Goal: Task Accomplishment & Management: Complete application form

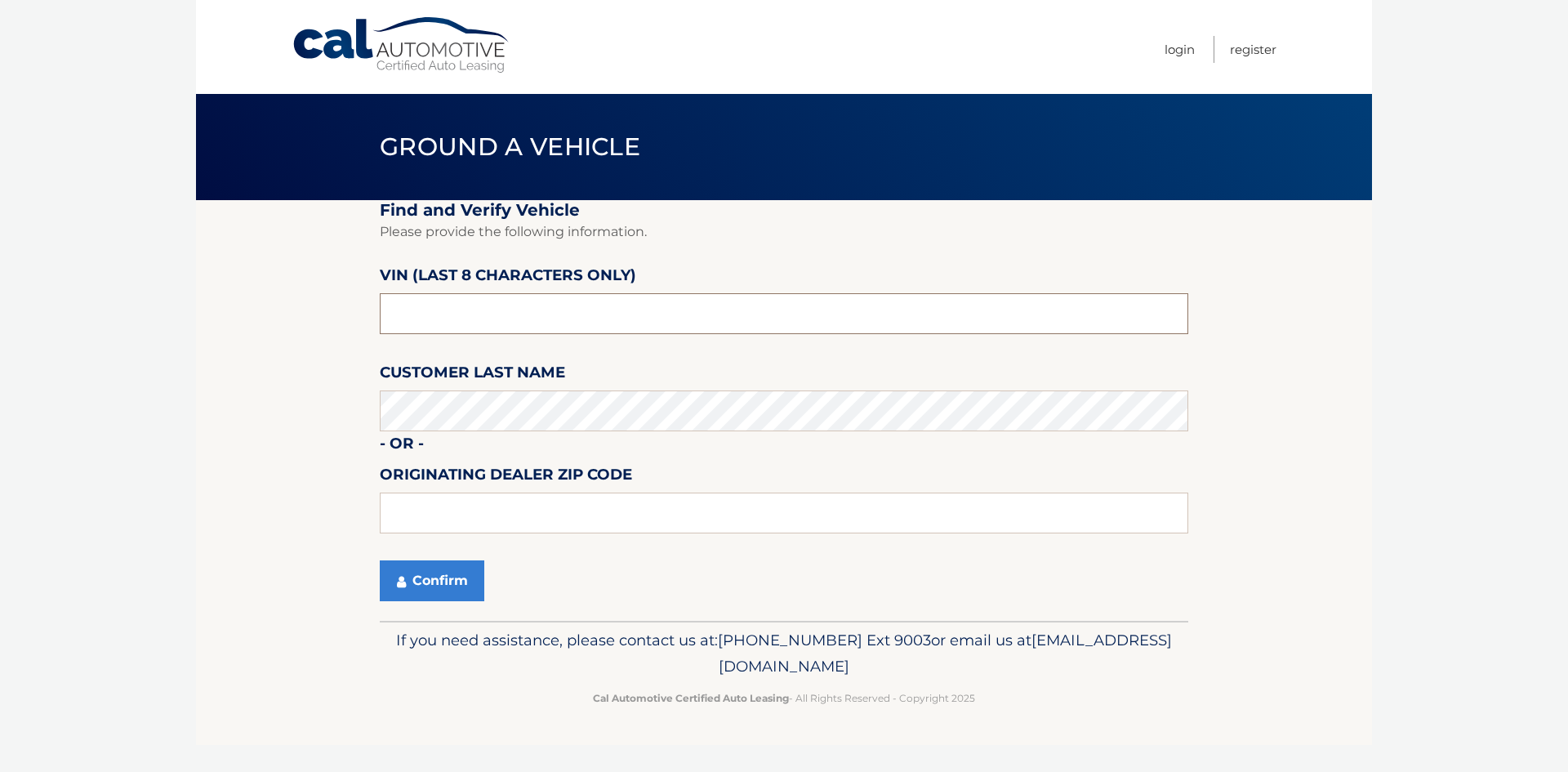
click at [515, 321] on input "text" at bounding box center [784, 313] width 809 height 41
click at [485, 312] on input "text" at bounding box center [784, 313] width 809 height 41
type input "N8622368"
click at [425, 578] on button "Confirm" at bounding box center [432, 581] width 104 height 41
click at [446, 511] on input "text" at bounding box center [784, 512] width 809 height 41
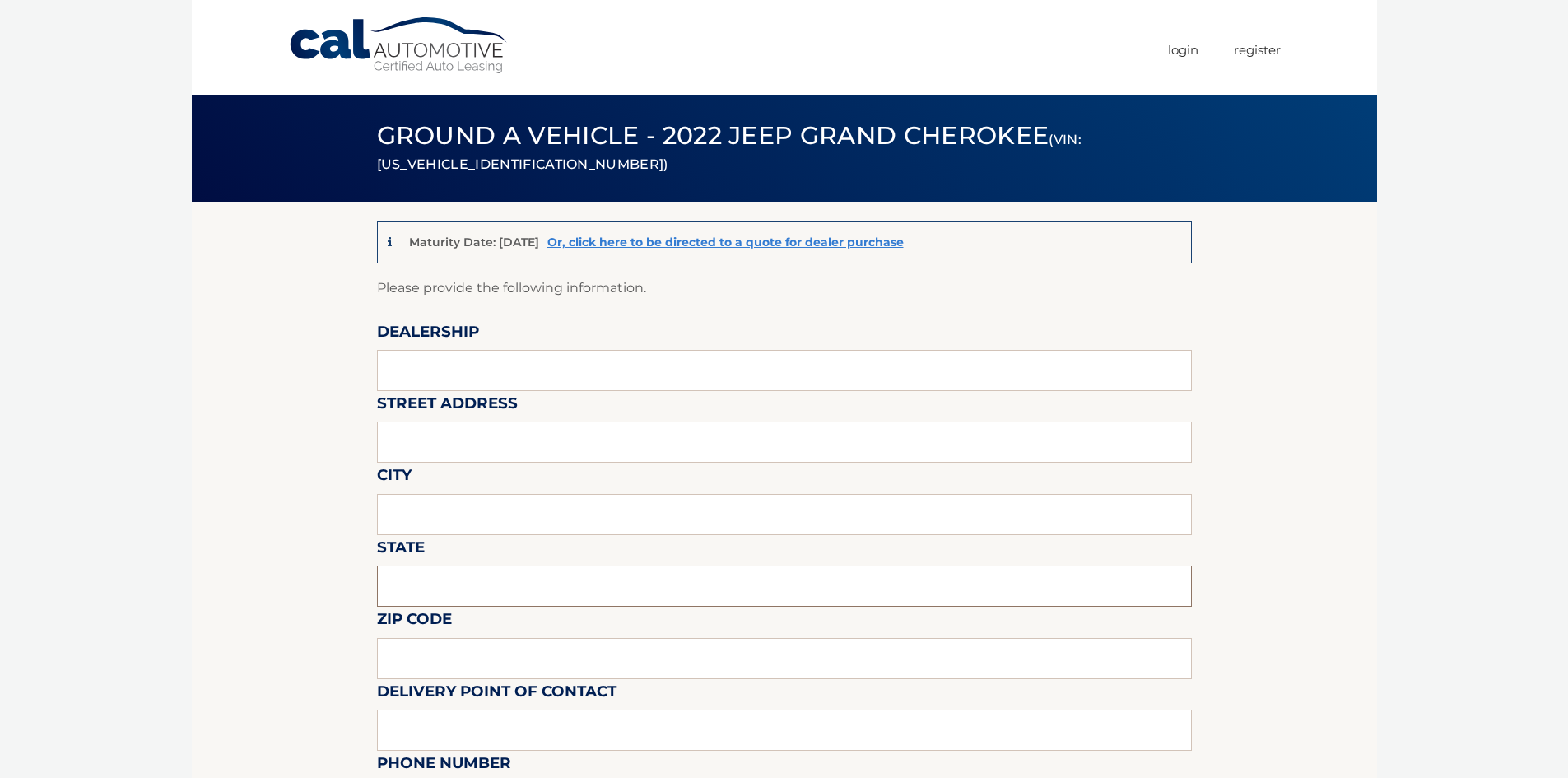
click at [437, 589] on input "text" at bounding box center [785, 586] width 815 height 41
click at [475, 372] on input "text" at bounding box center [785, 370] width 815 height 41
type input "Central Jeep in Norwood"
click at [505, 443] on input "text" at bounding box center [785, 441] width 815 height 41
type input "[STREET_ADDRESS]"
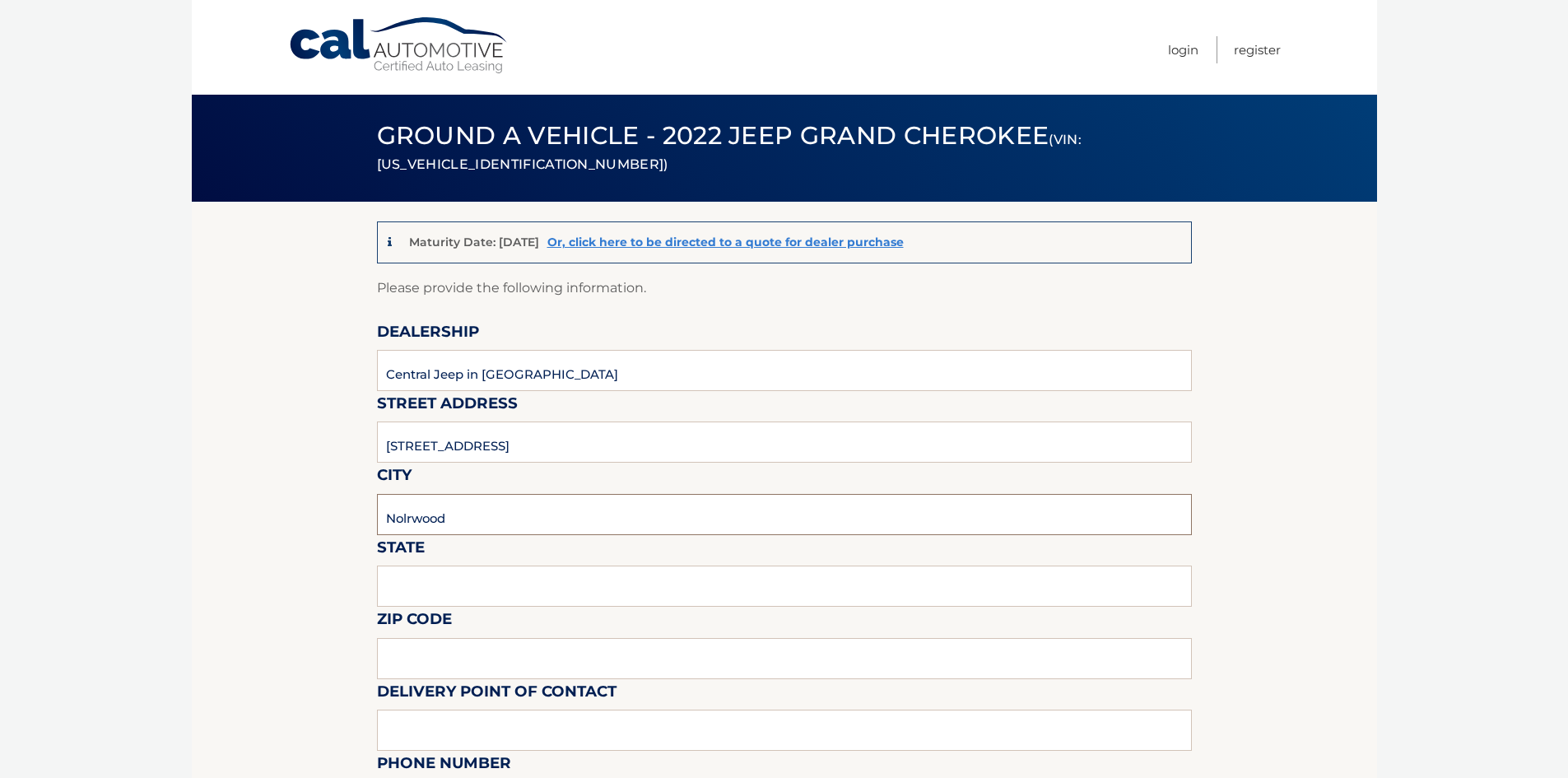
drag, startPoint x: 408, startPoint y: 517, endPoint x: 391, endPoint y: 505, distance: 20.8
click at [407, 516] on input "Nolrwood" at bounding box center [785, 514] width 815 height 41
type input "[PERSON_NAME]"
drag, startPoint x: 477, startPoint y: 594, endPoint x: 470, endPoint y: 603, distance: 11.4
click at [474, 597] on input "text" at bounding box center [785, 586] width 815 height 41
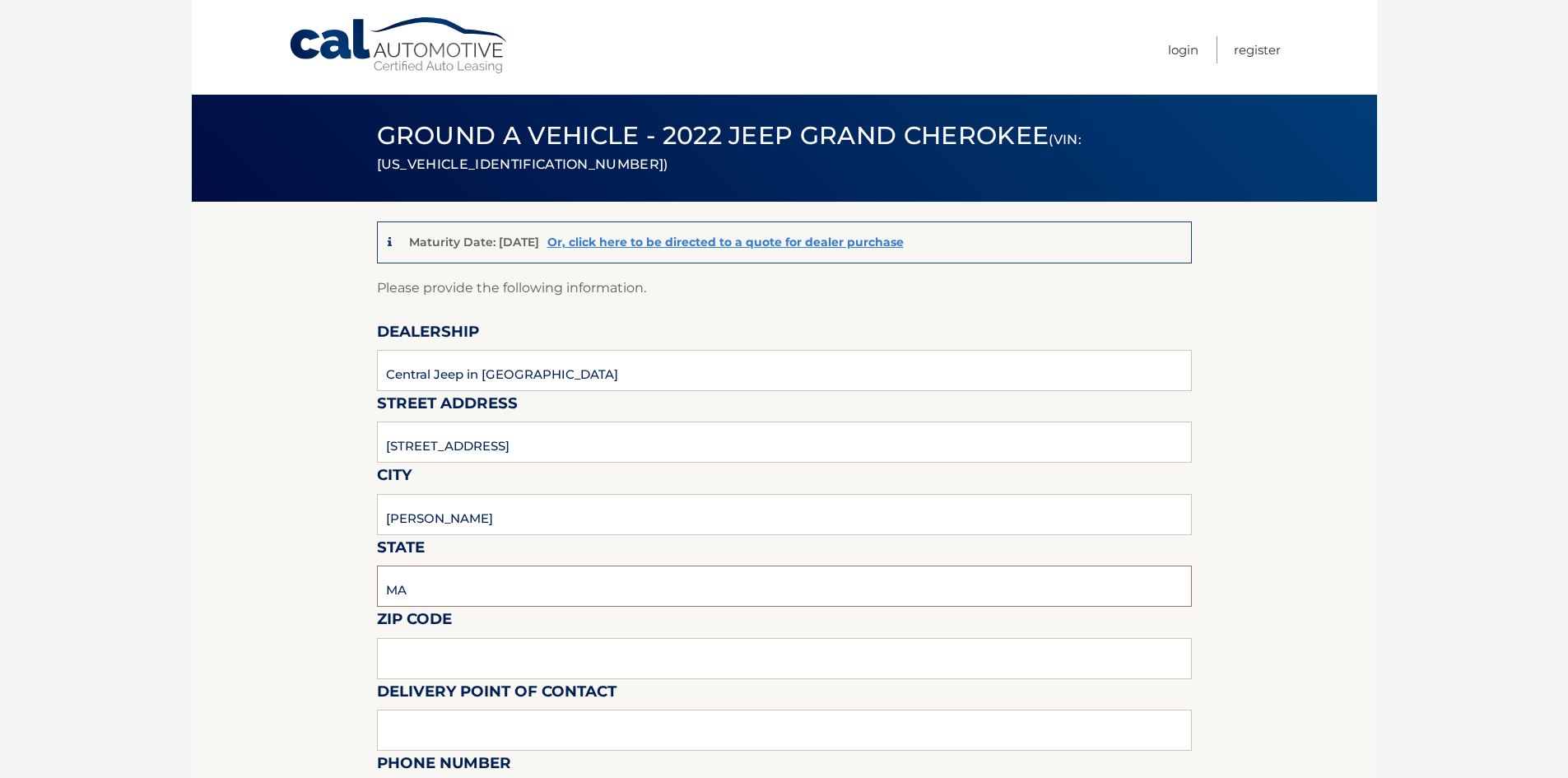
type input "MA"
click at [498, 653] on input "text" at bounding box center [785, 658] width 815 height 41
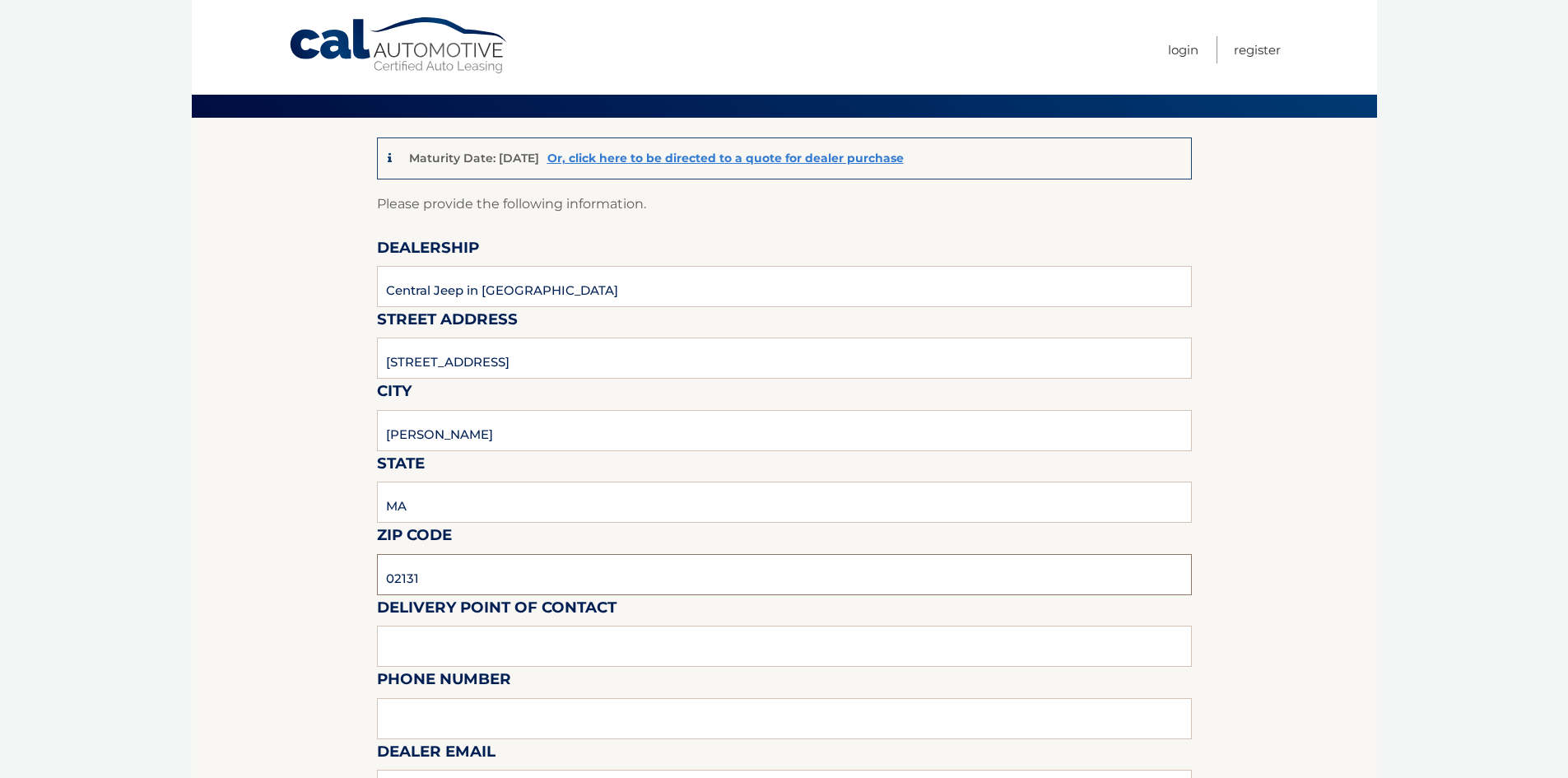
scroll to position [164, 0]
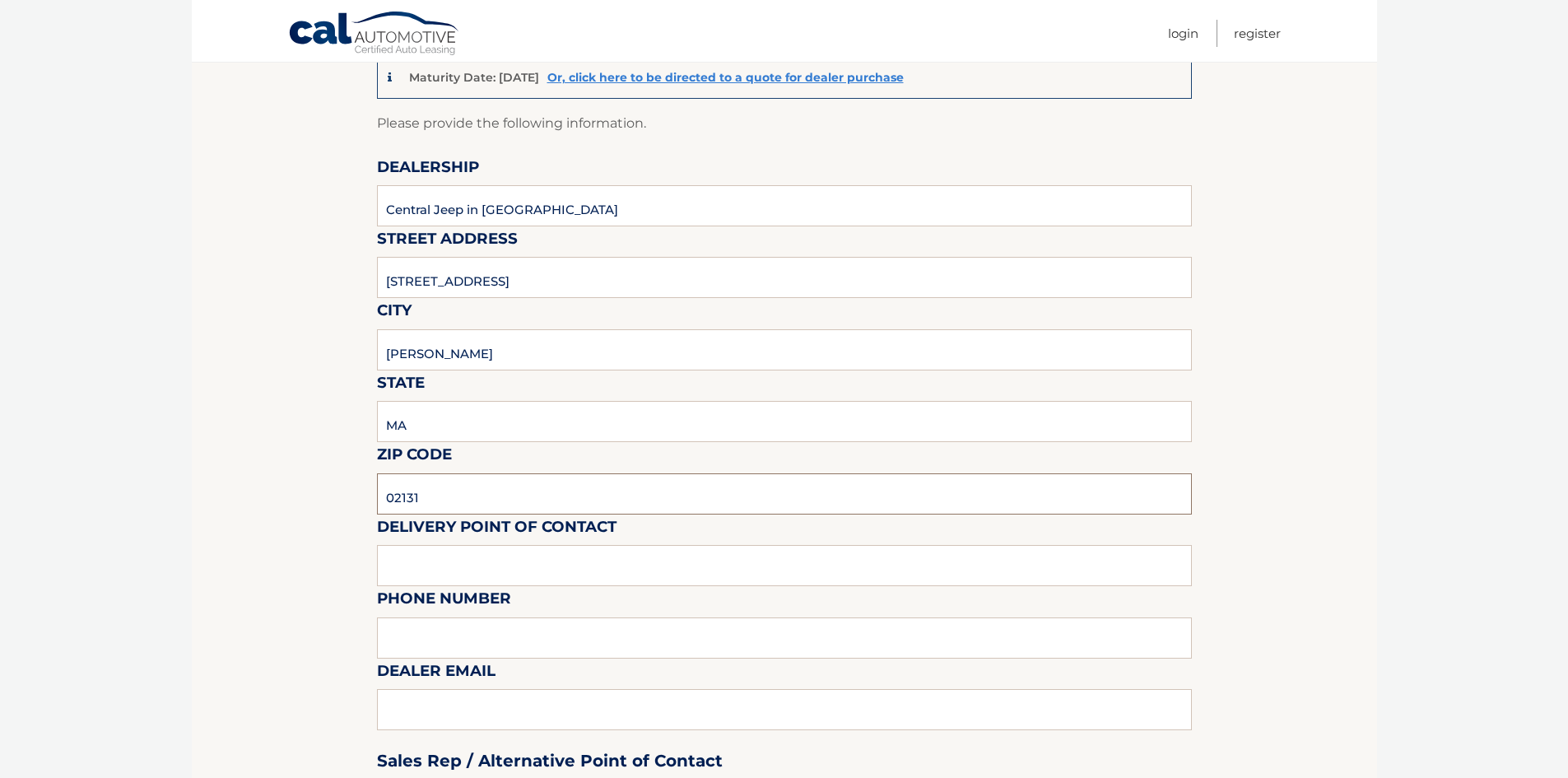
type input "02131"
click at [495, 552] on input "text" at bounding box center [785, 565] width 815 height 41
type input "7817622200"
click at [563, 644] on input "text" at bounding box center [785, 637] width 815 height 41
type input "7817622200"
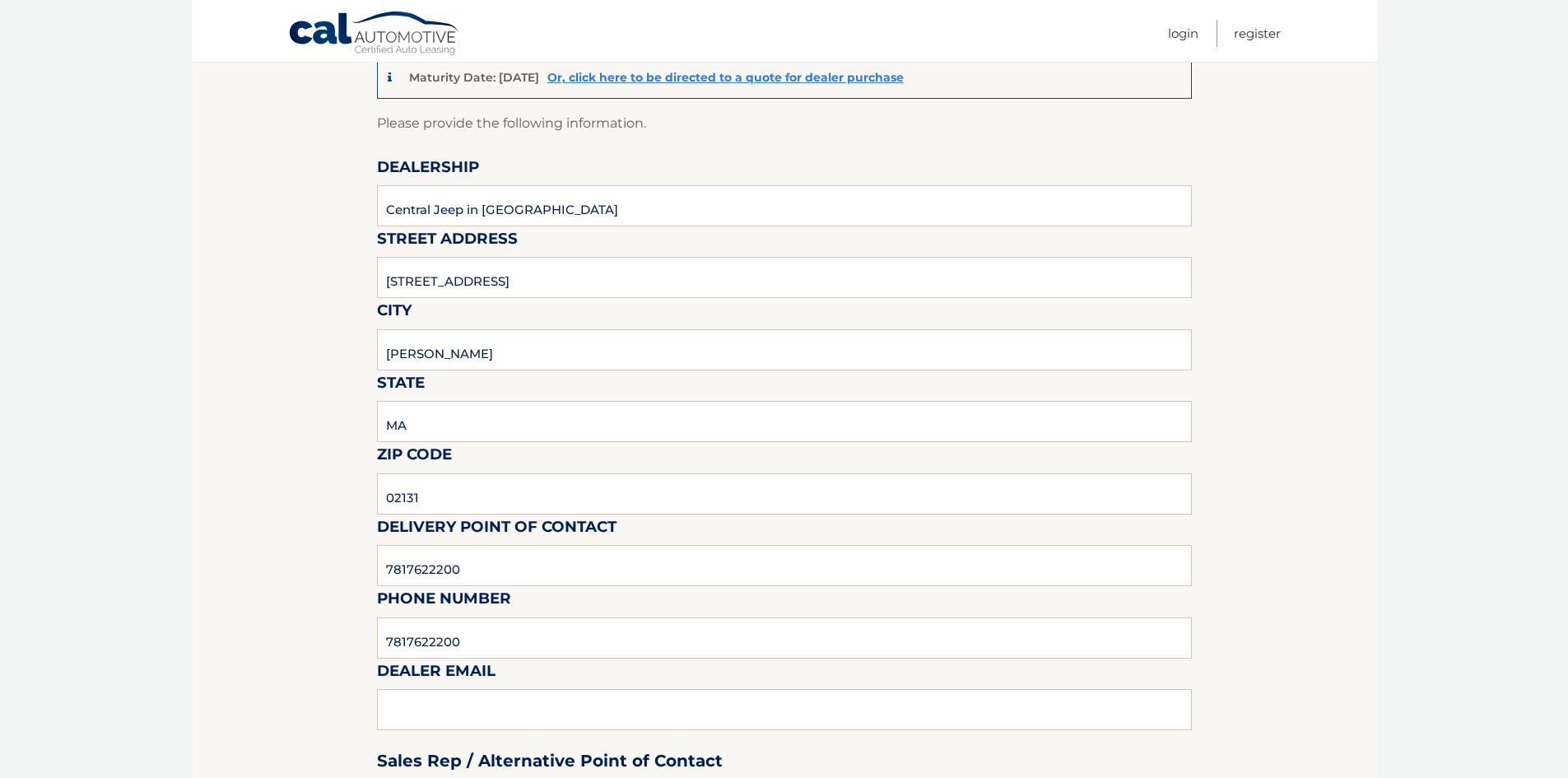
click at [454, 707] on div "Sales Rep / Alternative Point of Contact" at bounding box center [785, 730] width 815 height 116
drag, startPoint x: 454, startPoint y: 707, endPoint x: 451, endPoint y: 715, distance: 8.5
click at [454, 711] on div "Sales Rep / Alternative Point of Contact" at bounding box center [785, 730] width 815 height 116
drag, startPoint x: 451, startPoint y: 710, endPoint x: 500, endPoint y: 733, distance: 54.1
click at [451, 713] on div "Sales Rep / Alternative Point of Contact" at bounding box center [785, 730] width 815 height 116
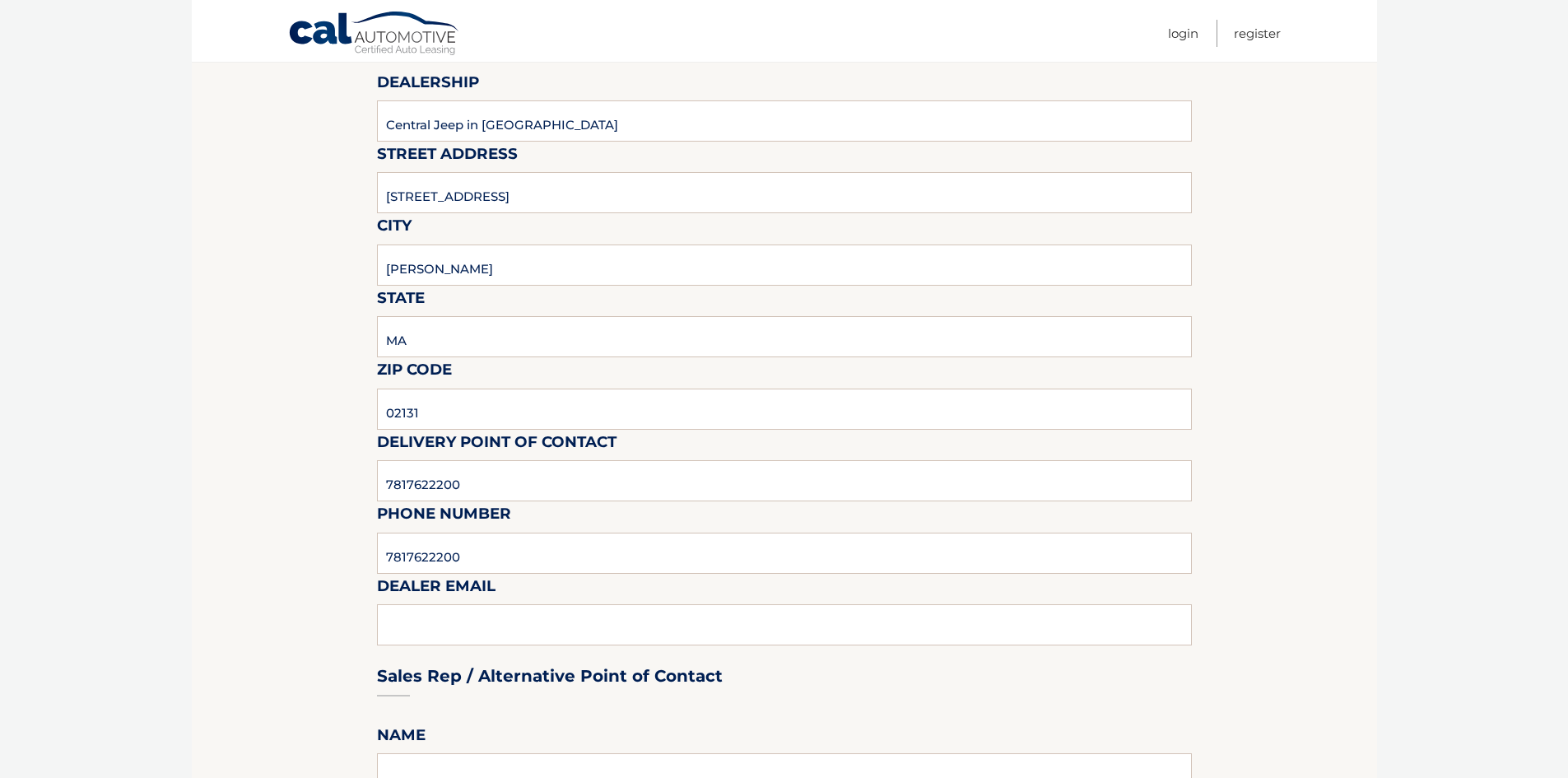
scroll to position [329, 0]
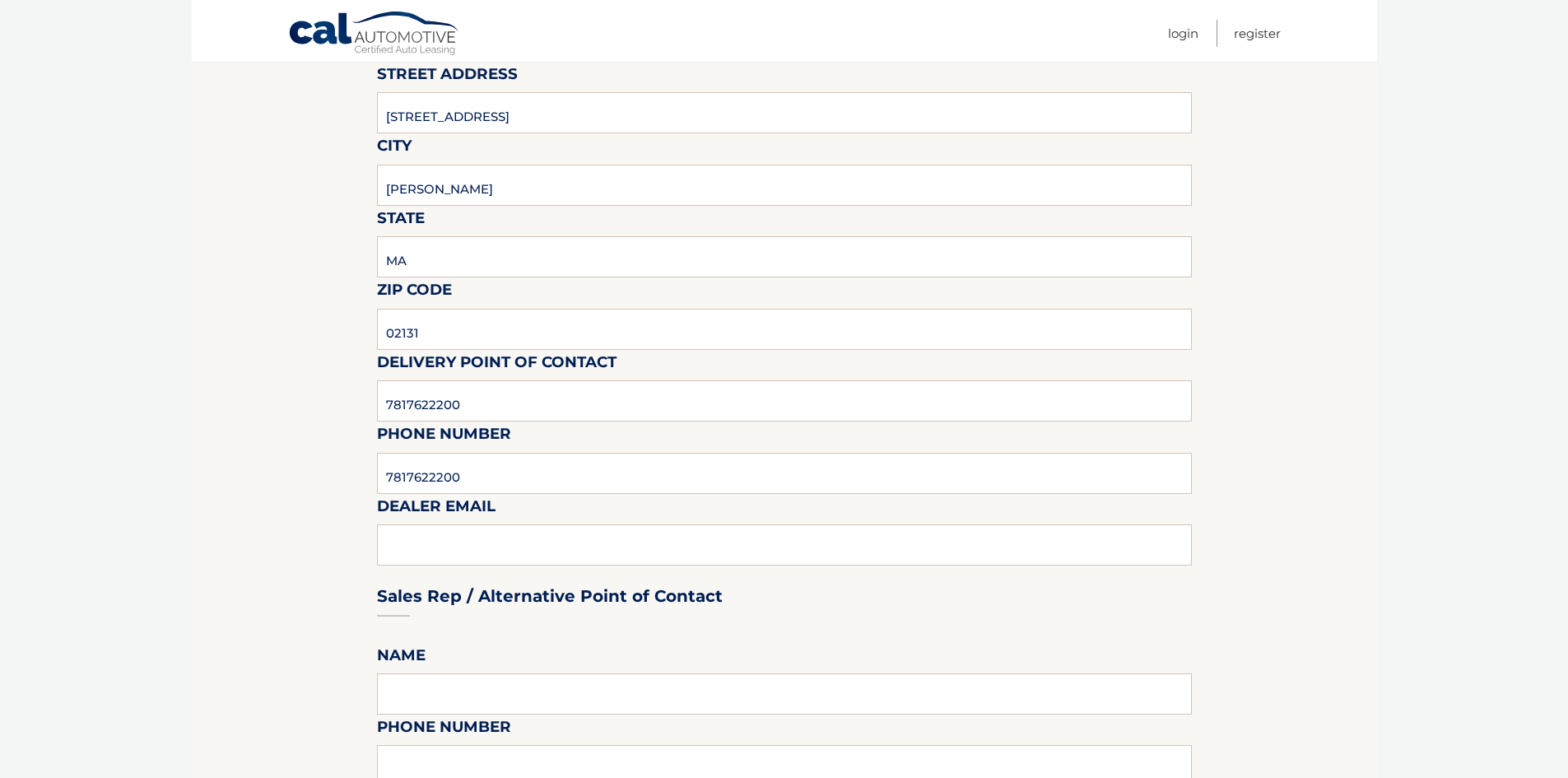
click at [525, 542] on div "Sales Rep / Alternative Point of Contact" at bounding box center [785, 565] width 815 height 116
click at [524, 537] on div "Sales Rep / Alternative Point of Contact" at bounding box center [785, 565] width 815 height 116
click at [525, 542] on div "Sales Rep / Alternative Point of Contact" at bounding box center [785, 565] width 815 height 116
click at [525, 544] on div "Sales Rep / Alternative Point of Contact" at bounding box center [785, 565] width 815 height 116
drag, startPoint x: 528, startPoint y: 546, endPoint x: 541, endPoint y: 455, distance: 91.9
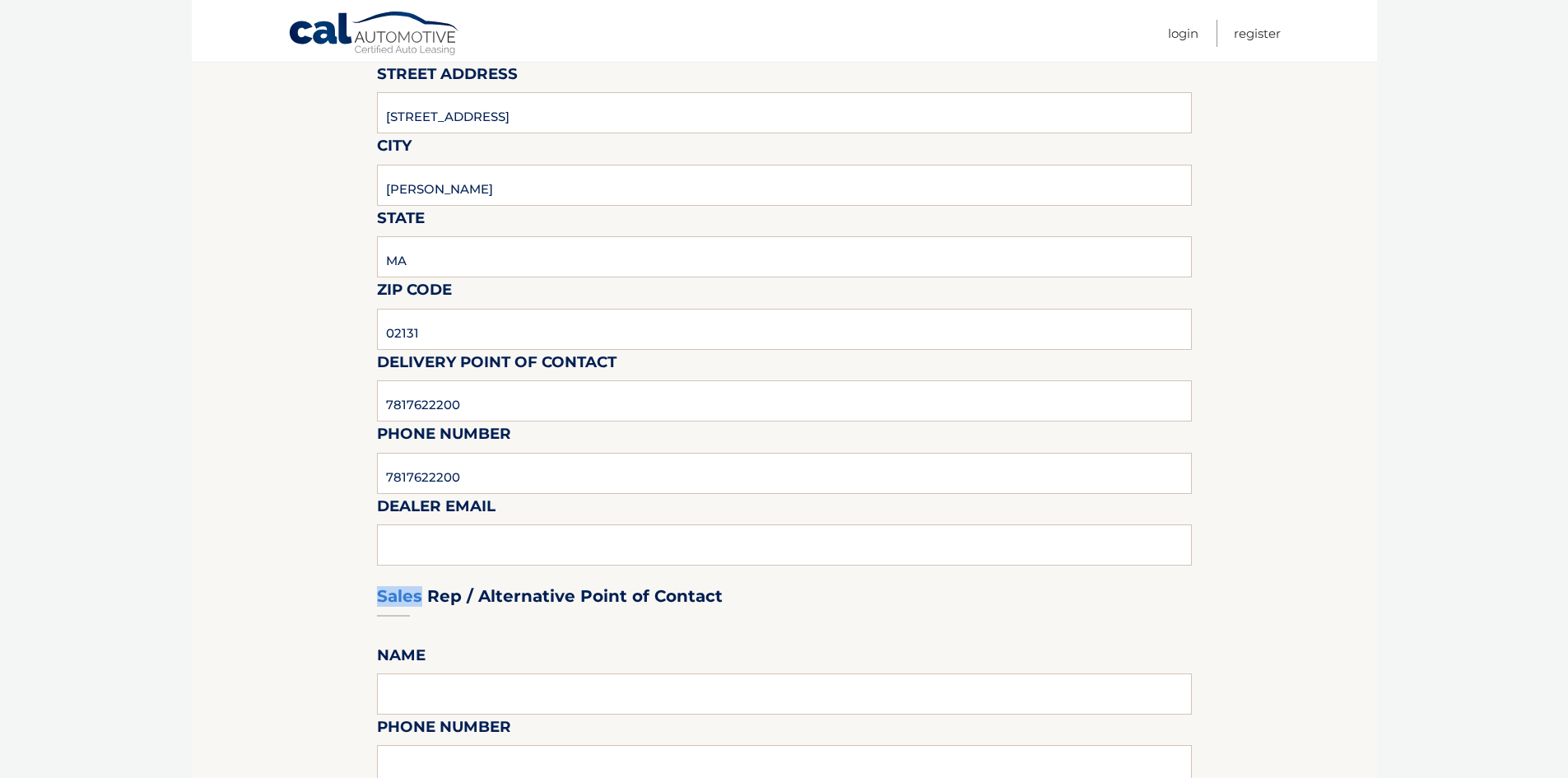
click at [529, 546] on div "Sales Rep / Alternative Point of Contact" at bounding box center [785, 565] width 815 height 116
drag, startPoint x: 480, startPoint y: 472, endPoint x: 0, endPoint y: 487, distance: 480.2
click at [237, 464] on section "Maturity Date: 12/30/2025 Or, click here to be directed to a quote for dealer p…" at bounding box center [785, 774] width 1186 height 1804
click at [430, 546] on div "Sales Rep / Alternative Point of Contact" at bounding box center [785, 565] width 815 height 116
click at [0, 382] on body "Cal Automotive Menu Login Register (VIN: 1C4RJHDG5N8622368)" at bounding box center [784, 60] width 1568 height 778
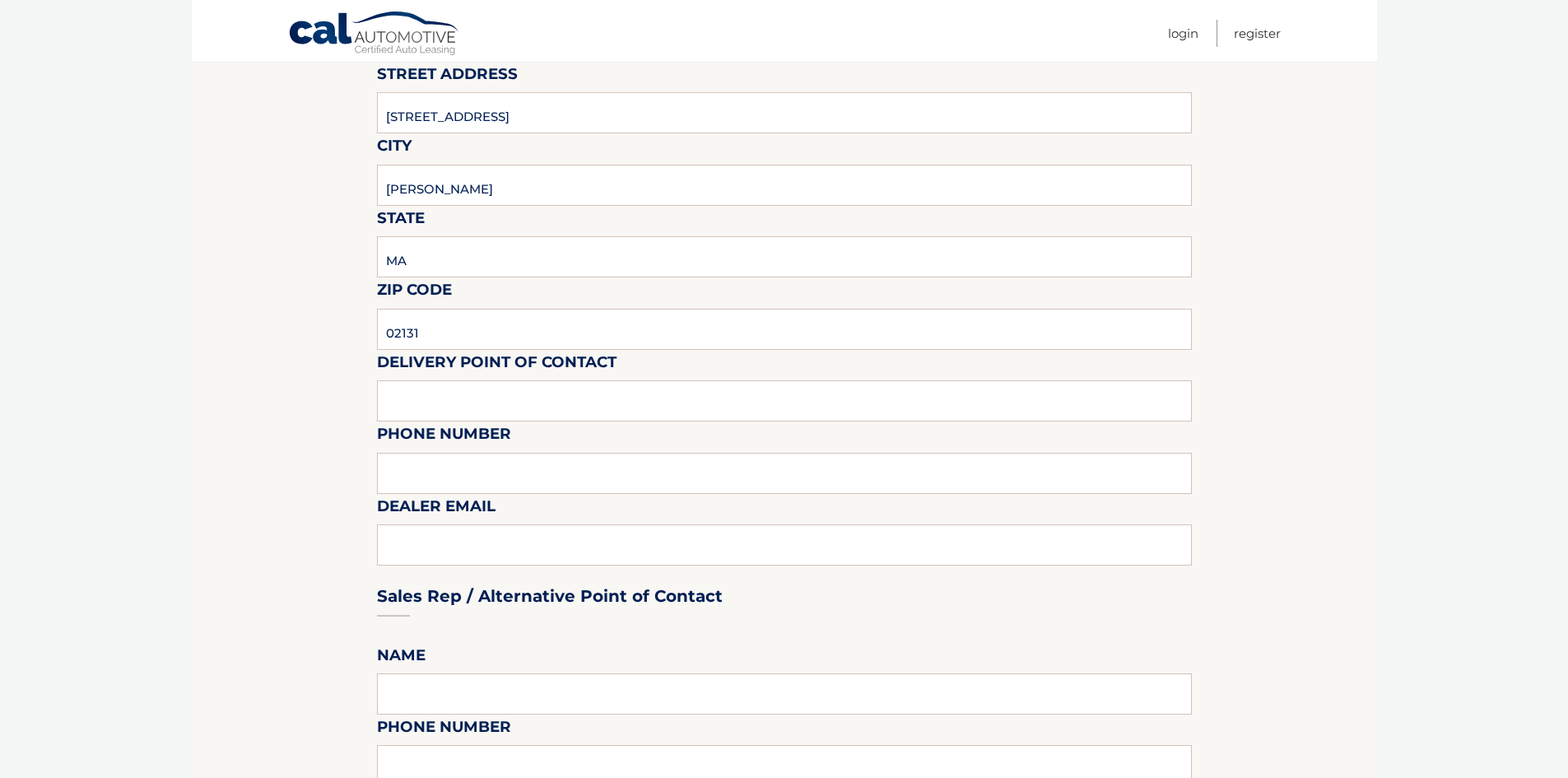
click at [397, 546] on div "Sales Rep / Alternative Point of Contact" at bounding box center [785, 565] width 815 height 116
click at [403, 544] on div "Sales Rep / Alternative Point of Contact" at bounding box center [785, 565] width 815 height 116
click at [406, 543] on div "Sales Rep / Alternative Point of Contact" at bounding box center [785, 565] width 815 height 116
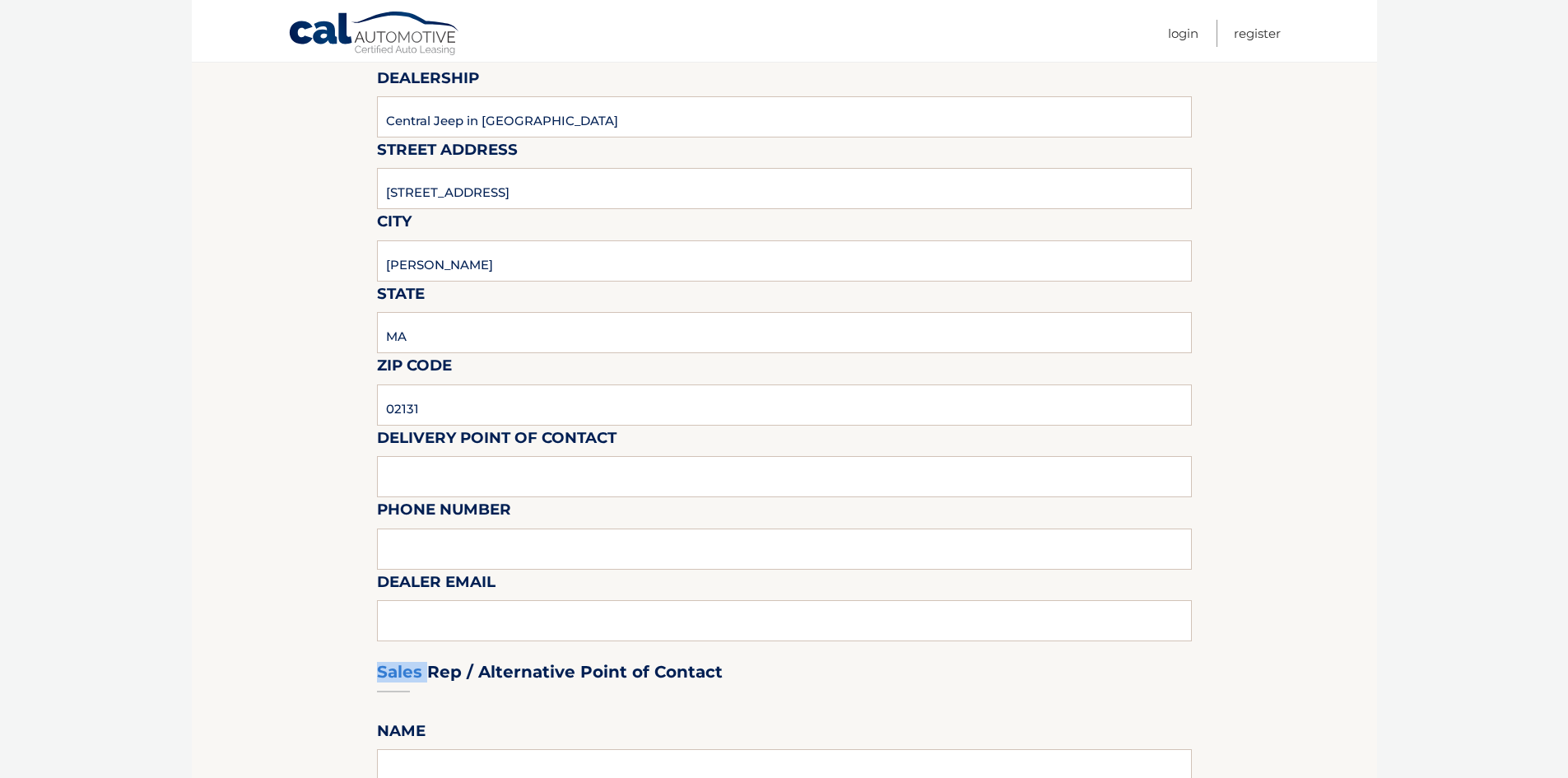
scroll to position [164, 0]
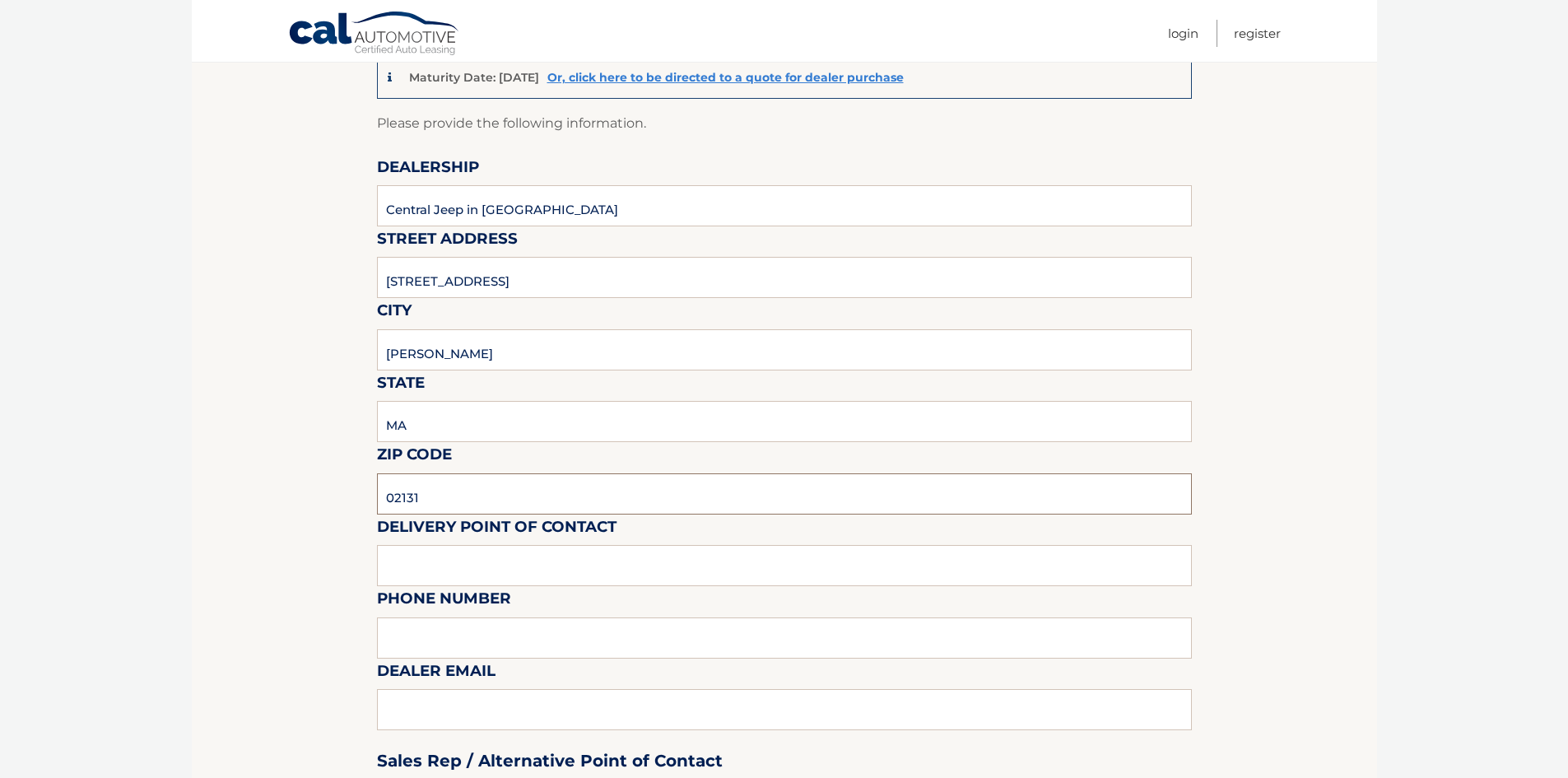
click at [457, 489] on input "02131" at bounding box center [785, 493] width 815 height 41
drag, startPoint x: 457, startPoint y: 495, endPoint x: 0, endPoint y: 382, distance: 470.8
click at [0, 389] on body "Cal Automotive Menu Login Register (VIN: 1C4RJHDG5N8622368)" at bounding box center [784, 225] width 1568 height 778
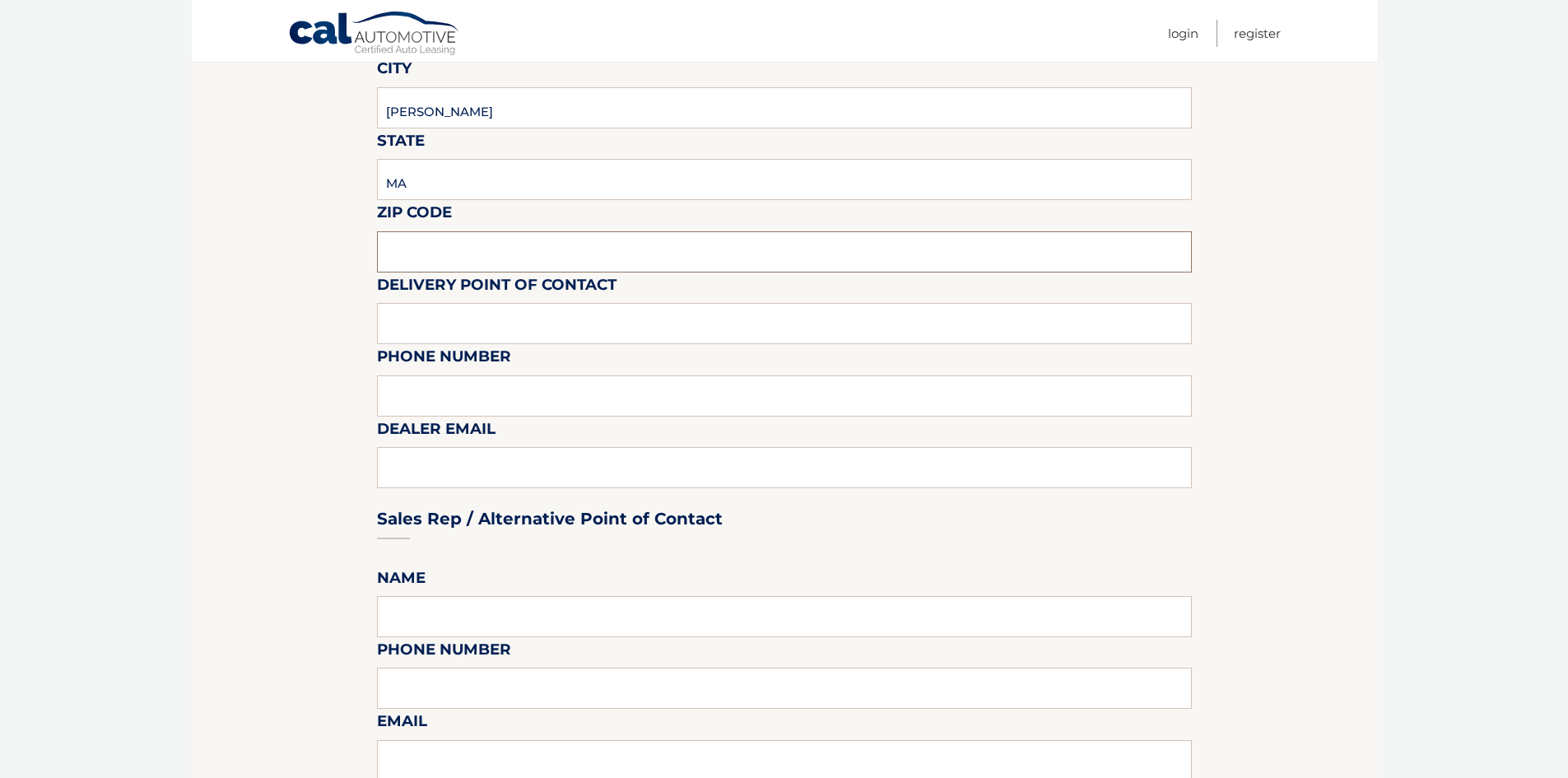
scroll to position [247, 0]
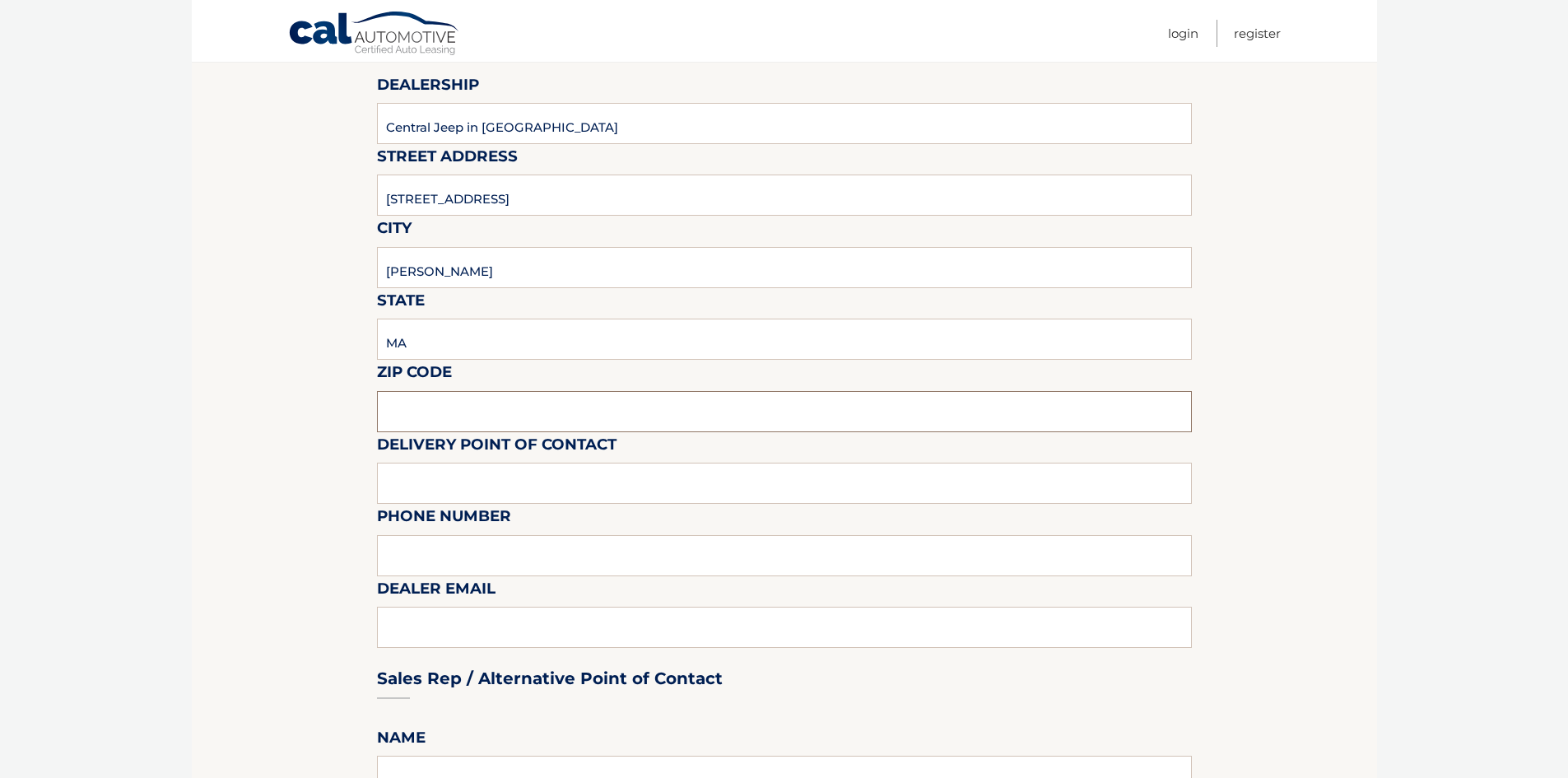
click at [504, 408] on input "text" at bounding box center [785, 411] width 815 height 41
type input "02062"
click at [538, 478] on input "text" at bounding box center [785, 482] width 815 height 41
type input "7817622200"
click at [553, 542] on input "text" at bounding box center [785, 555] width 815 height 41
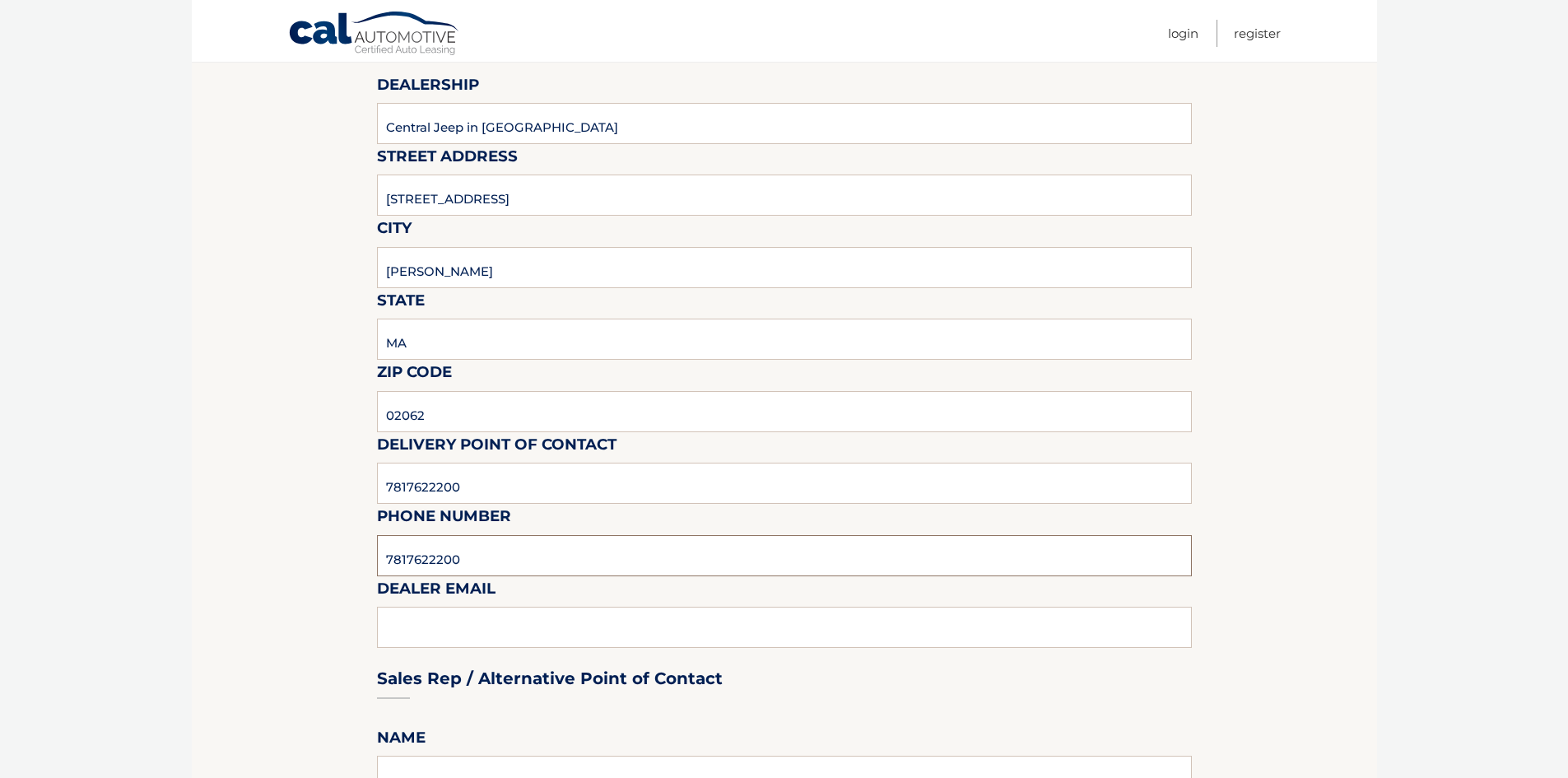
type input "7817622200"
click at [512, 621] on div "Sales Rep / Alternative Point of Contact" at bounding box center [785, 647] width 815 height 116
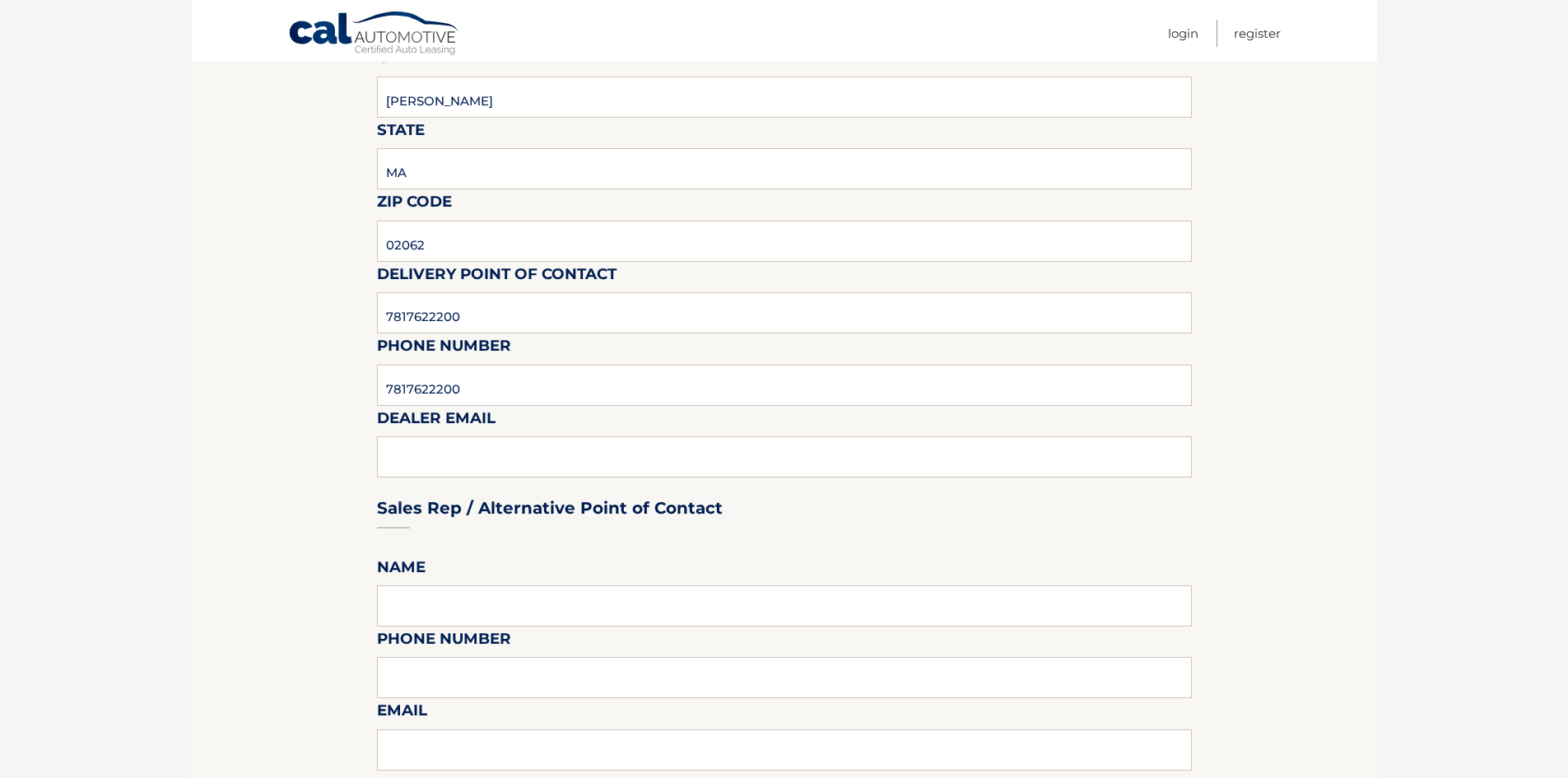
scroll to position [576, 0]
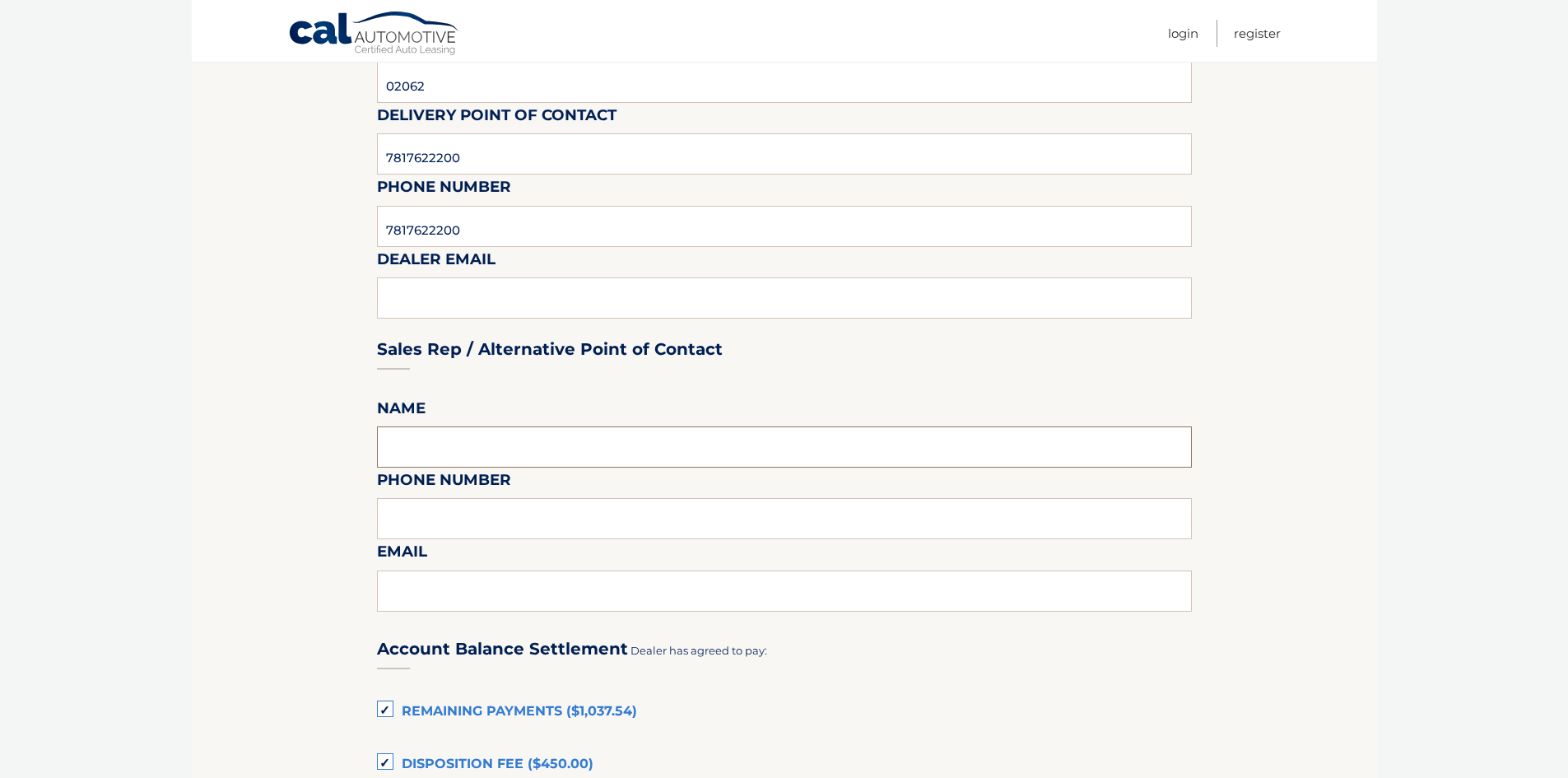
click at [446, 449] on input "text" at bounding box center [785, 446] width 815 height 41
click at [438, 519] on input "text" at bounding box center [785, 518] width 815 height 41
click at [435, 585] on input "text" at bounding box center [785, 590] width 815 height 41
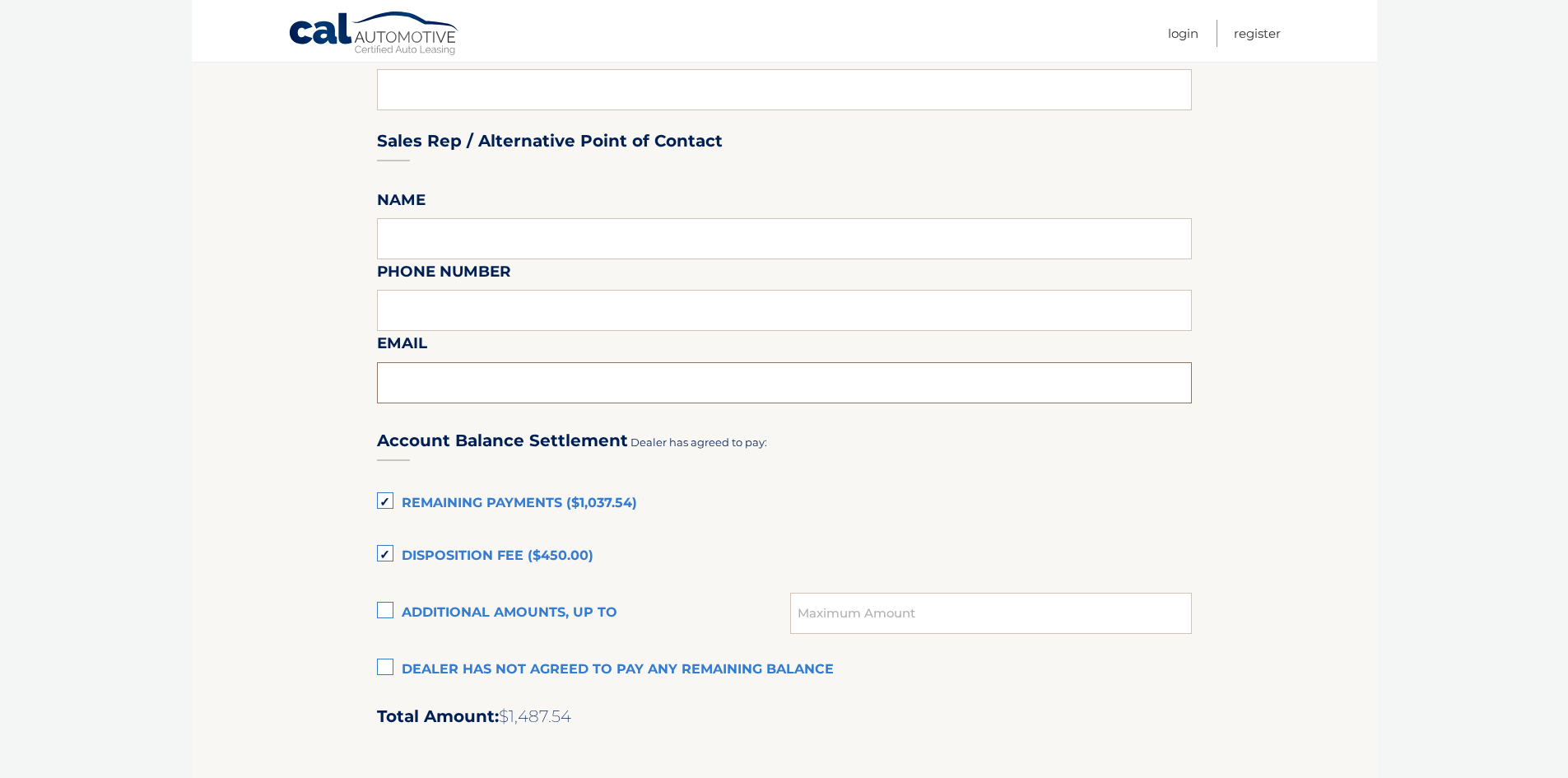
scroll to position [905, 0]
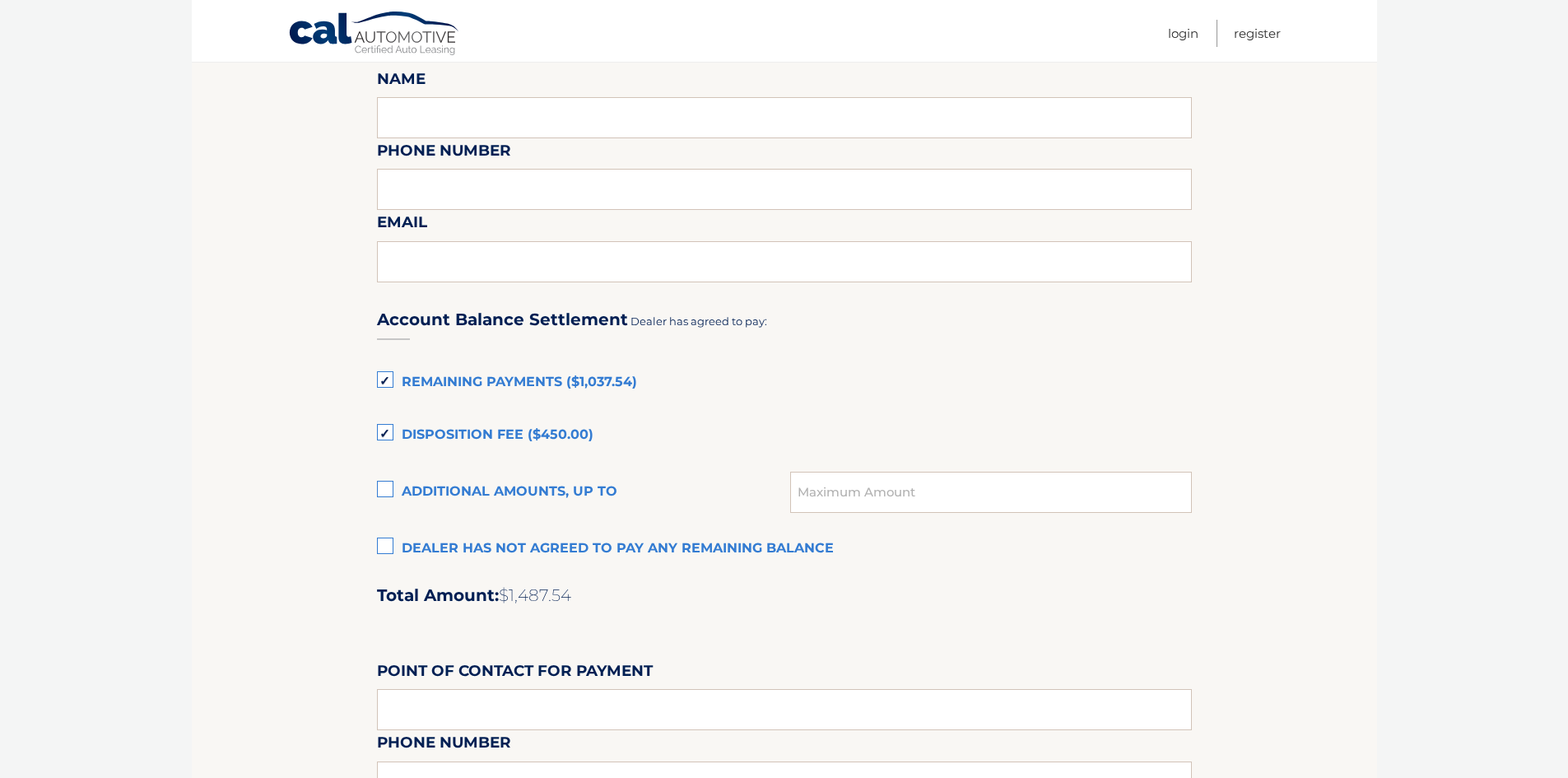
click at [387, 430] on label "Disposition Fee ($450.00)" at bounding box center [785, 435] width 815 height 33
click at [0, 0] on input "Disposition Fee ($450.00)" at bounding box center [0, 0] width 0 height 0
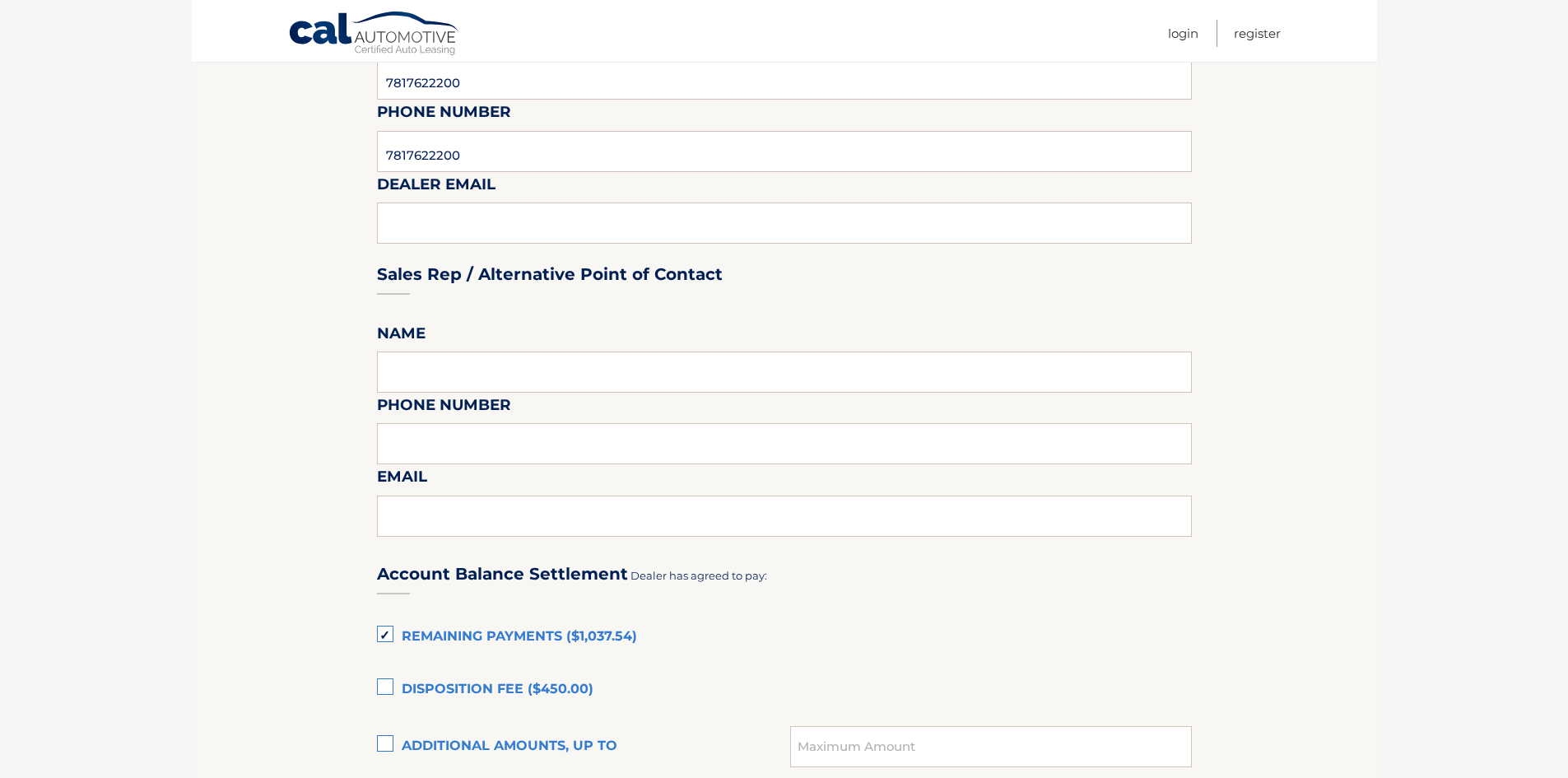
scroll to position [658, 0]
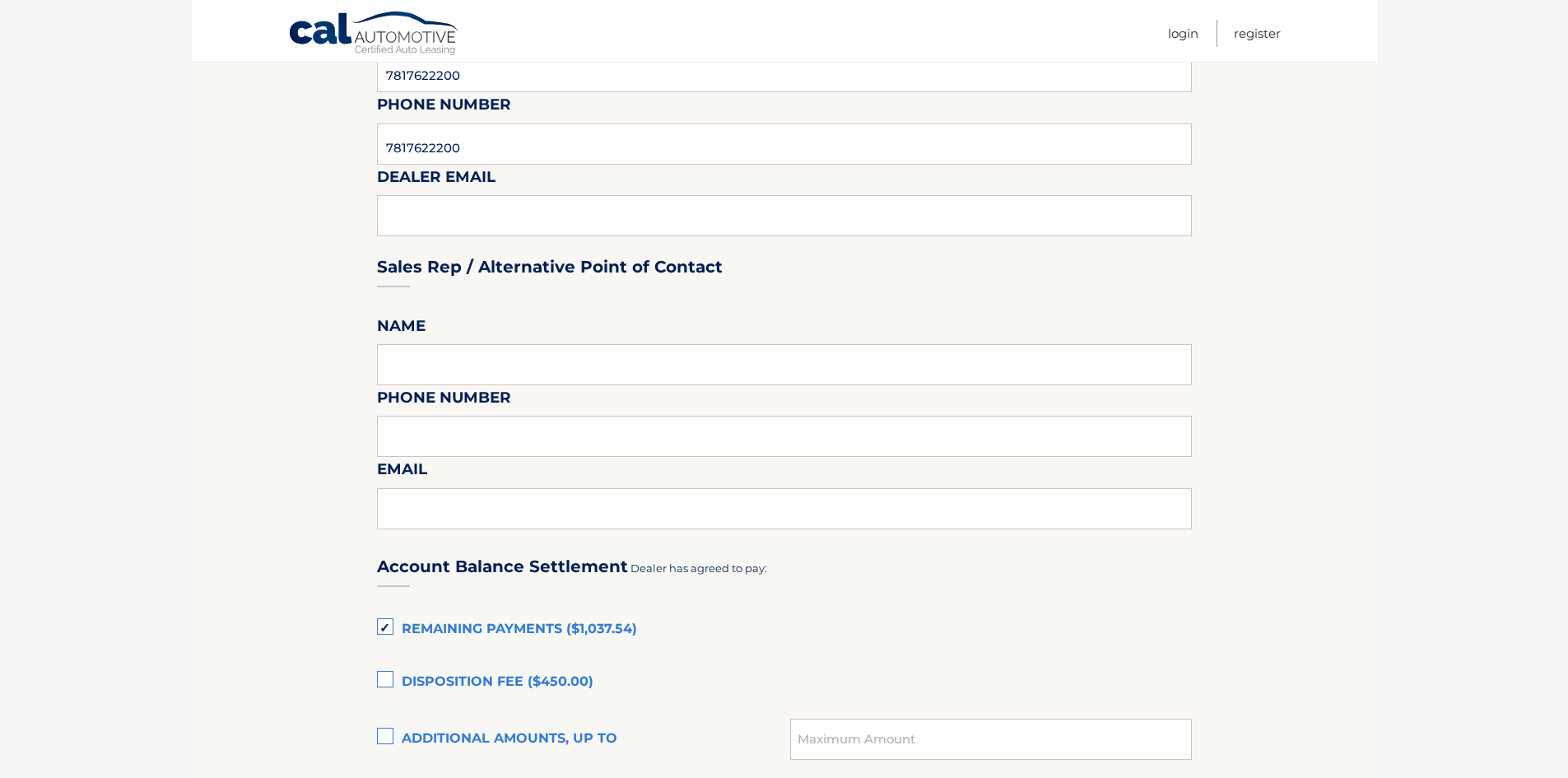
click at [573, 219] on div "Sales Rep / Alternative Point of Contact" at bounding box center [785, 236] width 815 height 116
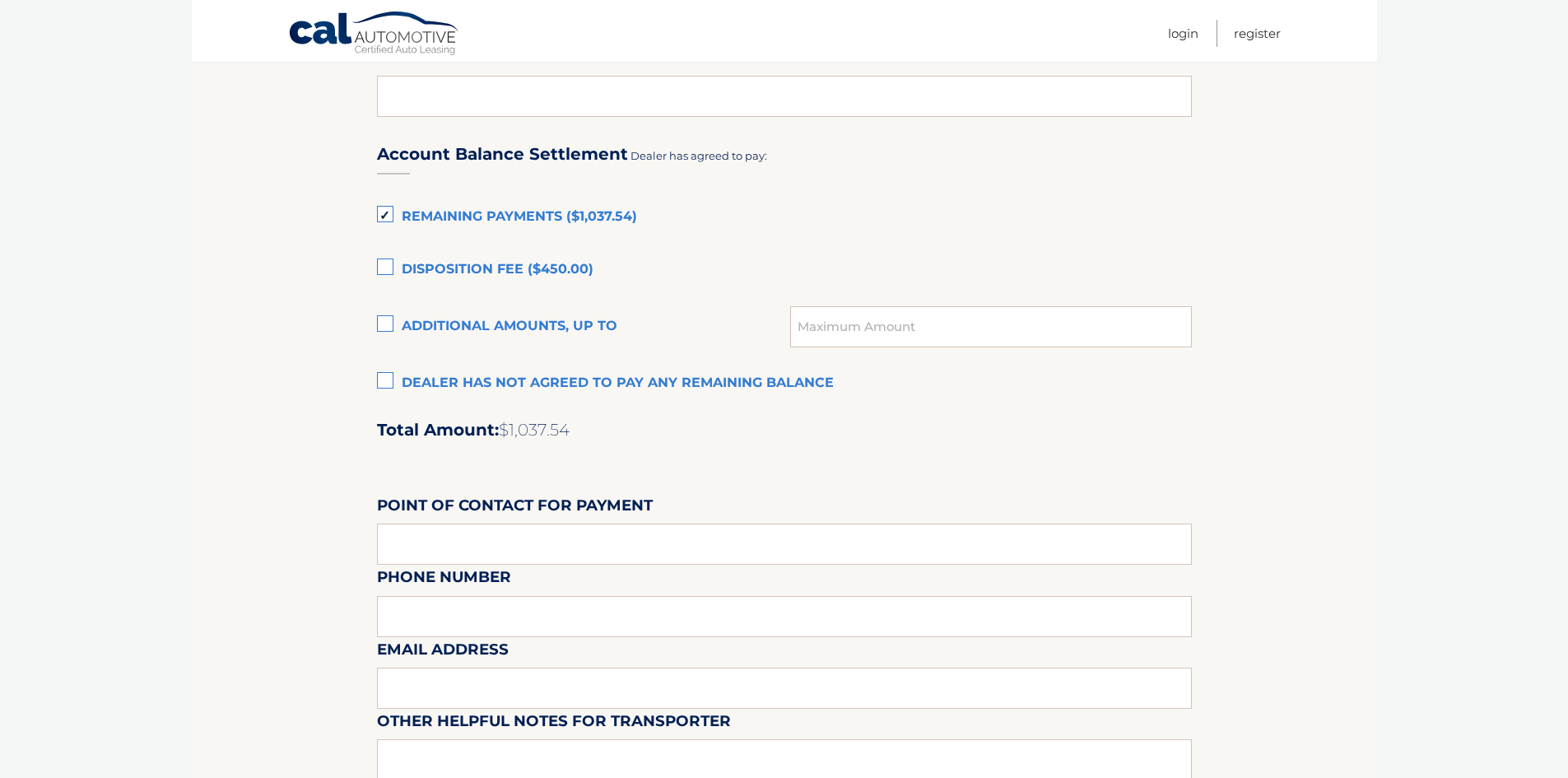
scroll to position [1317, 0]
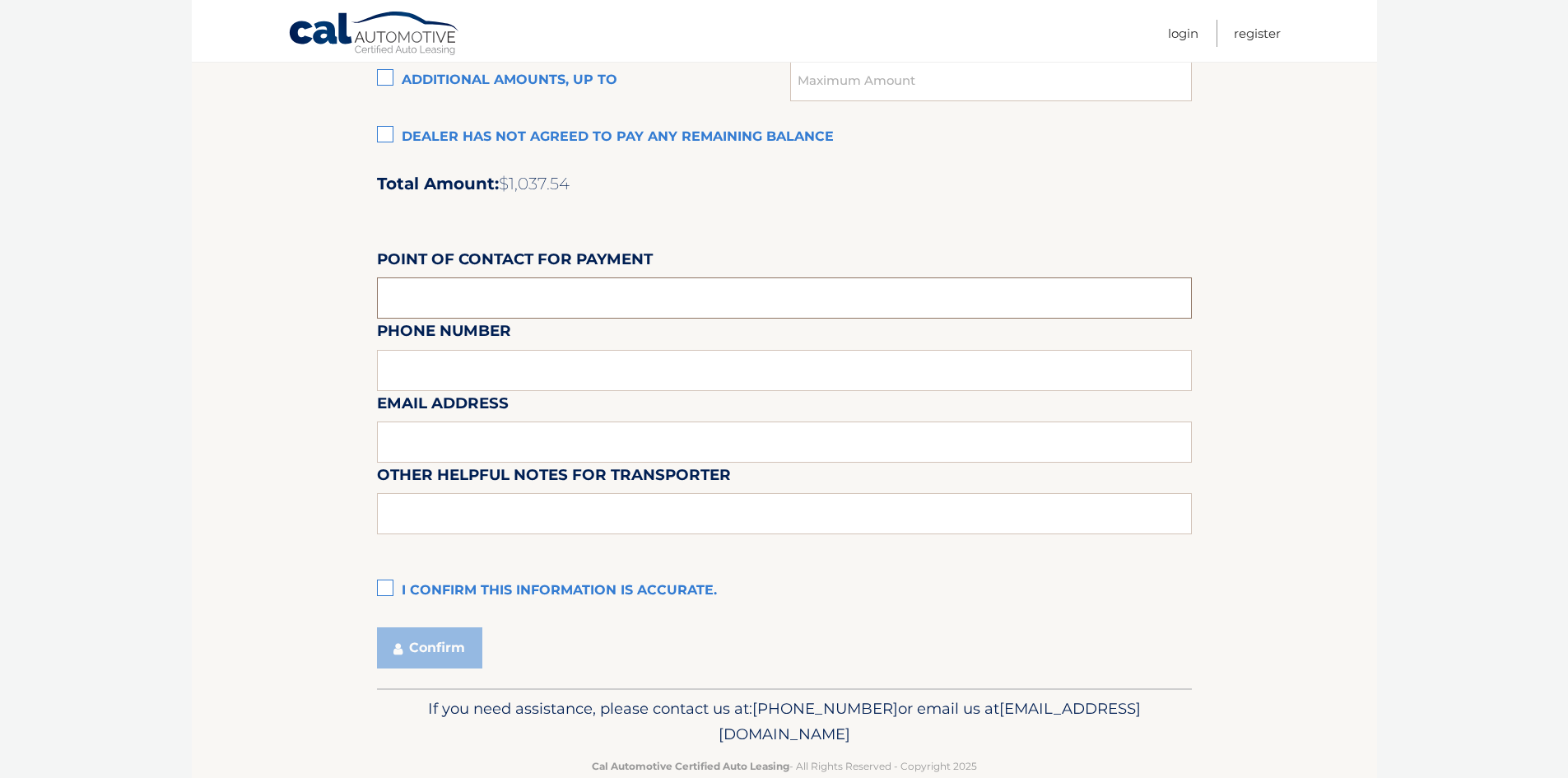
click at [556, 304] on input "text" at bounding box center [785, 297] width 815 height 41
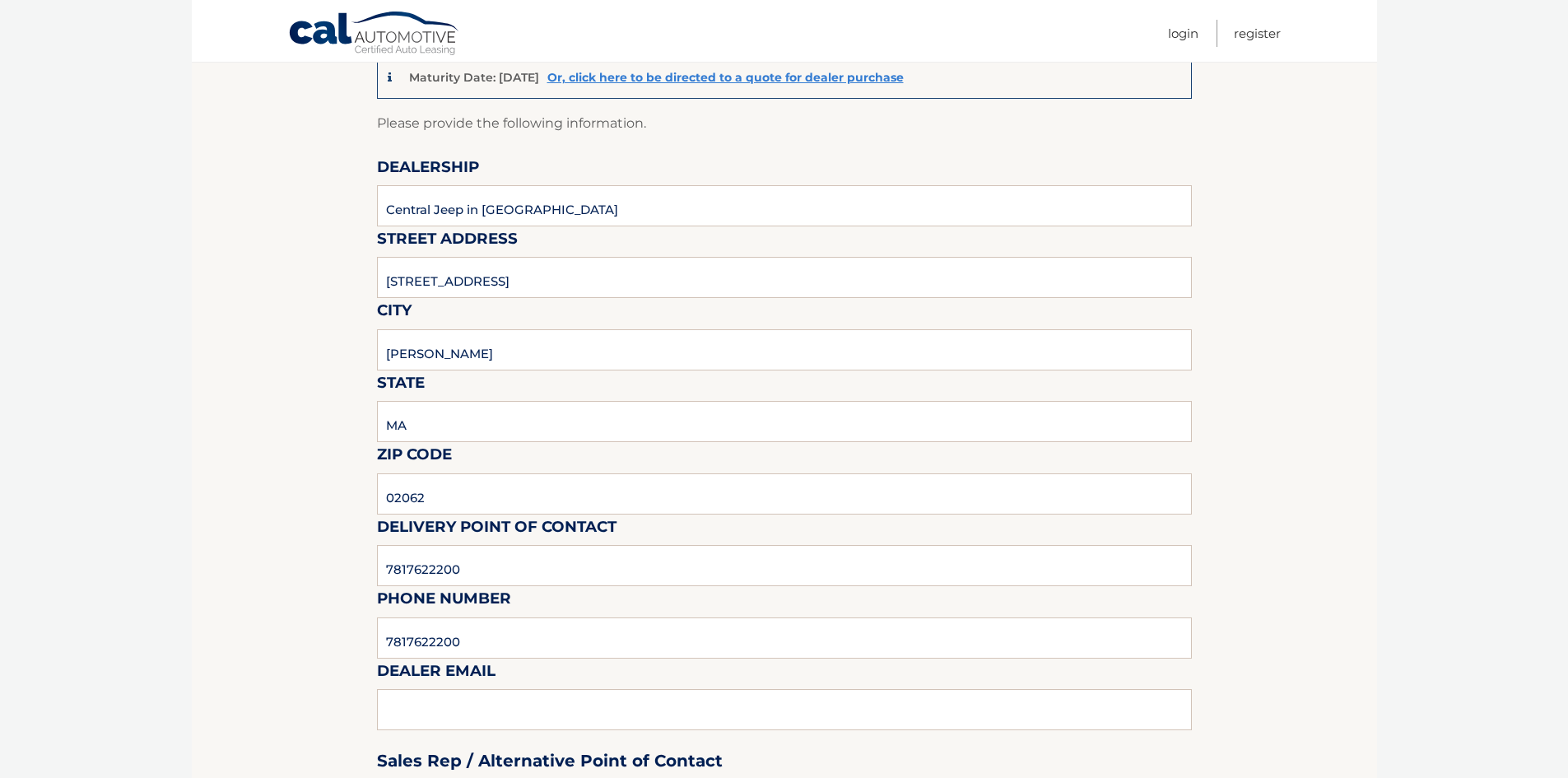
scroll to position [0, 0]
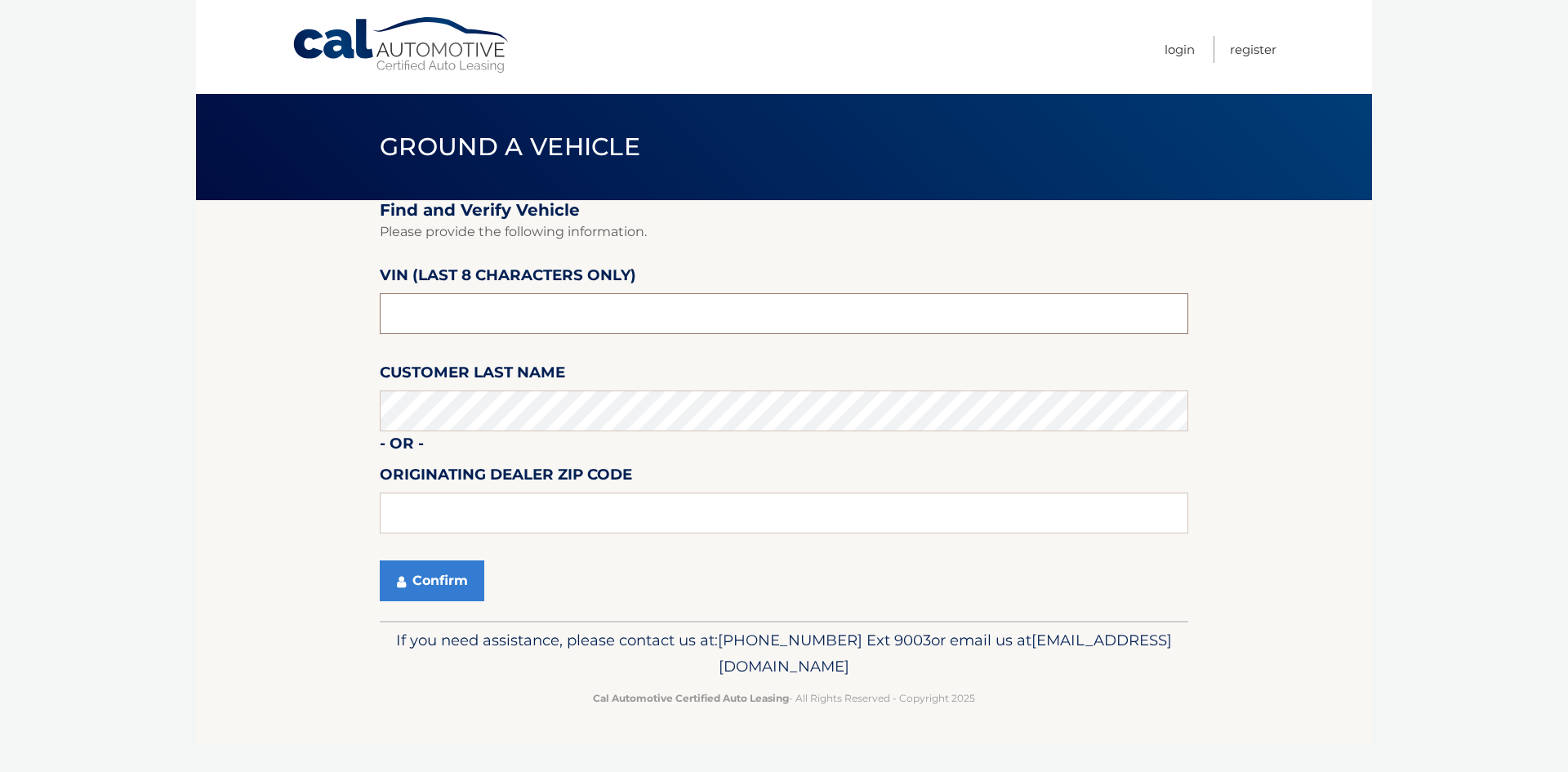
click at [540, 316] on input "text" at bounding box center [784, 313] width 809 height 41
type input "n8622368"
click at [464, 582] on button "Confirm" at bounding box center [432, 581] width 104 height 41
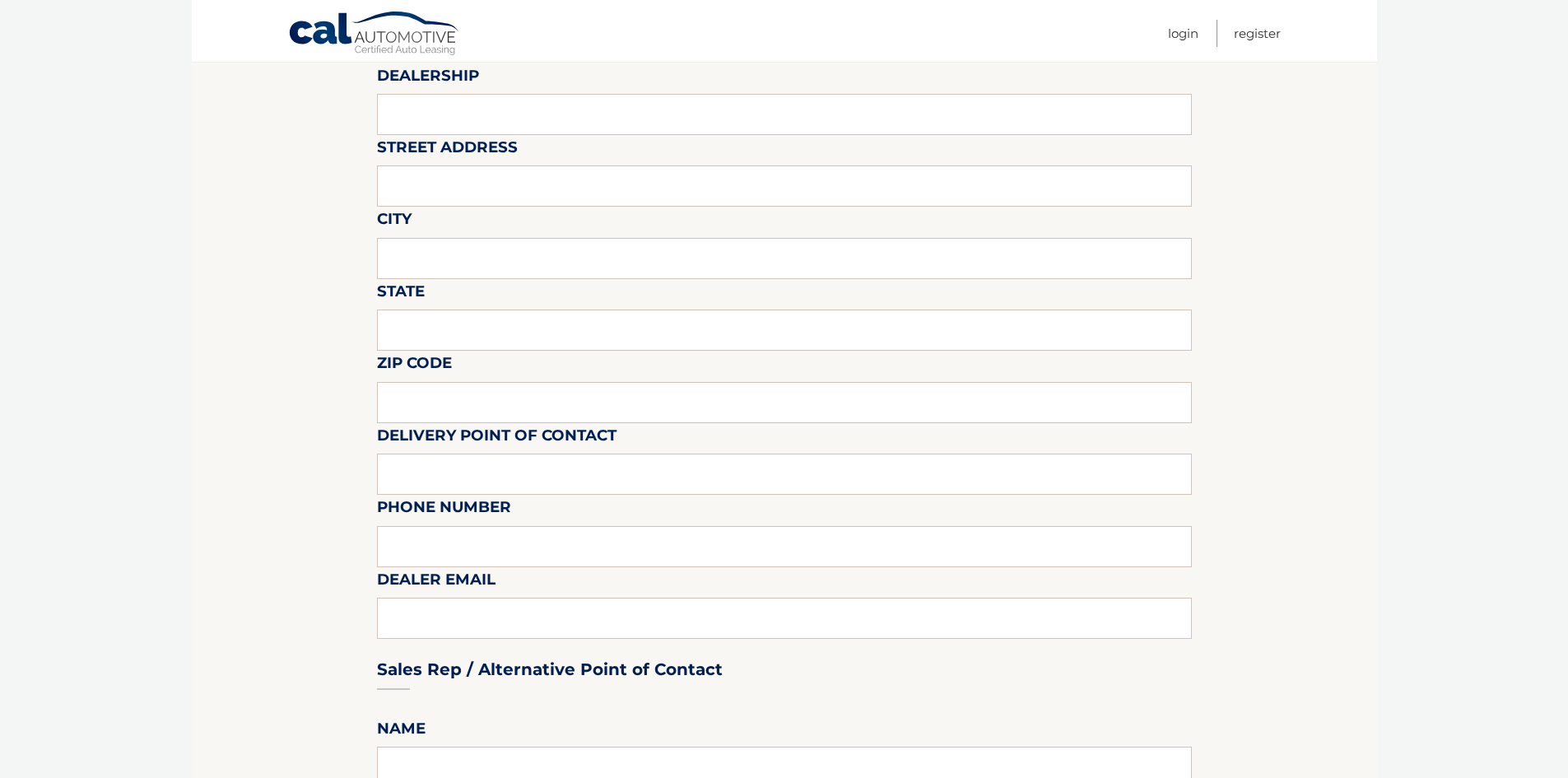
scroll to position [329, 0]
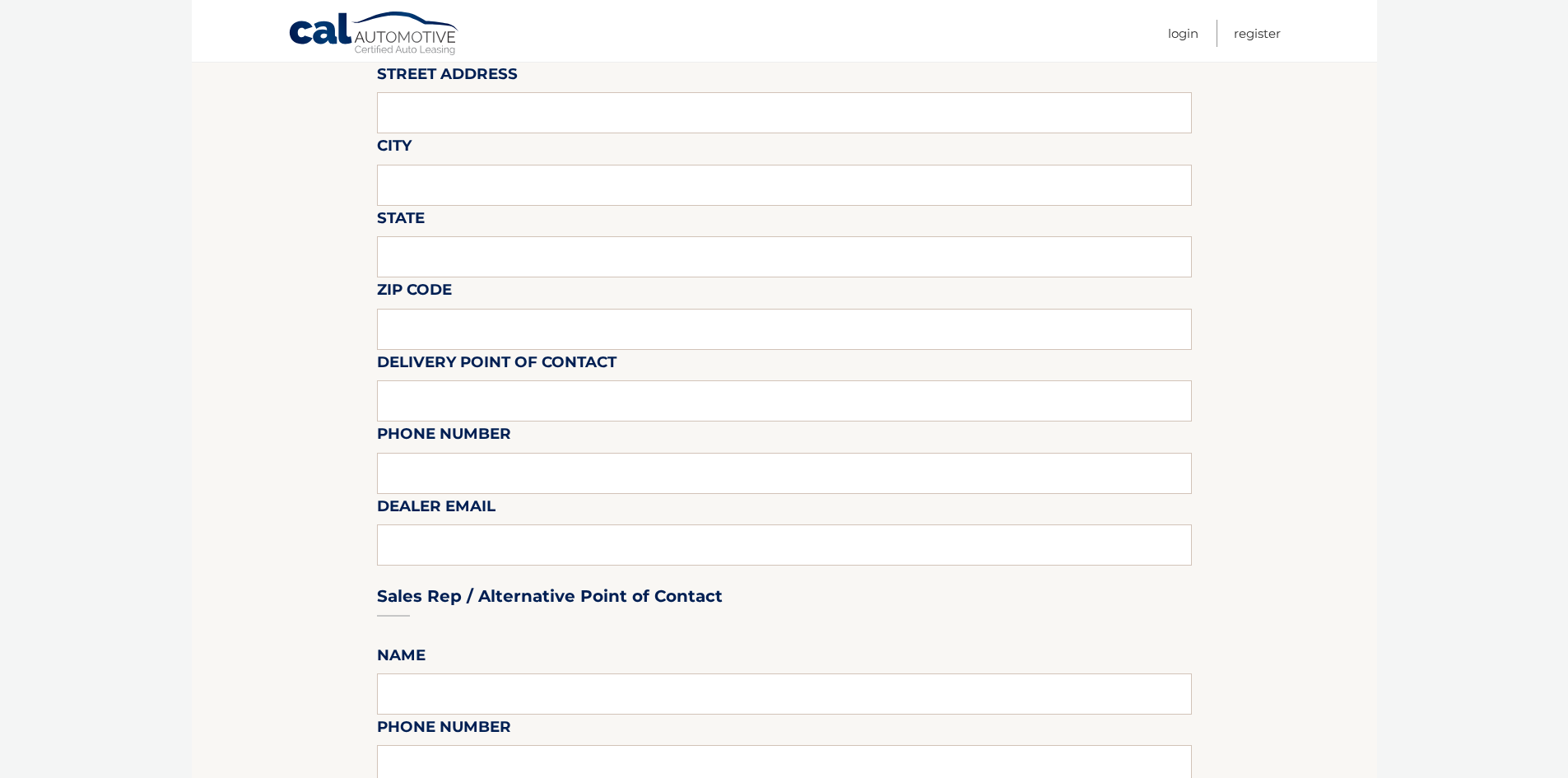
click at [438, 547] on div "Sales Rep / Alternative Point of Contact" at bounding box center [785, 565] width 815 height 116
click at [420, 550] on div "Sales Rep / Alternative Point of Contact" at bounding box center [785, 565] width 815 height 116
click at [420, 546] on div "Sales Rep / Alternative Point of Contact" at bounding box center [785, 565] width 815 height 116
click at [414, 541] on div "Sales Rep / Alternative Point of Contact" at bounding box center [785, 565] width 815 height 116
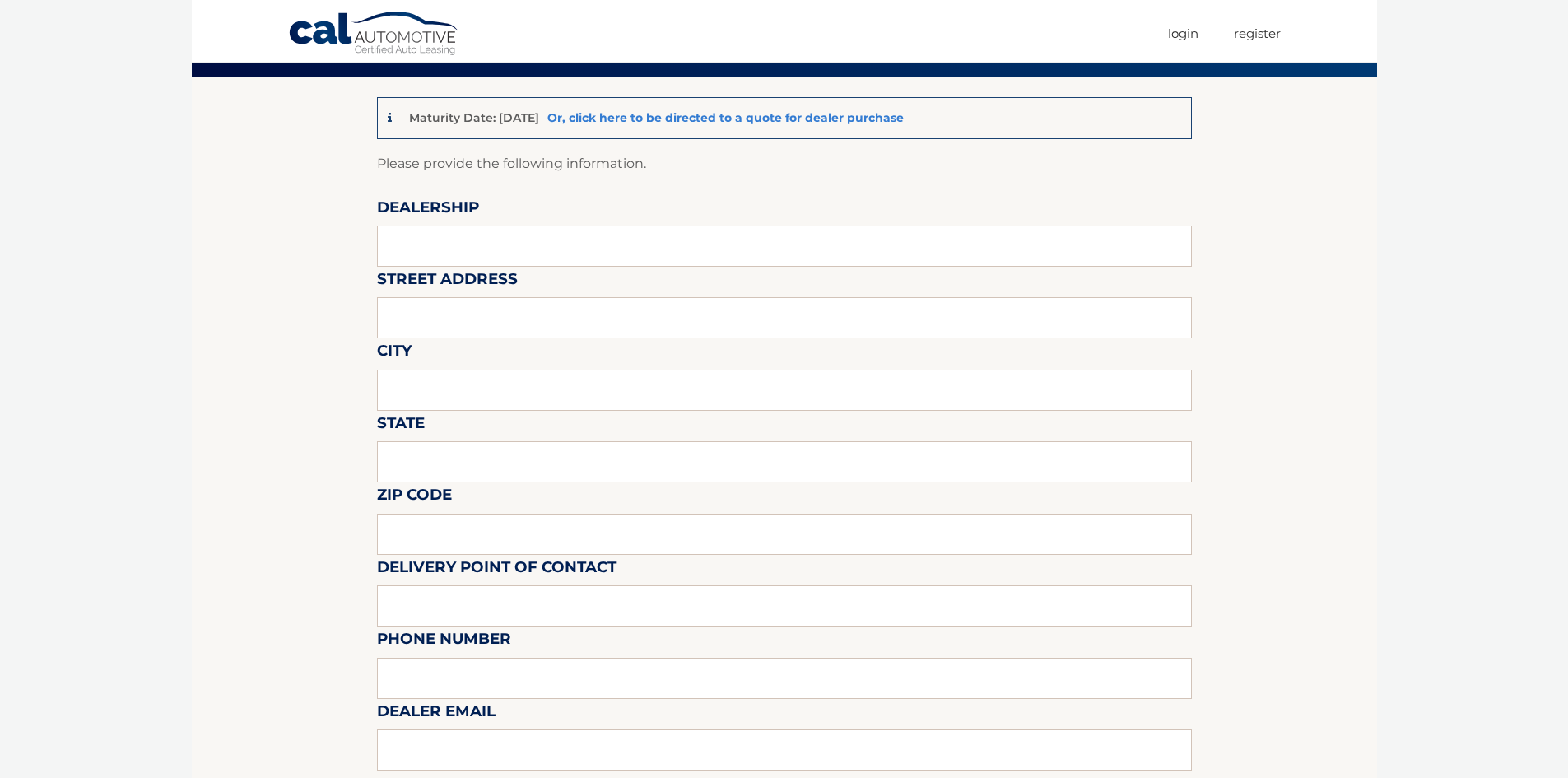
scroll to position [0, 0]
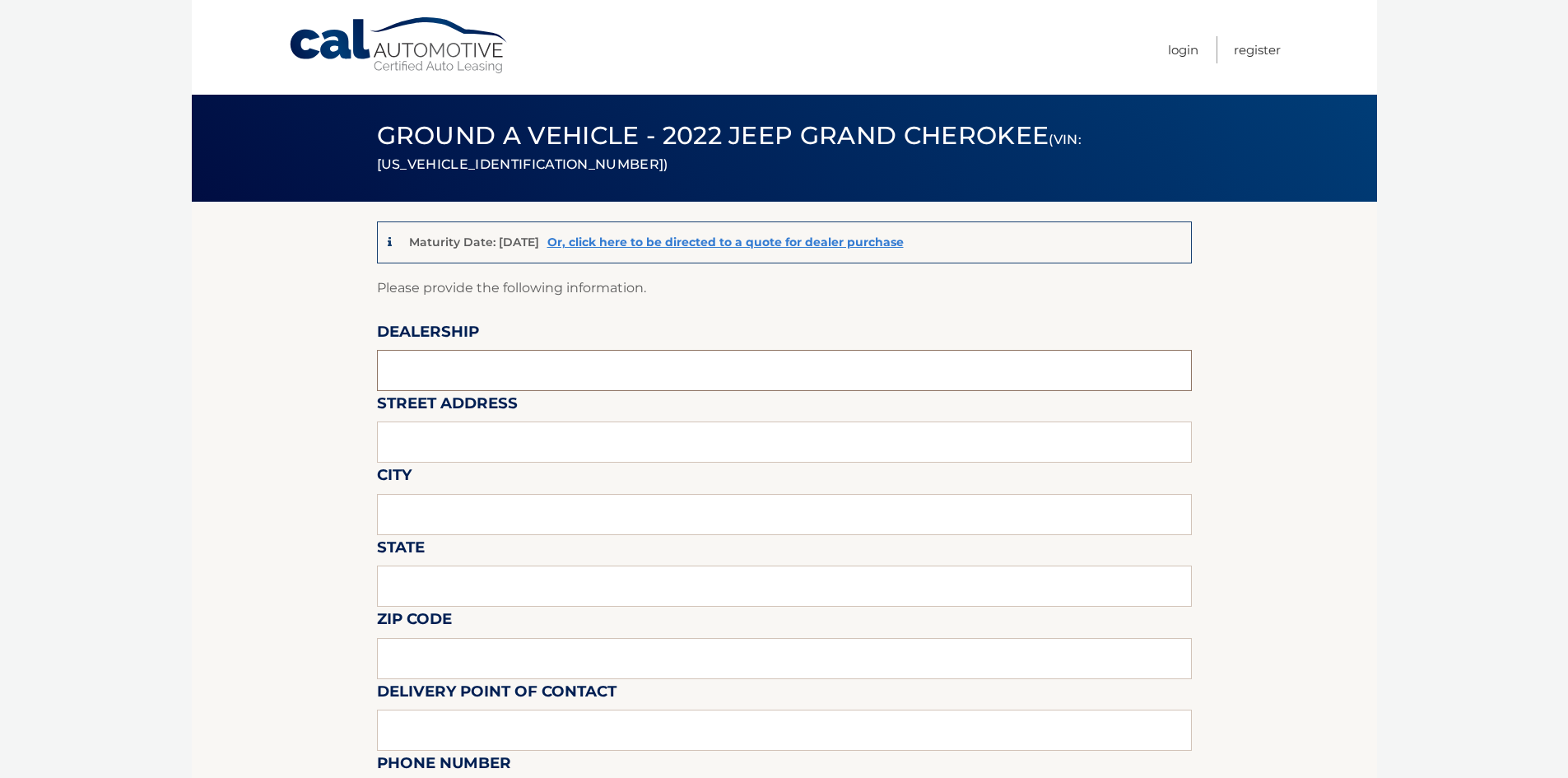
click at [456, 359] on input "text" at bounding box center [785, 370] width 815 height 41
type input "Central Jeep"
type input "[STREET_ADDRESS]"
type input "Norwood"
click at [448, 566] on input "text" at bounding box center [785, 586] width 815 height 41
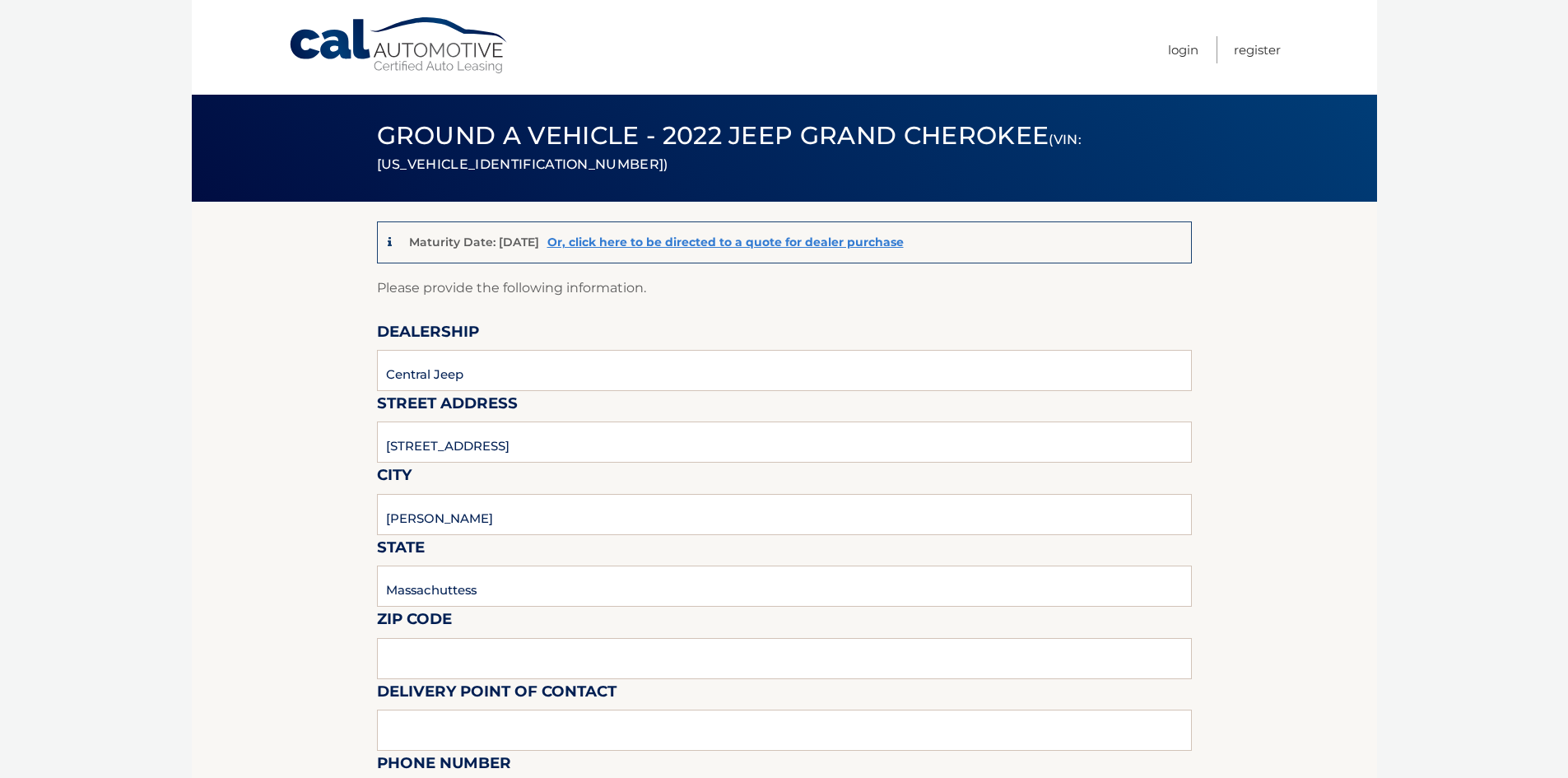
click at [479, 587] on input "Massachuttess" at bounding box center [785, 586] width 815 height 41
drag, startPoint x: 487, startPoint y: 596, endPoint x: 333, endPoint y: 594, distance: 154.0
type input "MA"
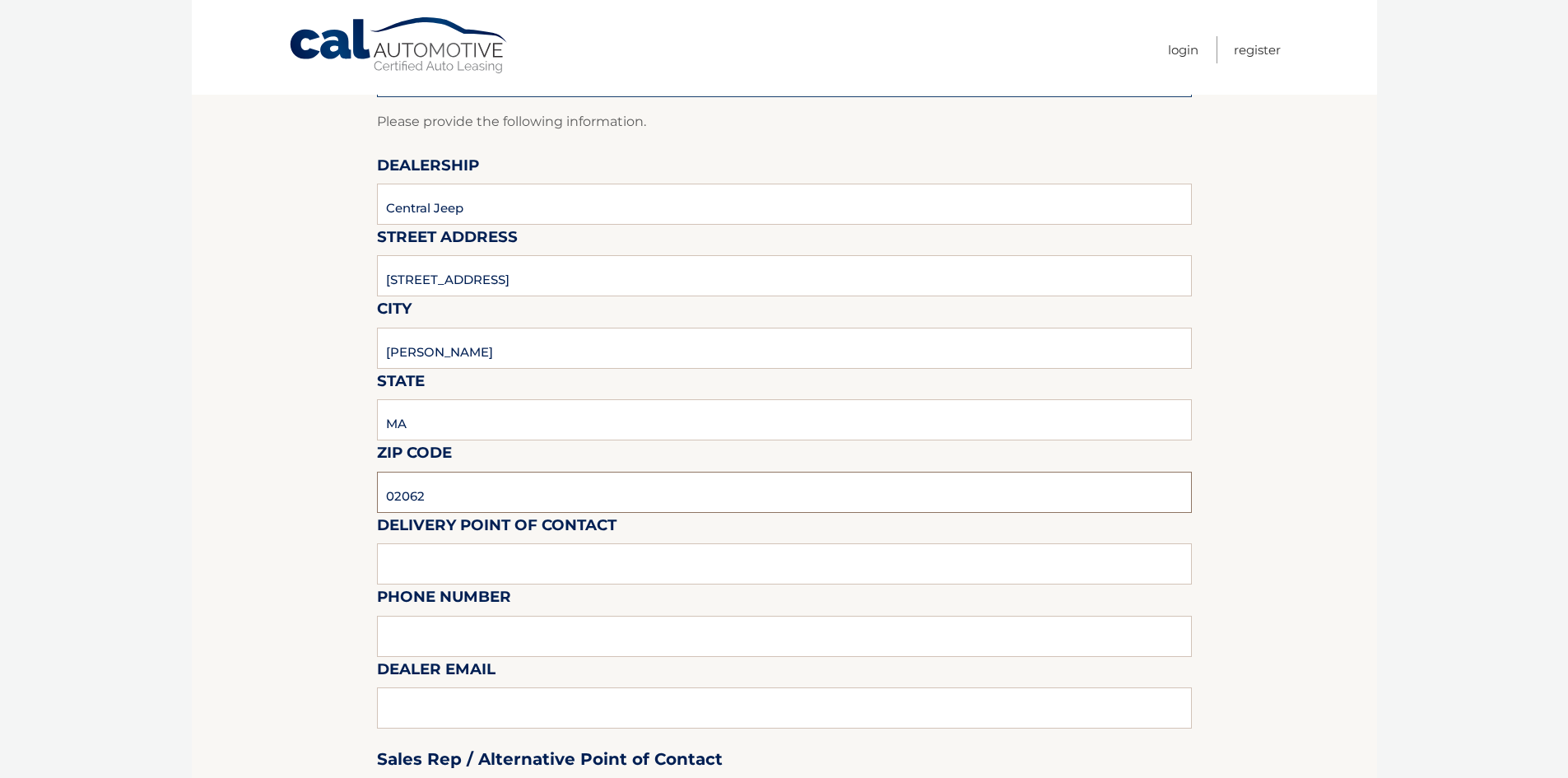
scroll to position [329, 0]
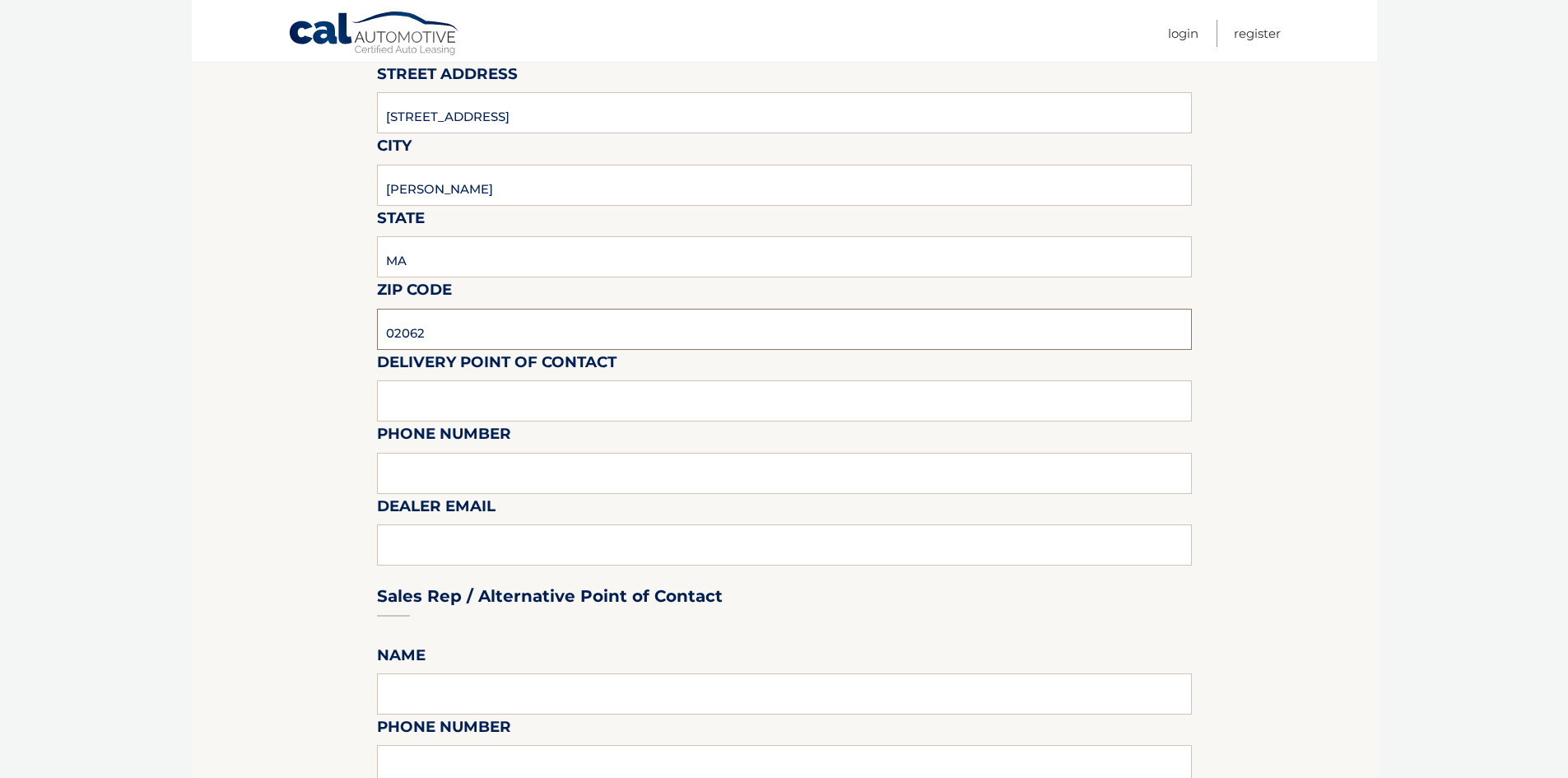
type input "02062"
click at [520, 408] on input "text" at bounding box center [785, 401] width 815 height 41
type input "781-762-2200"
click at [493, 482] on input "text" at bounding box center [785, 473] width 815 height 41
type input "781-762-2200"
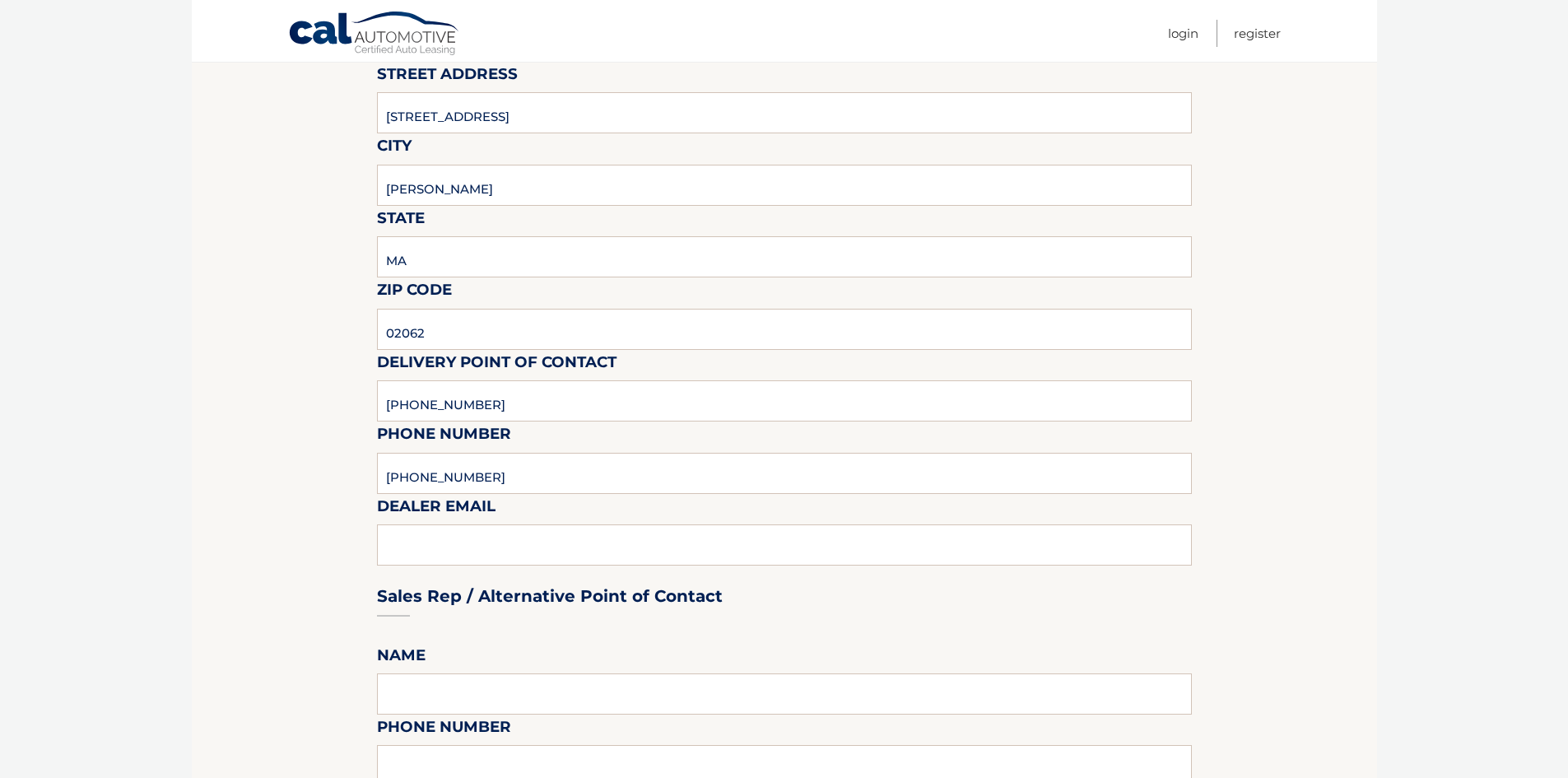
click at [452, 544] on div "Sales Rep / Alternative Point of Contact" at bounding box center [785, 565] width 815 height 116
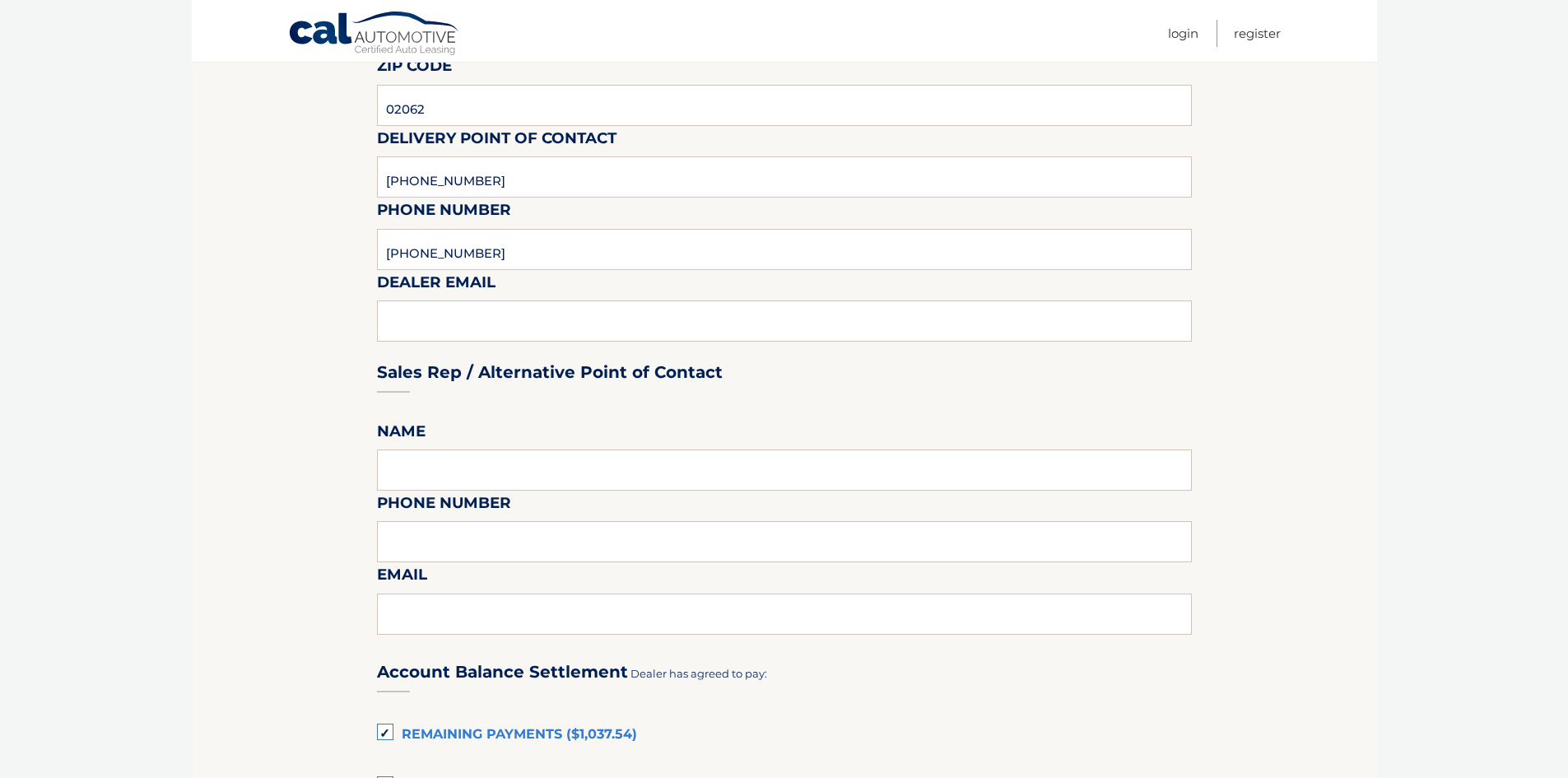
scroll to position [576, 0]
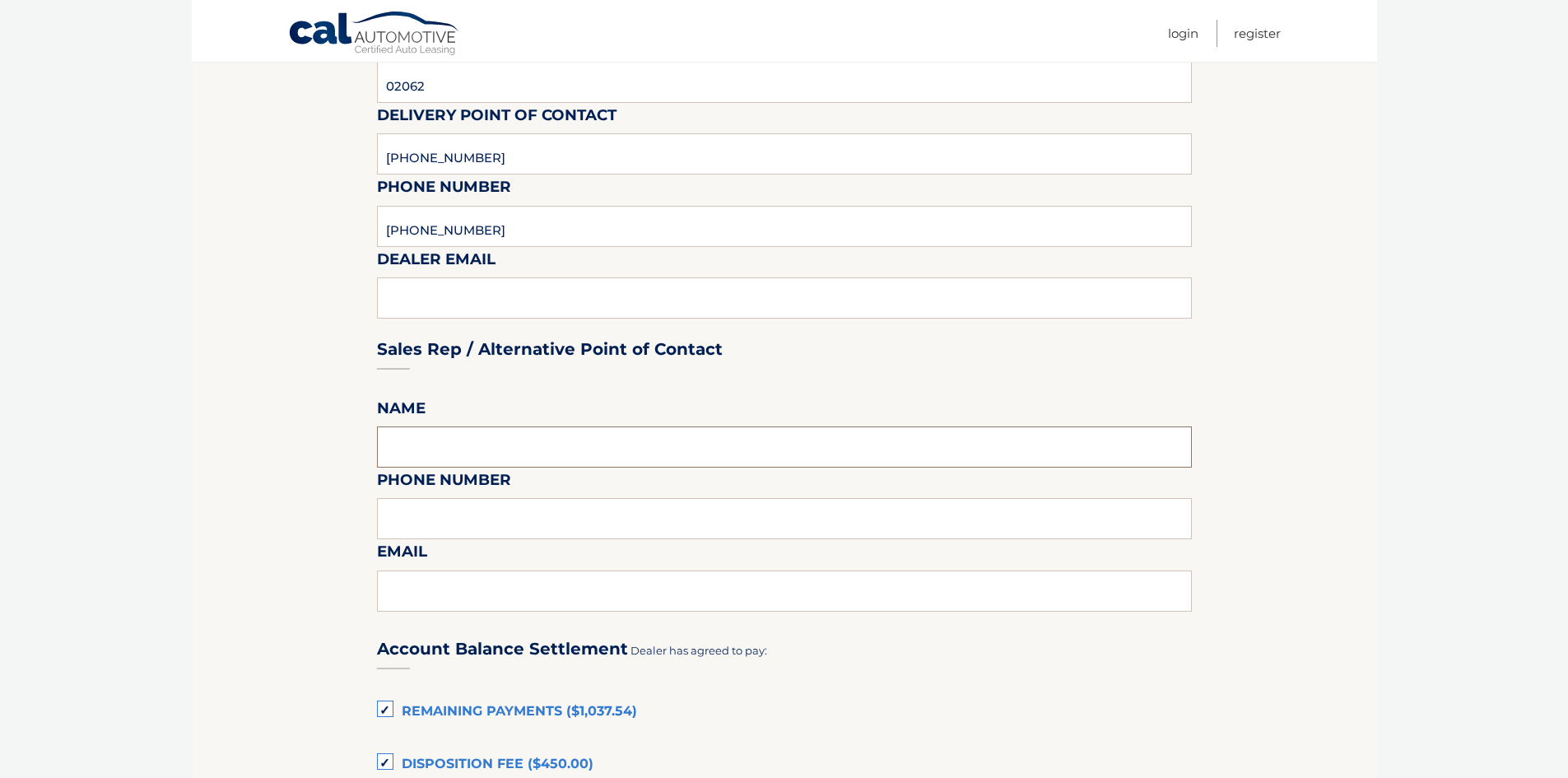
click at [461, 450] on input "text" at bounding box center [785, 446] width 815 height 41
type input "Zenia DiSangro"
type input "781-762-2200"
click at [456, 578] on input "text" at bounding box center [785, 590] width 815 height 41
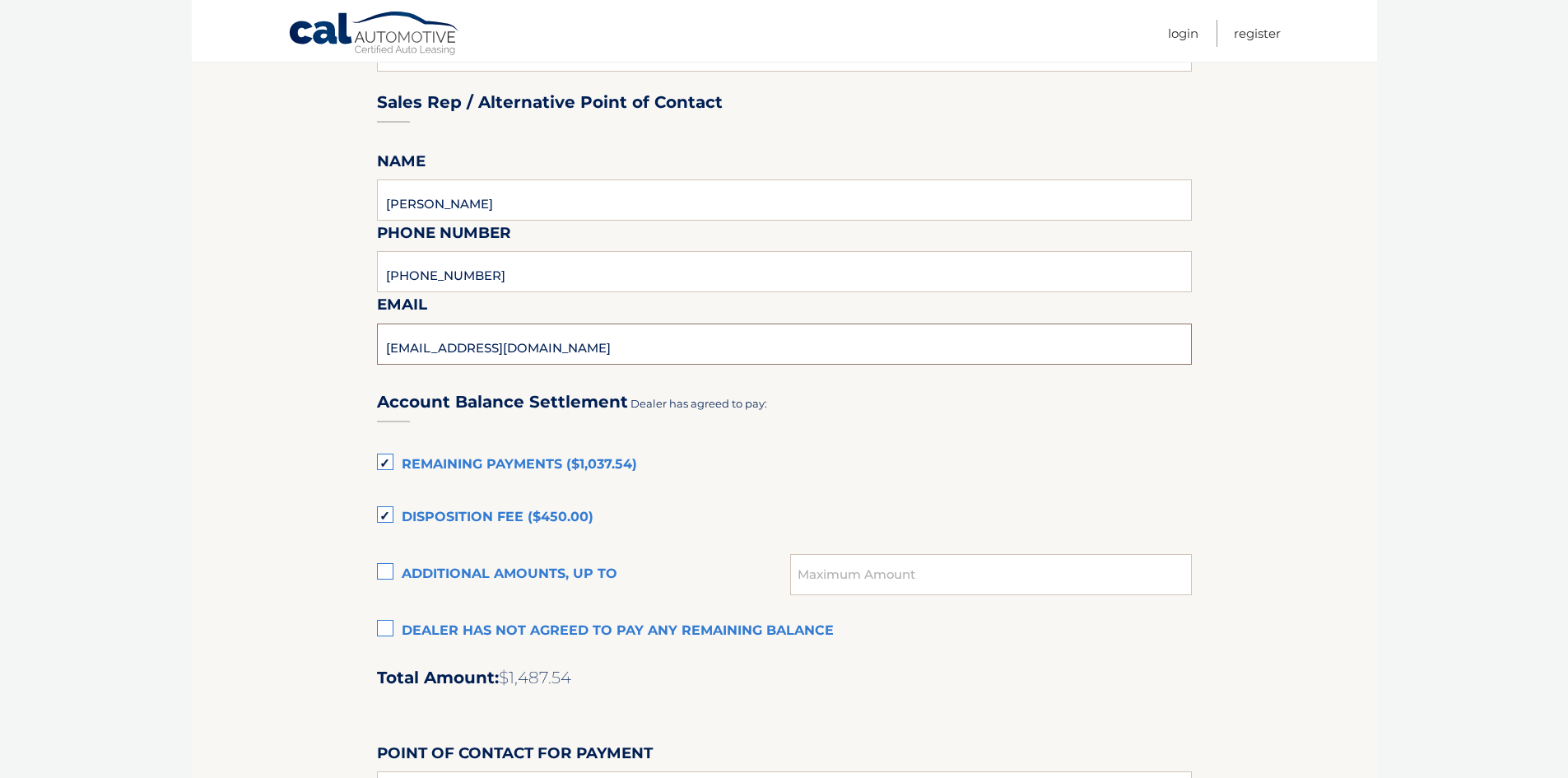
scroll to position [905, 0]
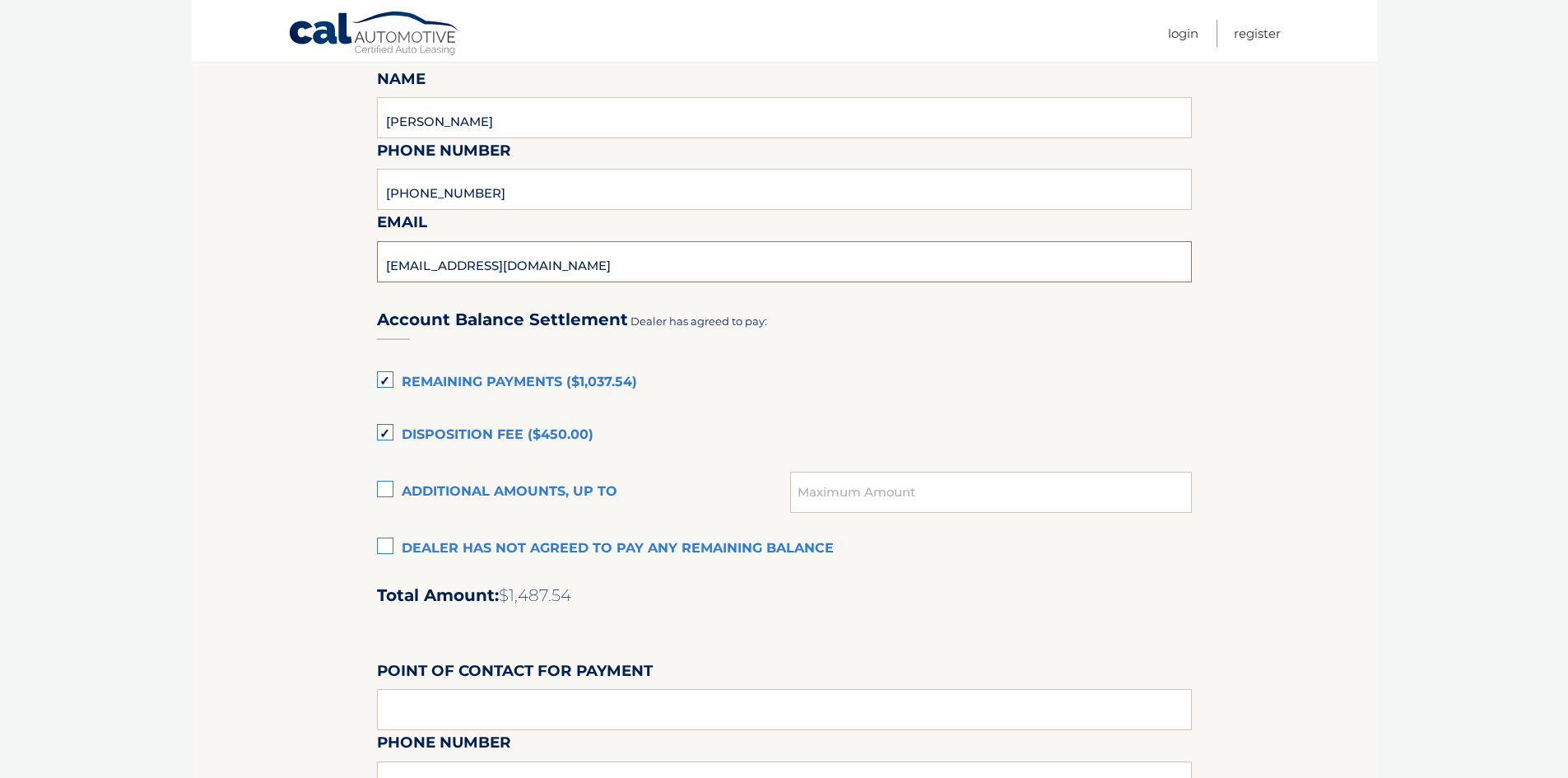
type input "zdisangro@central.us"
click at [384, 430] on label "Disposition Fee ($450.00)" at bounding box center [785, 435] width 815 height 33
click at [0, 0] on input "Disposition Fee ($450.00)" at bounding box center [0, 0] width 0 height 0
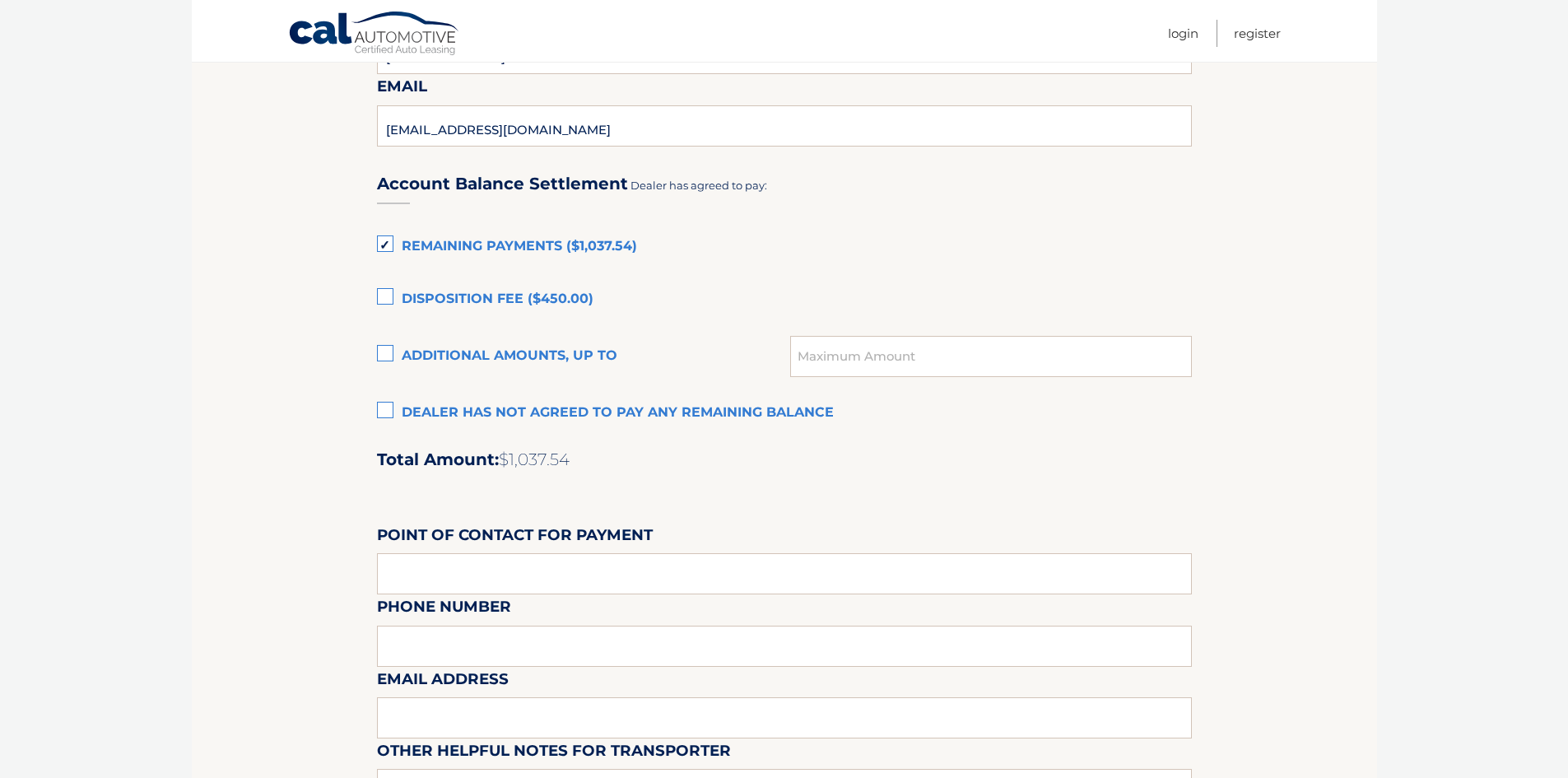
scroll to position [1070, 0]
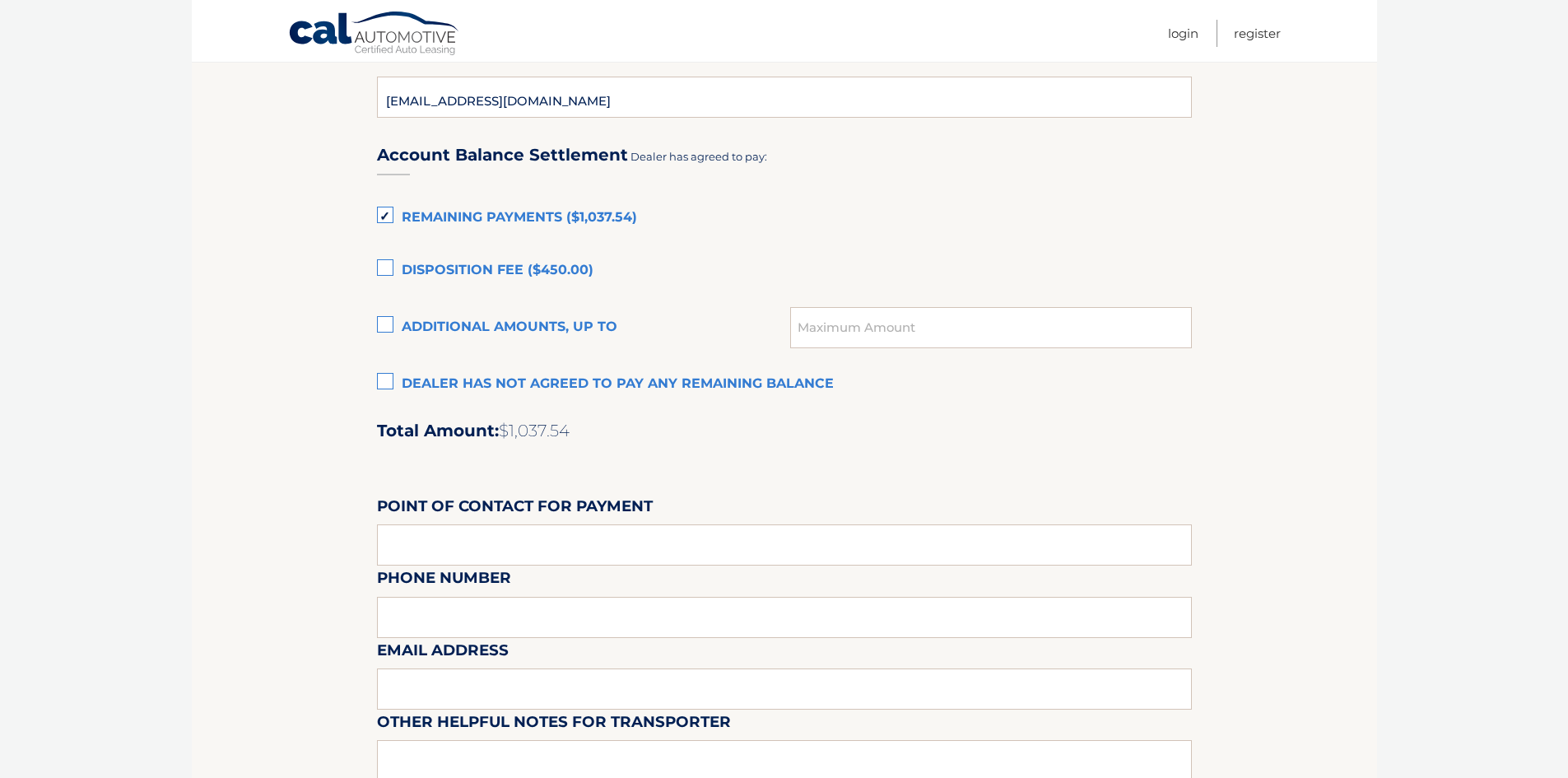
click at [895, 426] on h2 "Total Amount: $1,037.54" at bounding box center [785, 430] width 815 height 20
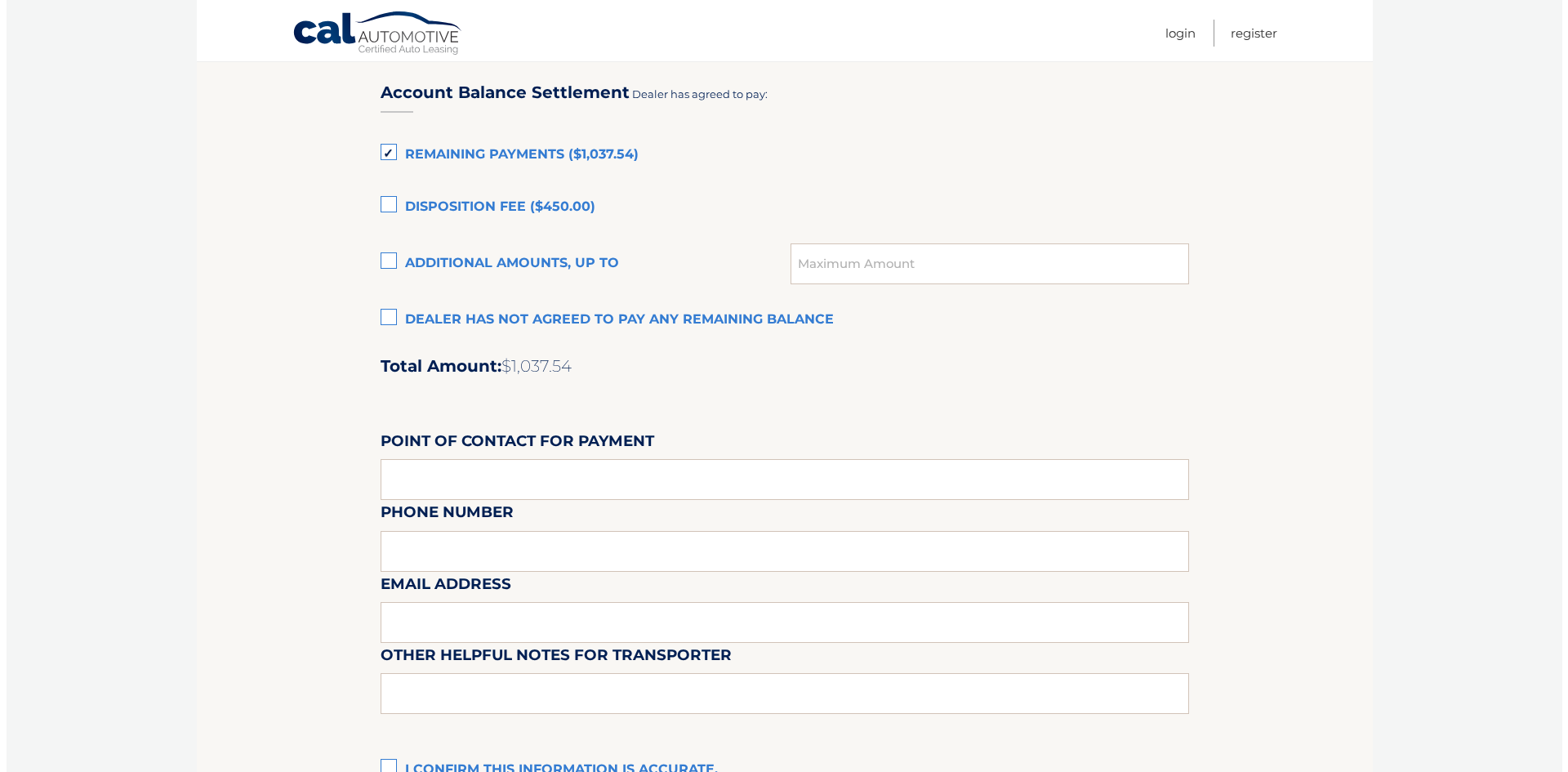
scroll to position [1307, 0]
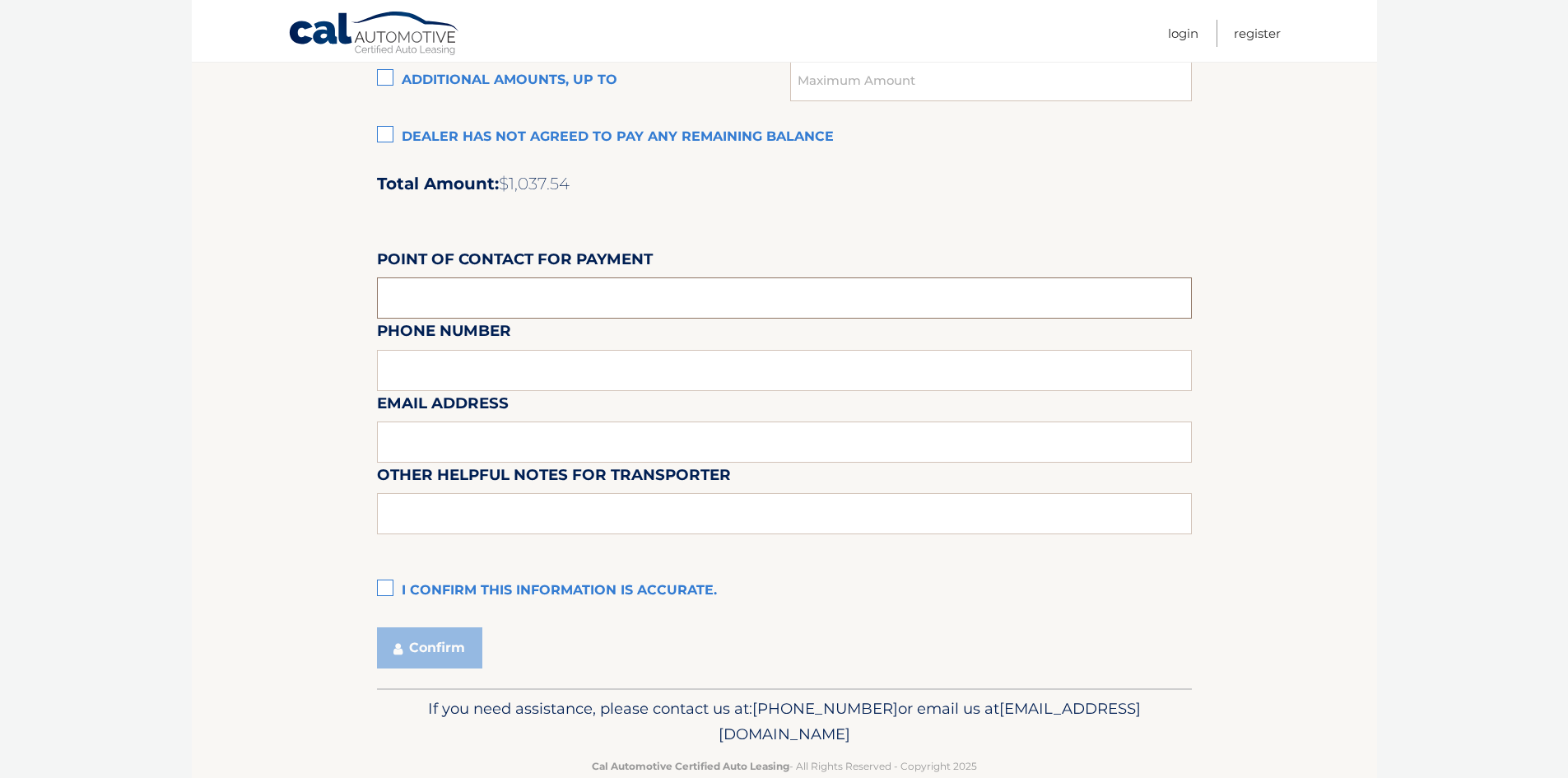
click at [557, 290] on input "text" at bounding box center [785, 297] width 815 height 41
type input "Nicole Santora"
type input "781-762-2200"
click at [445, 429] on input "text" at bounding box center [785, 441] width 815 height 41
type input "nicole@central.us"
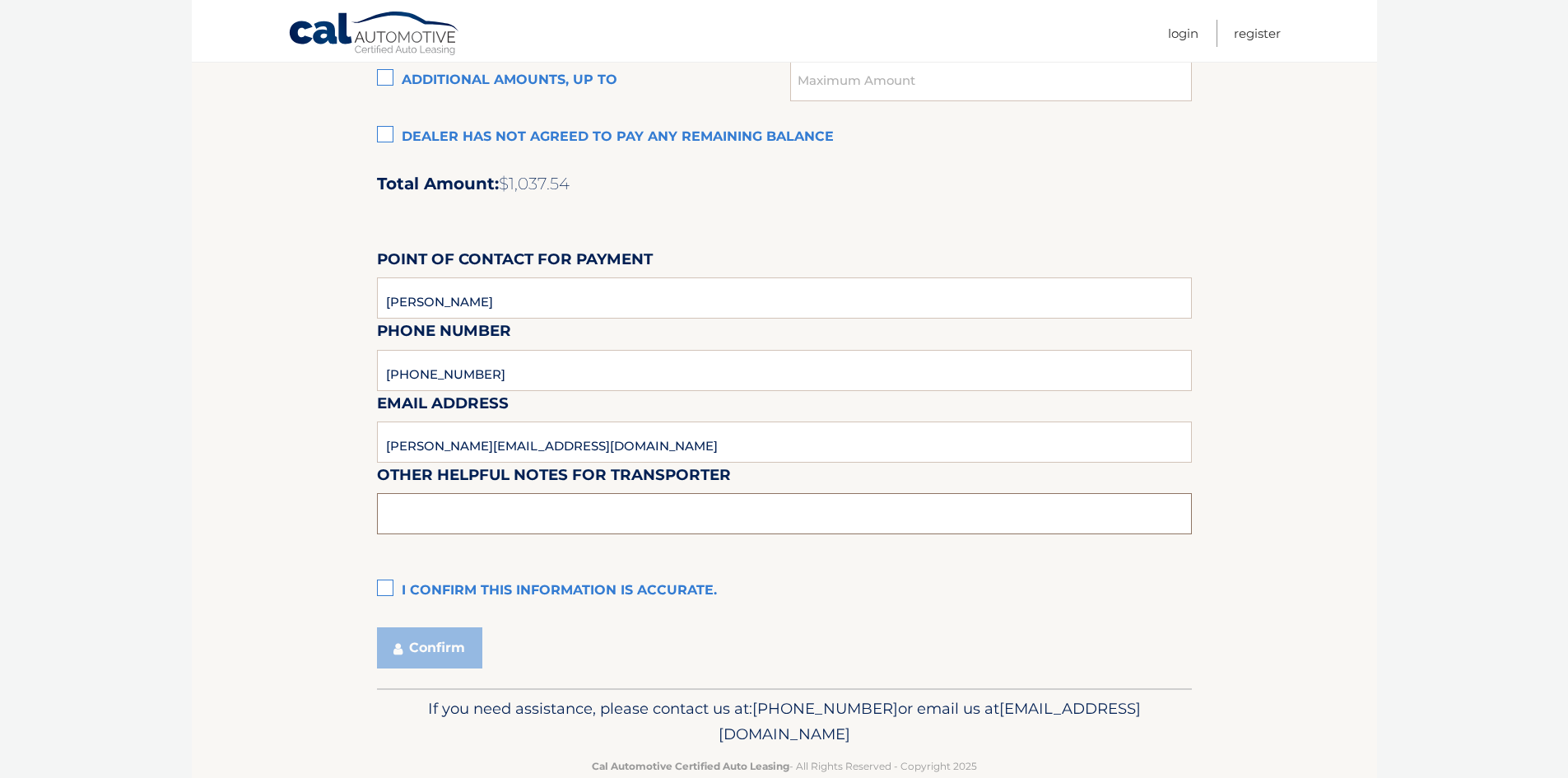
click at [496, 506] on input "text" at bounding box center [785, 513] width 815 height 41
click at [392, 587] on label "I confirm this information is accurate." at bounding box center [785, 590] width 815 height 33
click at [0, 0] on input "I confirm this information is accurate." at bounding box center [0, 0] width 0 height 0
click at [461, 511] on input "text" at bounding box center [785, 513] width 815 height 41
type input "come to the front desk to get the key"
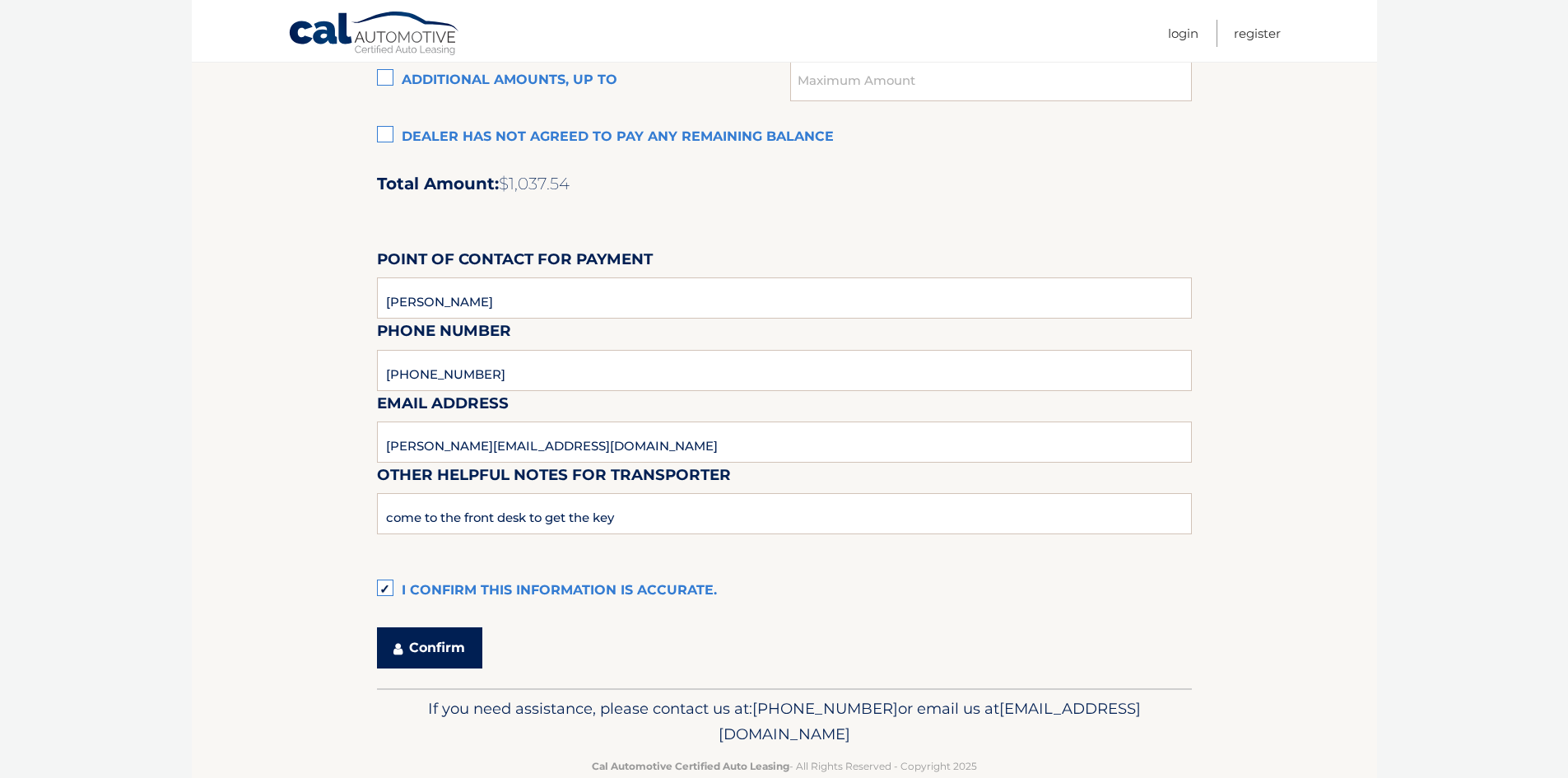
click at [468, 643] on button "Confirm" at bounding box center [429, 647] width 105 height 41
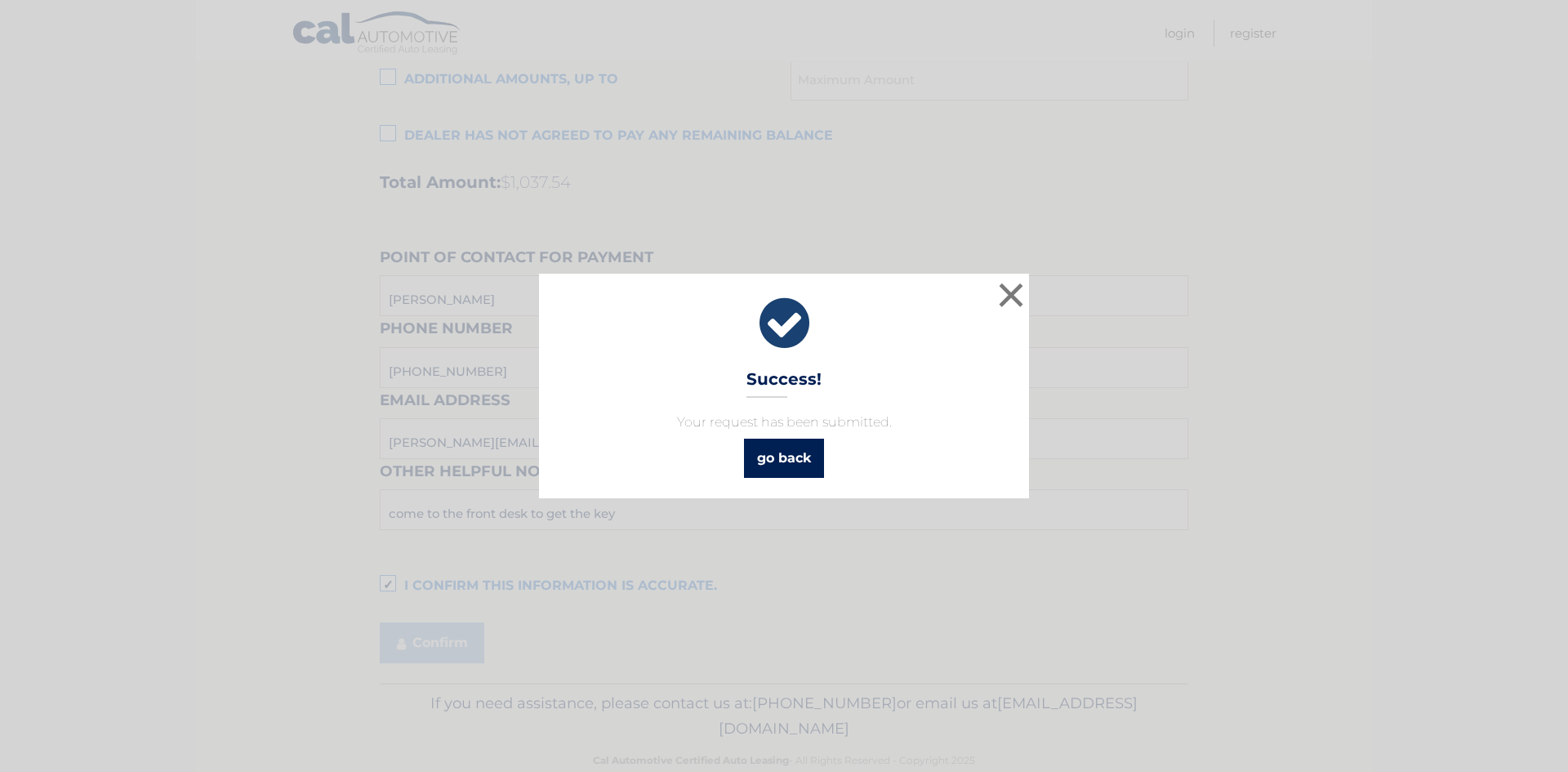
click at [799, 458] on link "go back" at bounding box center [784, 458] width 80 height 39
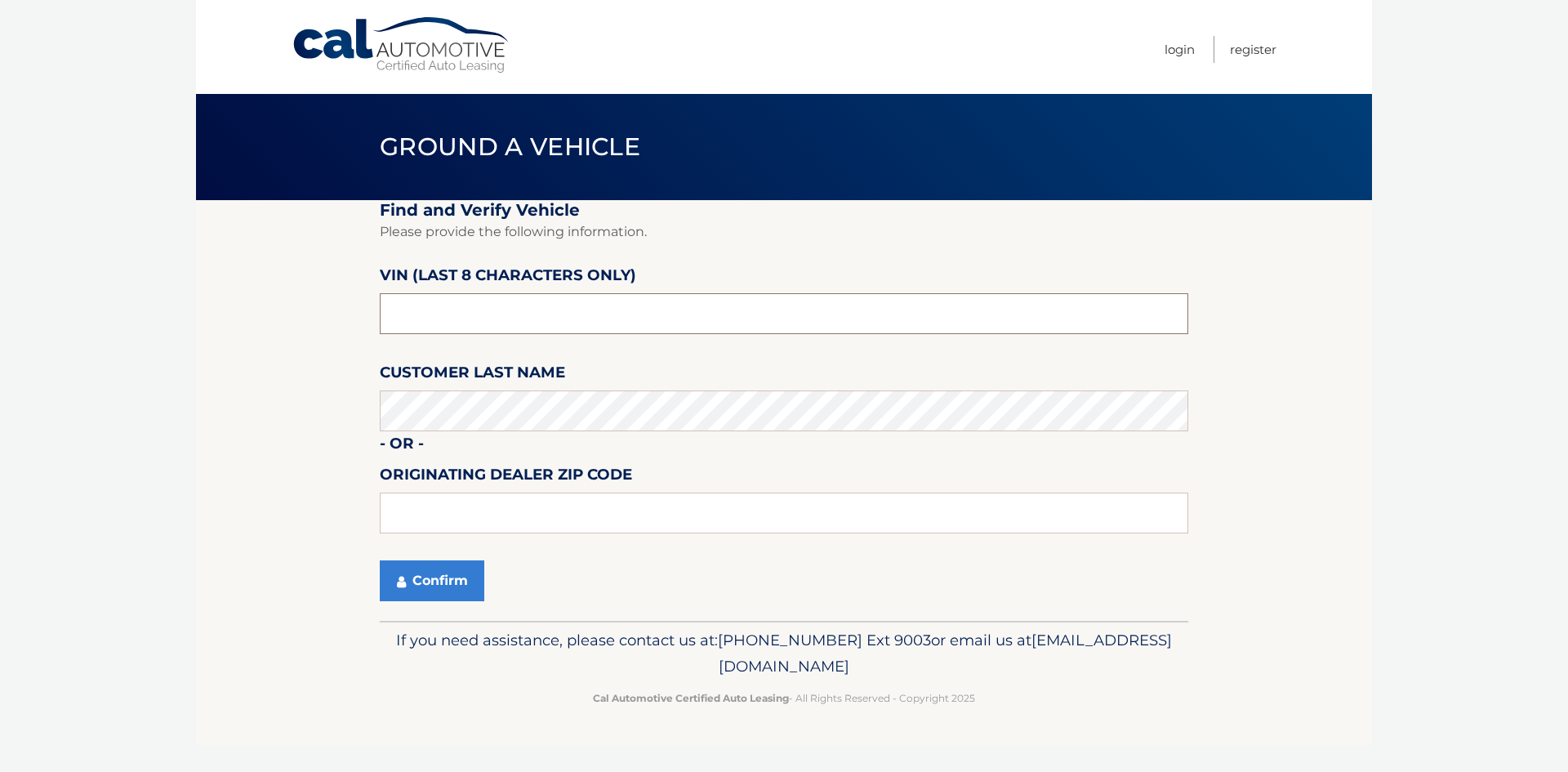
click at [646, 319] on input "text" at bounding box center [784, 313] width 809 height 41
type input "n8622368"
click at [601, 388] on fieldset "Find and Verify Vehicle Please provide the following information. VIN (last 8 c…" at bounding box center [784, 409] width 809 height 420
click at [454, 575] on button "Confirm" at bounding box center [432, 581] width 104 height 41
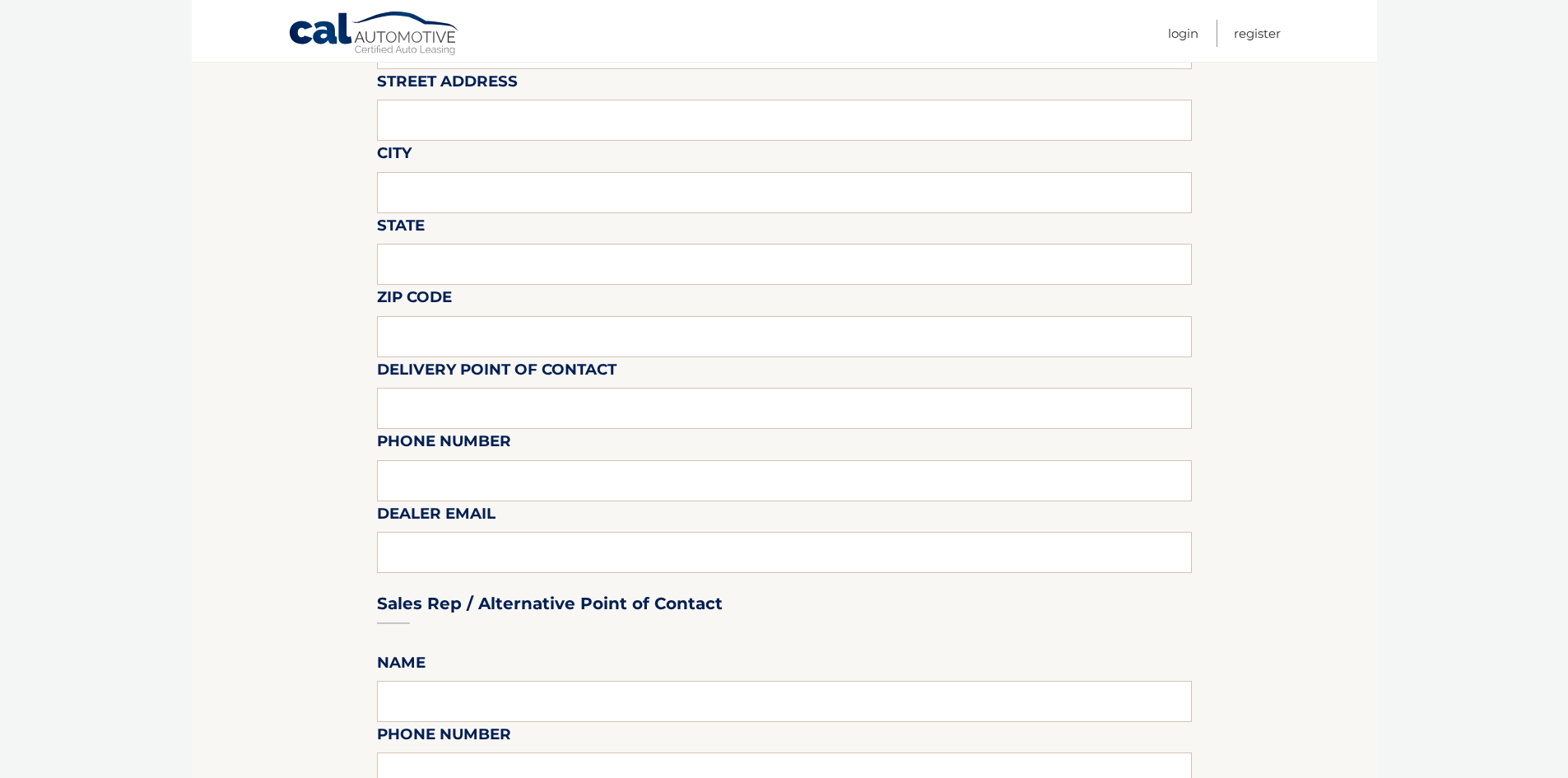
scroll to position [412, 0]
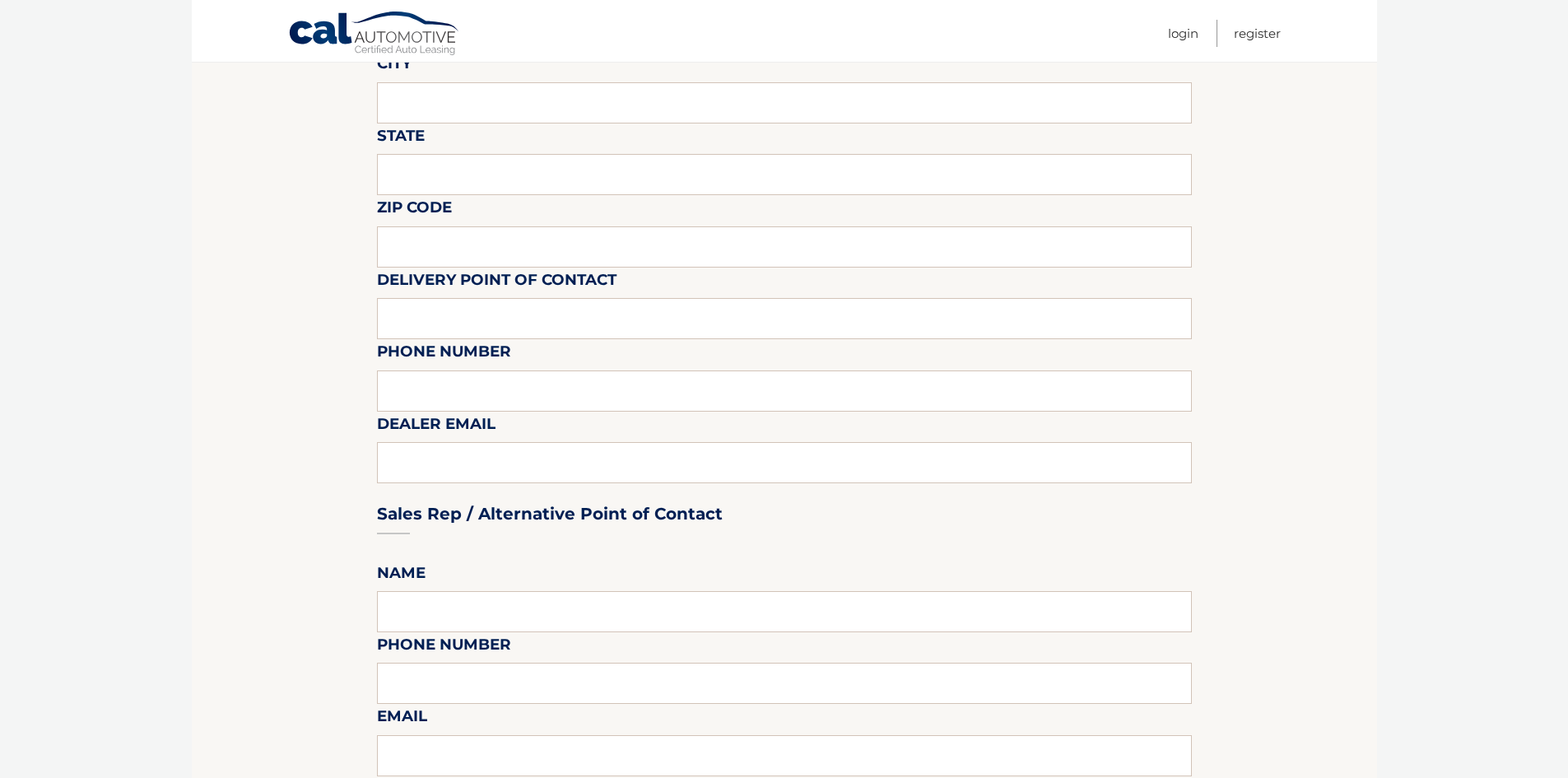
click at [481, 467] on div "Sales Rep / Alternative Point of Contact" at bounding box center [785, 482] width 815 height 116
click at [477, 466] on div "Sales Rep / Alternative Point of Contact" at bounding box center [785, 482] width 815 height 116
click at [474, 466] on div "Sales Rep / Alternative Point of Contact" at bounding box center [785, 482] width 815 height 116
click at [471, 464] on div "Sales Rep / Alternative Point of Contact" at bounding box center [785, 482] width 815 height 116
drag, startPoint x: 466, startPoint y: 460, endPoint x: 456, endPoint y: 456, distance: 10.8
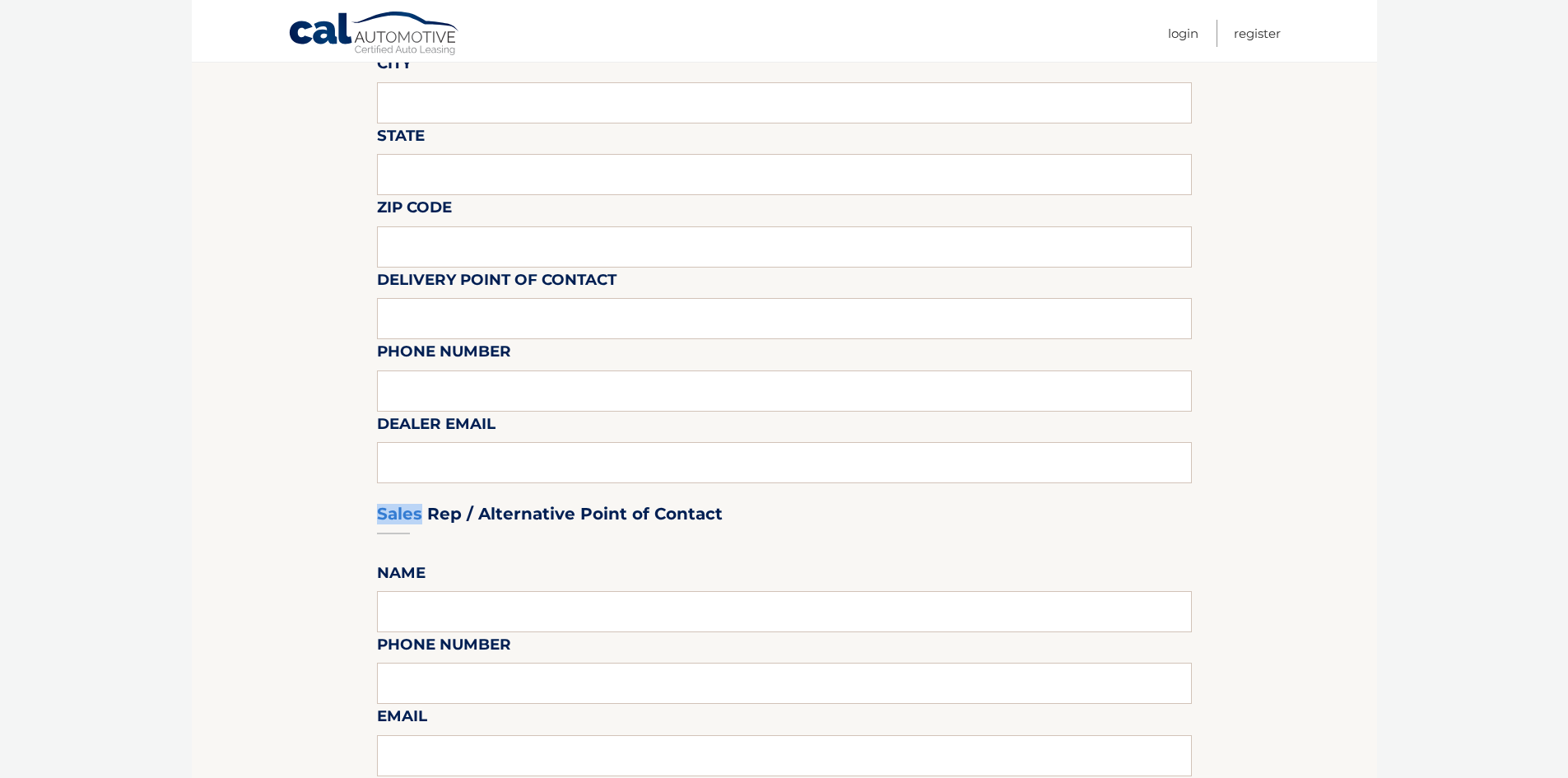
click at [463, 459] on div "Sales Rep / Alternative Point of Contact" at bounding box center [785, 482] width 815 height 116
click at [469, 362] on label "Phone Number" at bounding box center [444, 354] width 134 height 30
click at [464, 381] on input "text" at bounding box center [785, 391] width 815 height 41
type input "[EMAIL_ADDRESS][DOMAIN_NAME]"
click at [510, 381] on input "text" at bounding box center [785, 391] width 815 height 41
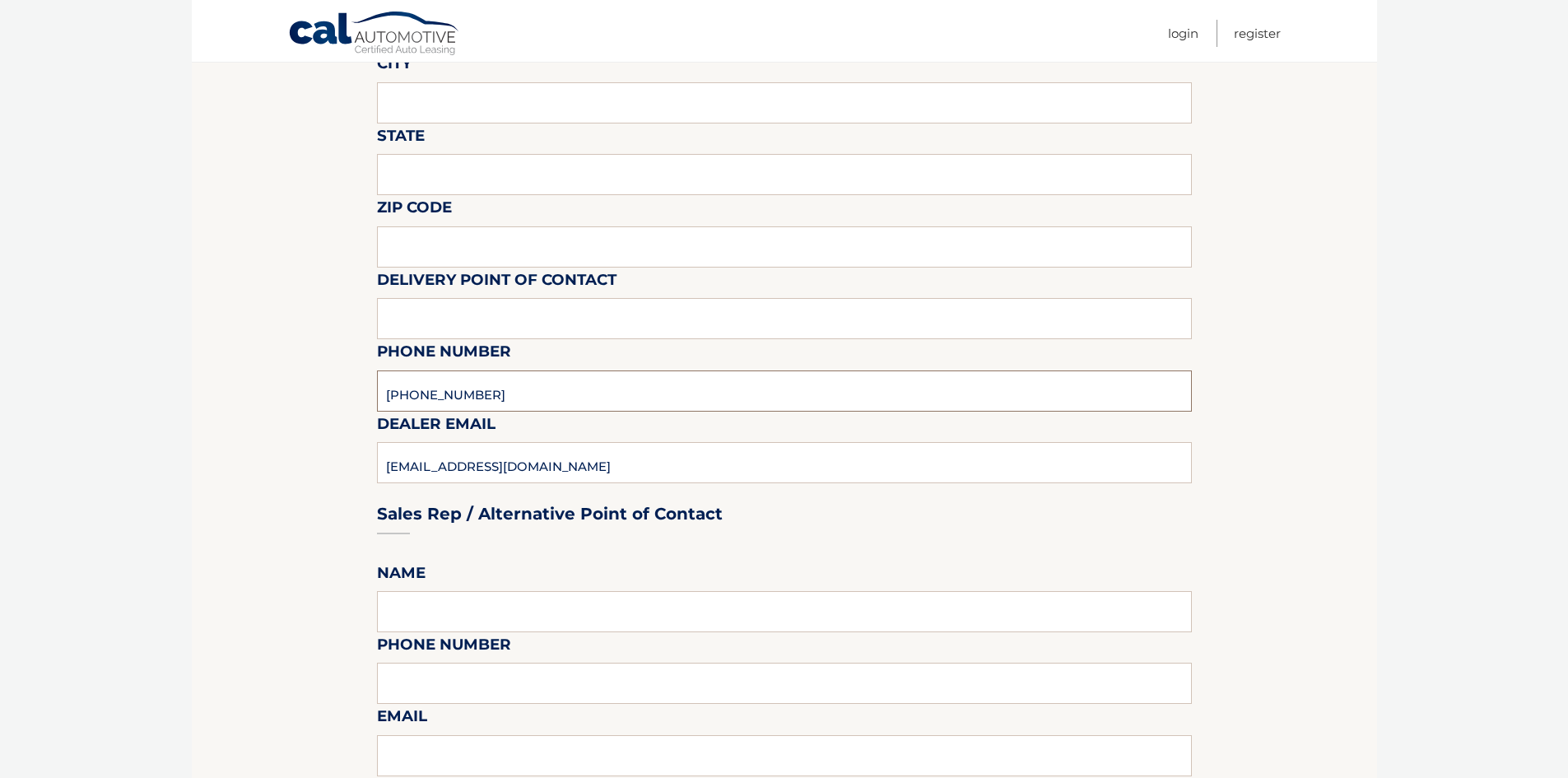
type input "[PHONE_NUMBER]"
click at [516, 317] on input "text" at bounding box center [785, 318] width 815 height 41
type input "[PHONE_NUMBER]"
click at [419, 252] on input "text" at bounding box center [785, 247] width 815 height 41
type input "02062"
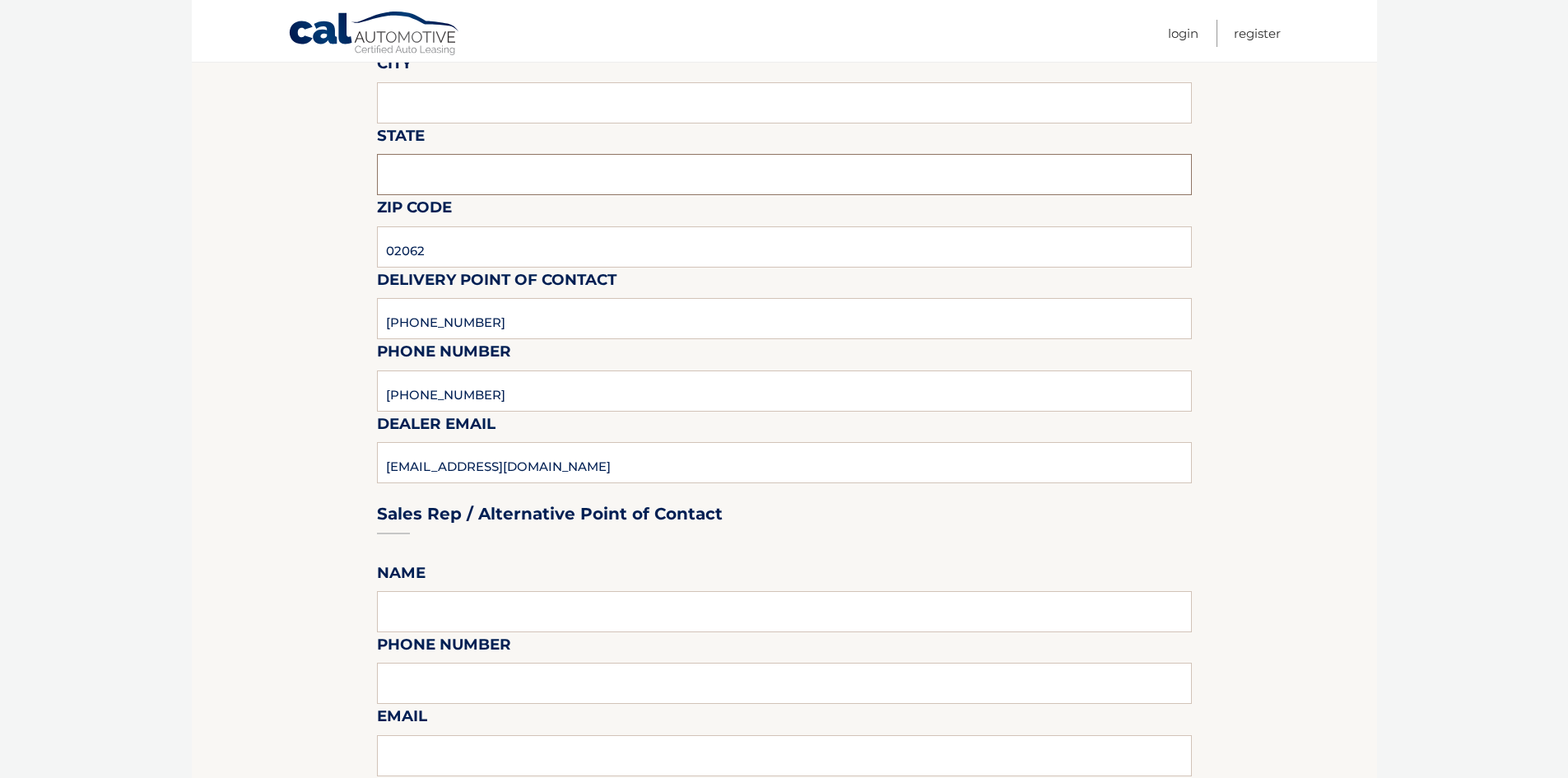
click at [435, 182] on input "text" at bounding box center [785, 174] width 815 height 41
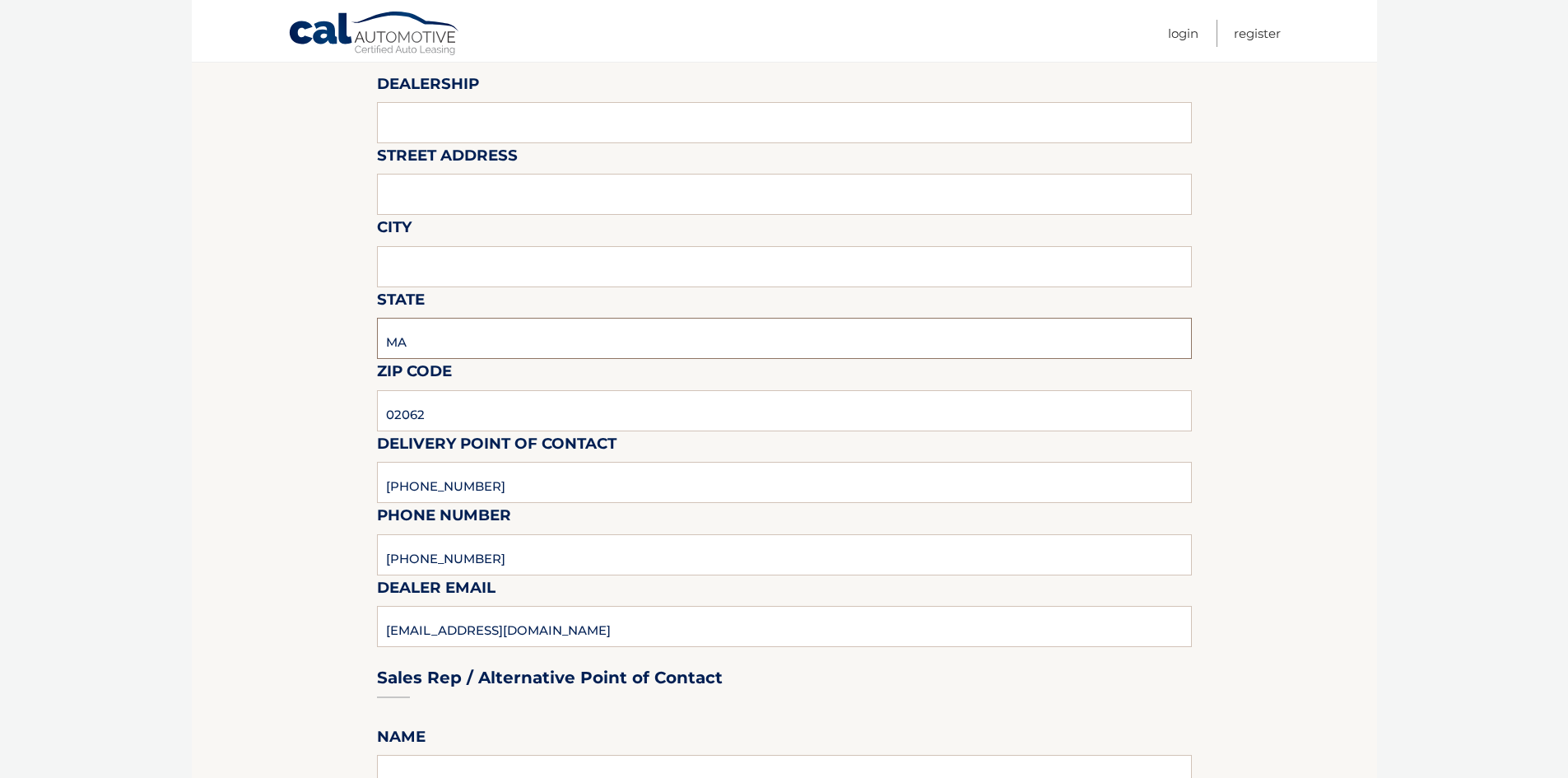
scroll to position [247, 0]
type input "MA"
click at [440, 280] on input "text" at bounding box center [785, 267] width 815 height 41
type input "[PERSON_NAME]"
click at [467, 203] on input "text" at bounding box center [785, 194] width 815 height 41
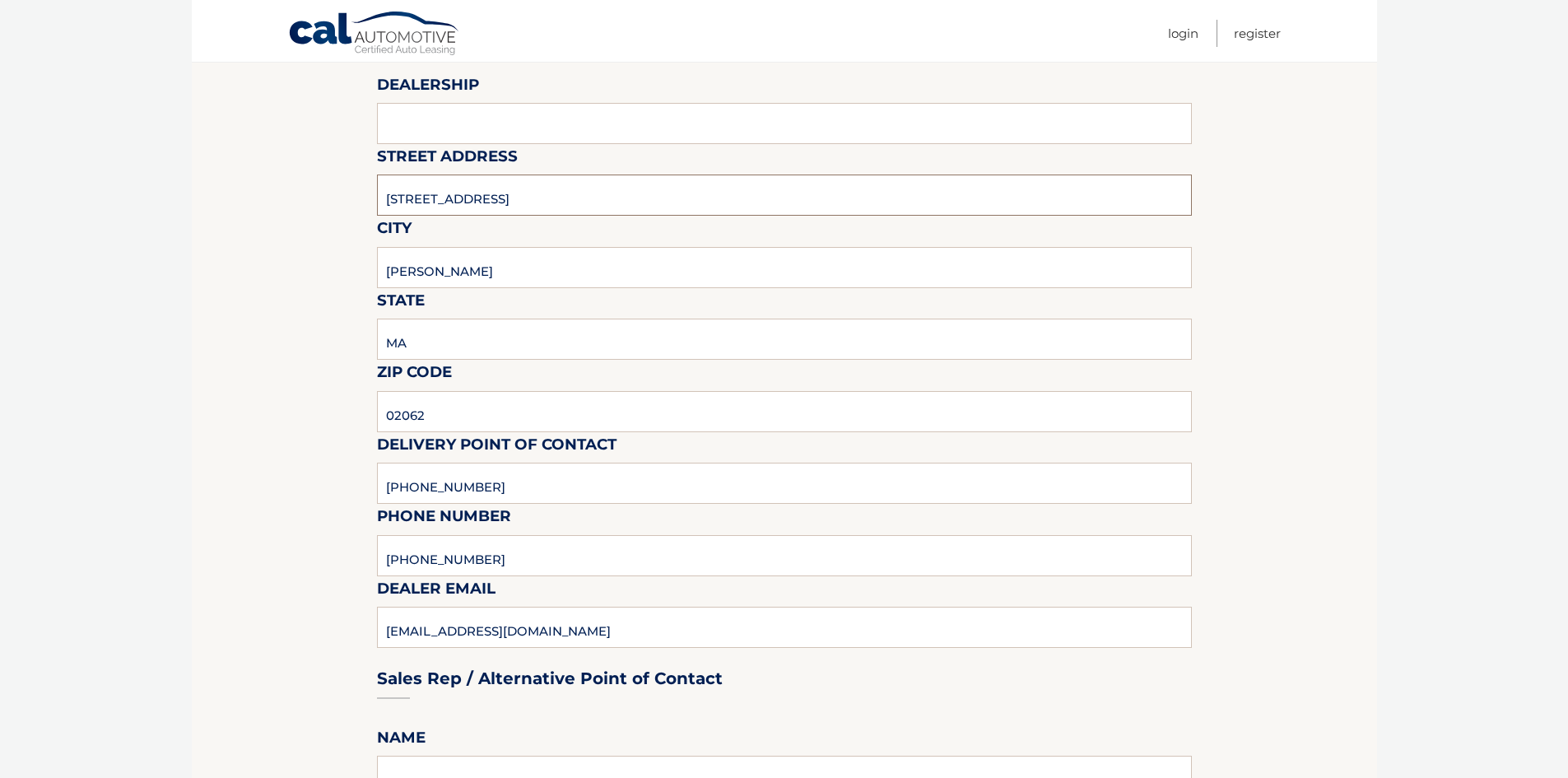
type input "56 Boston Providence Hwy"
click at [550, 126] on input "text" at bounding box center [785, 123] width 815 height 41
type input "Central Jeep"
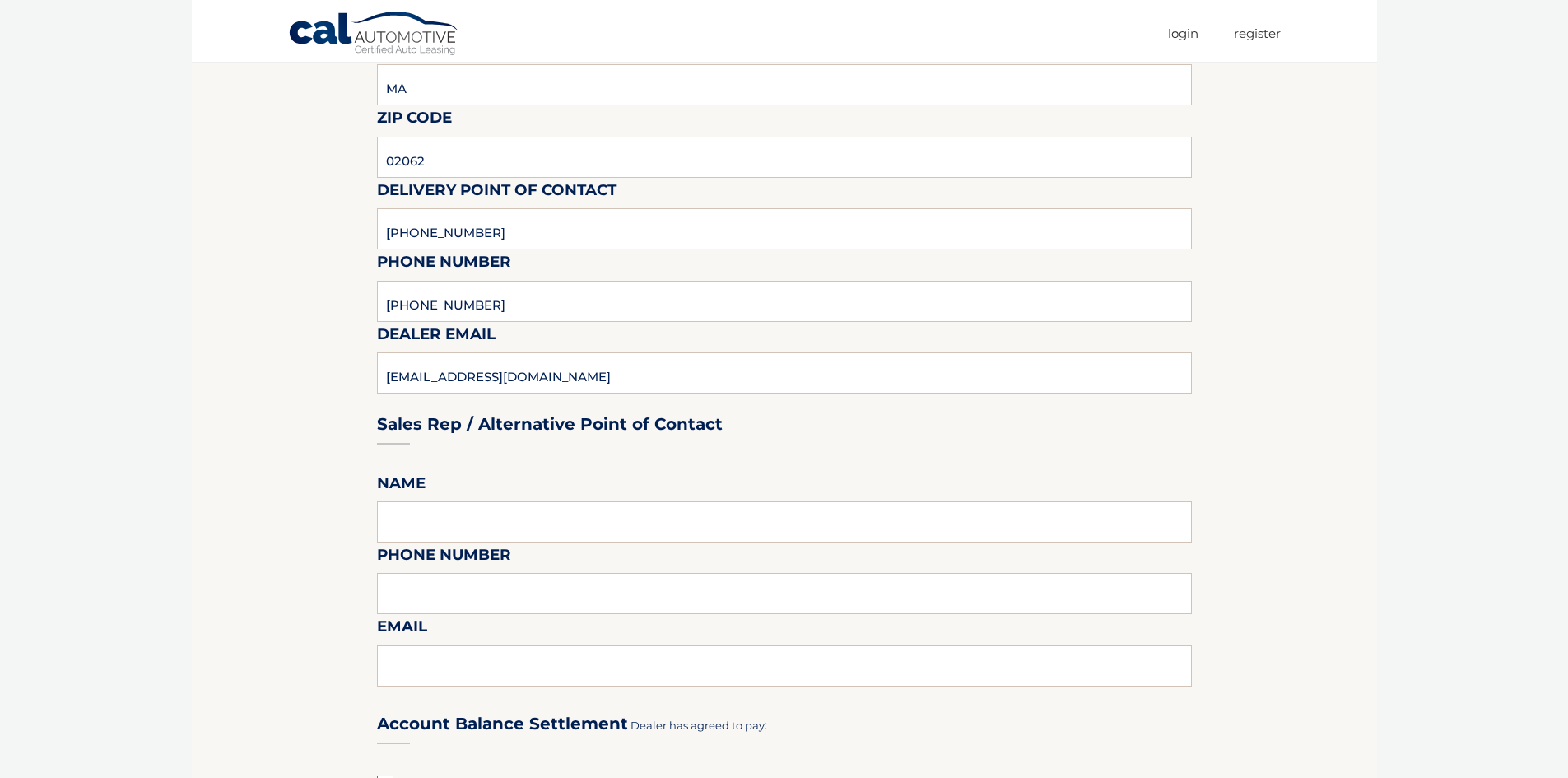
scroll to position [658, 0]
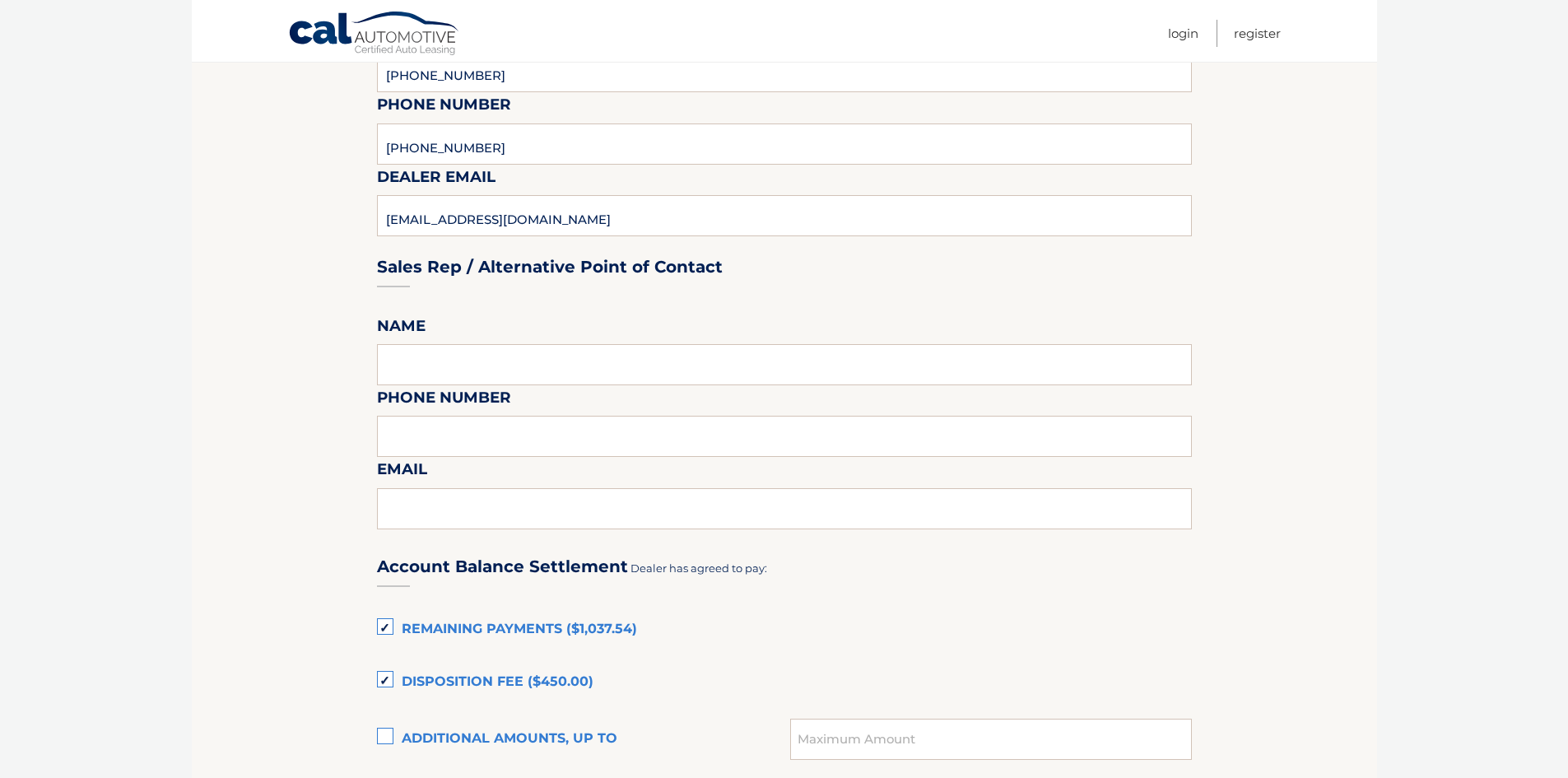
drag, startPoint x: 491, startPoint y: 391, endPoint x: 493, endPoint y: 379, distance: 12.2
click at [493, 383] on fieldset "Please provide the following information. Dealership Central Jeep Street Addres…" at bounding box center [785, 482] width 815 height 1729
click at [496, 361] on input "text" at bounding box center [785, 365] width 815 height 41
type input "Zenia DiSangro"
type input "7817622200"
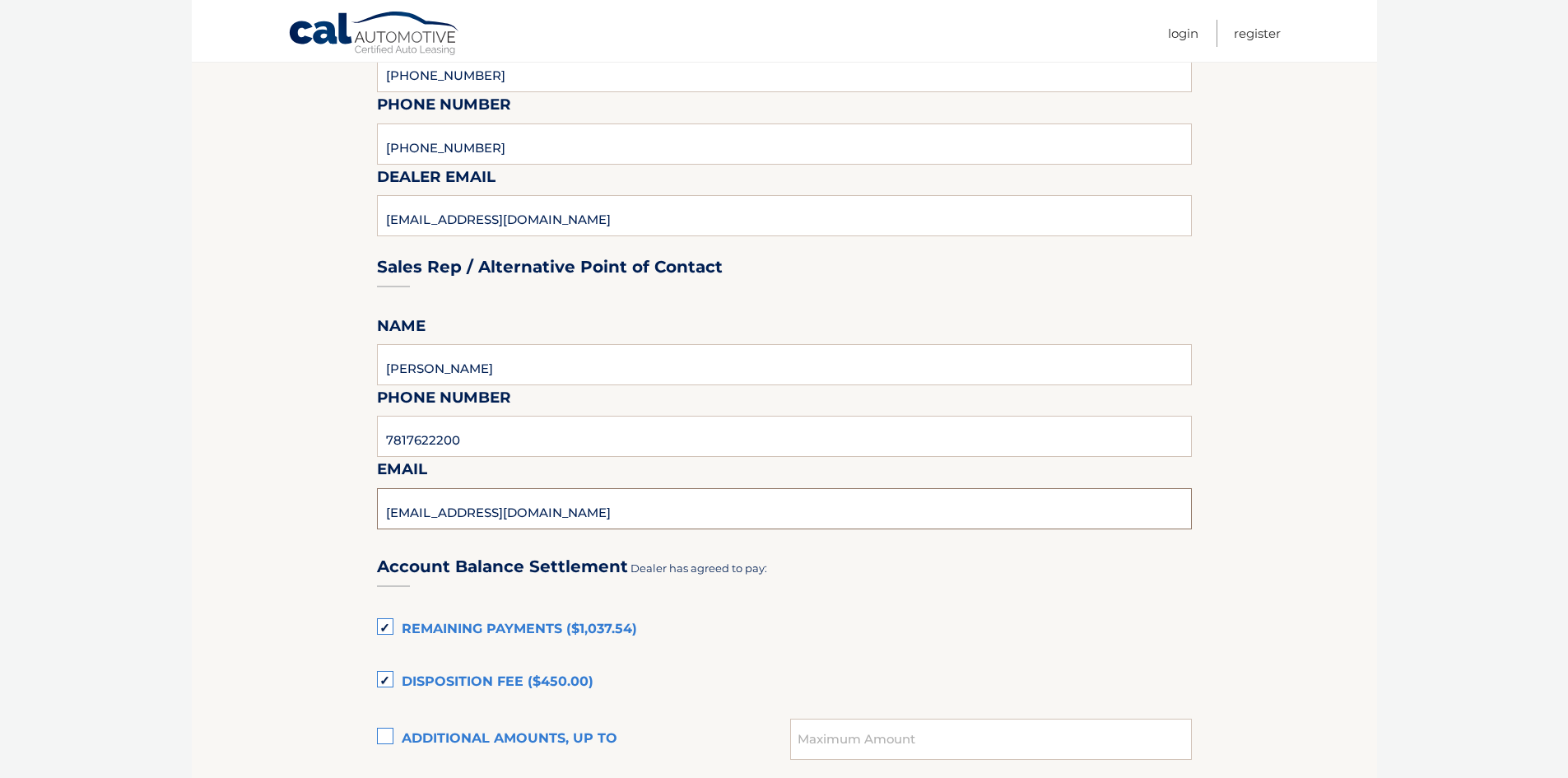
type input "zdisangro@yahoo.com"
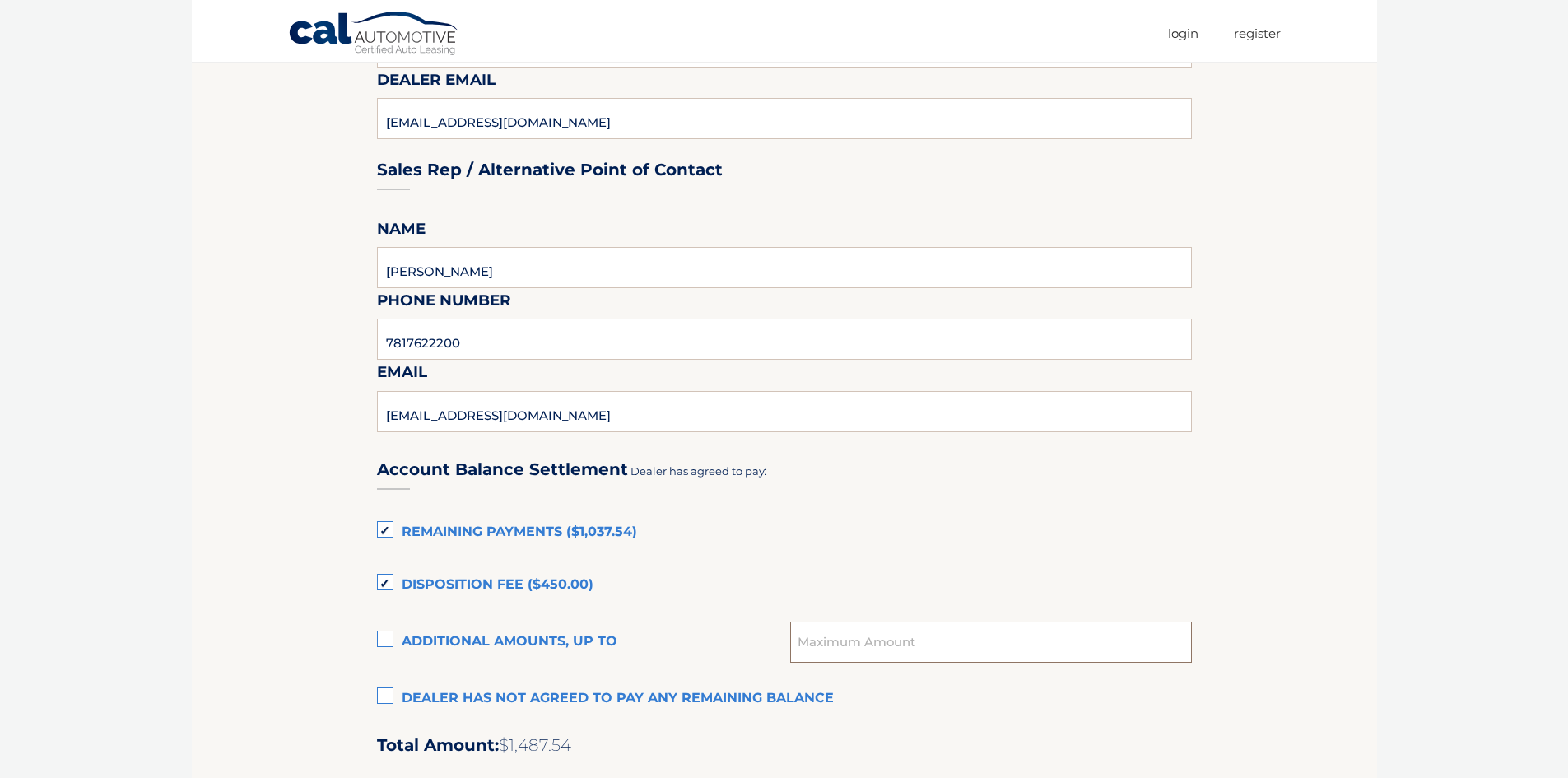
scroll to position [823, 0]
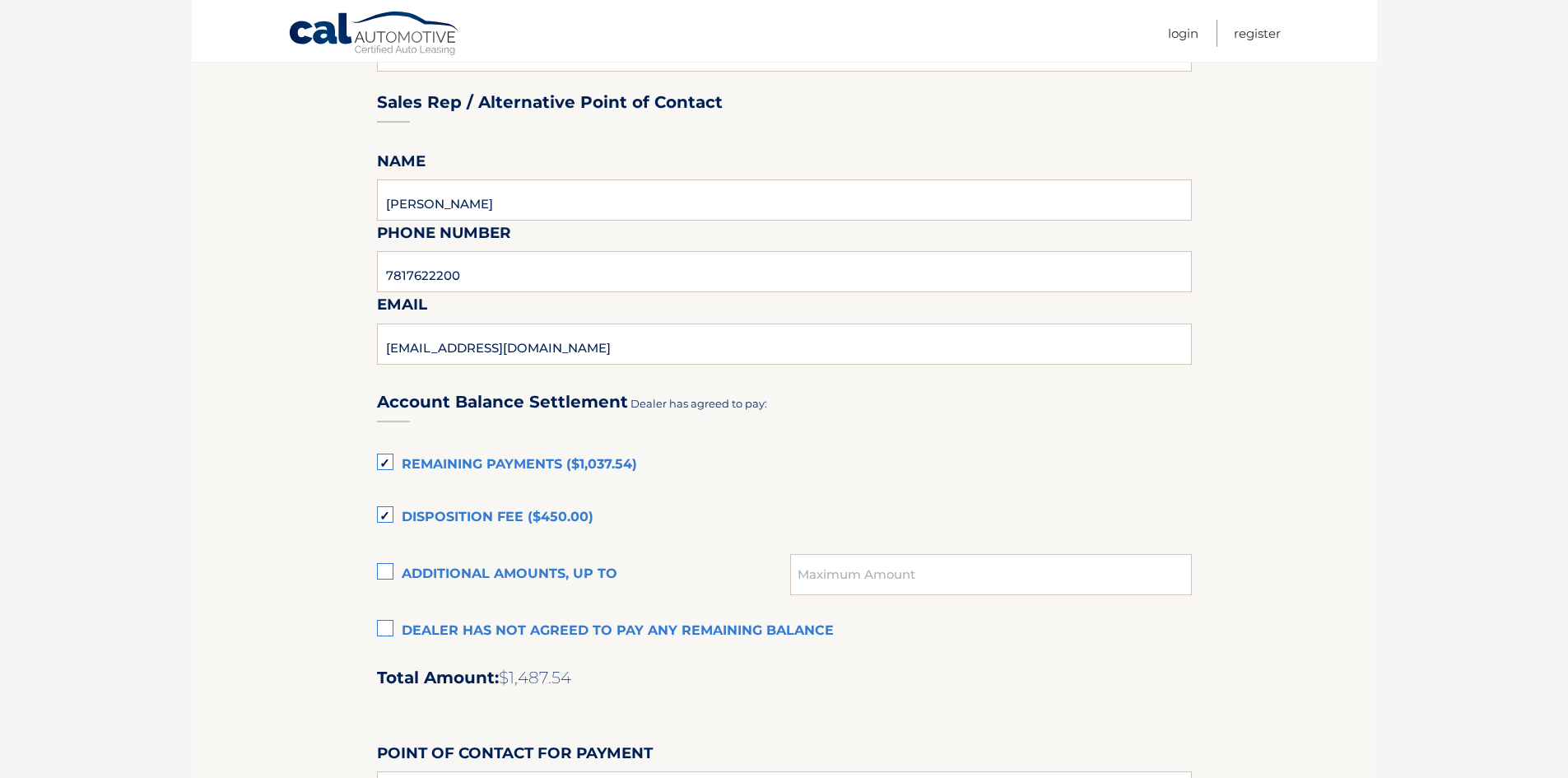
drag, startPoint x: 389, startPoint y: 506, endPoint x: 393, endPoint y: 518, distance: 12.6
click at [389, 507] on label "Disposition Fee ($450.00)" at bounding box center [785, 517] width 815 height 33
click at [0, 0] on input "Disposition Fee ($450.00)" at bounding box center [0, 0] width 0 height 0
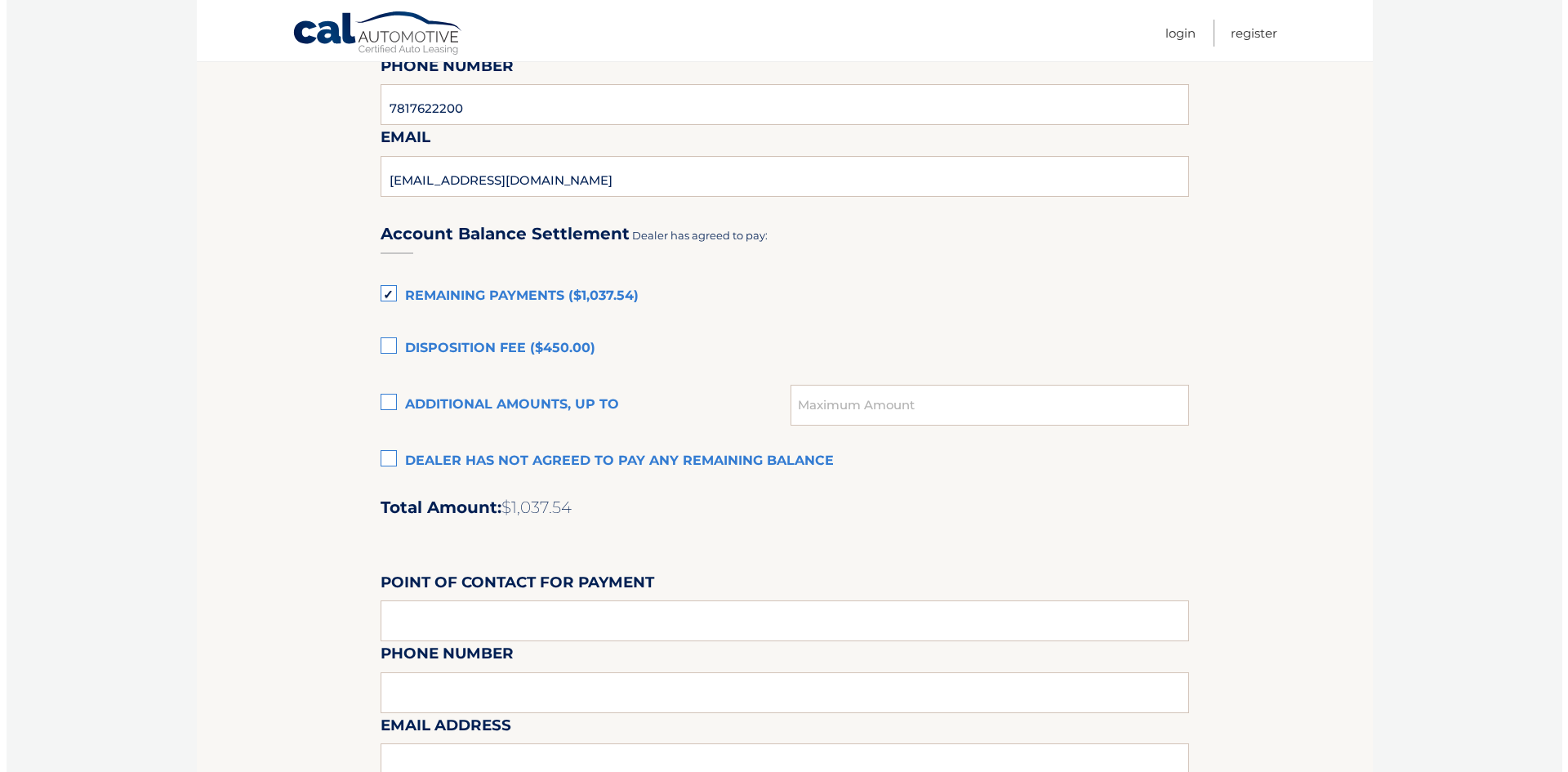
scroll to position [1225, 0]
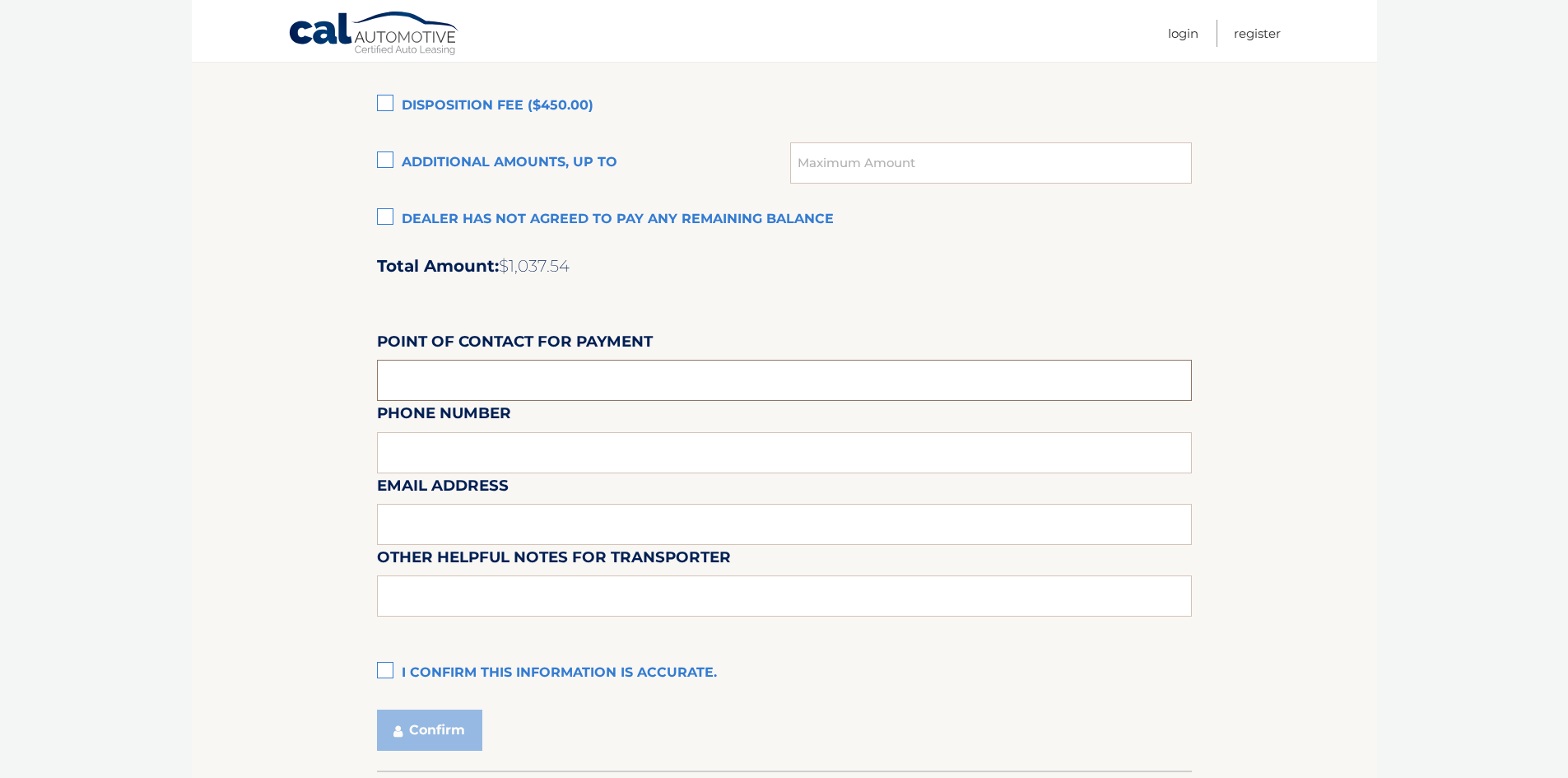
click at [541, 379] on input "text" at bounding box center [785, 380] width 815 height 41
type input "Zenia DiSangro"
type input "7817622200"
type input "zdisangro@central.us"
click at [557, 600] on input "text" at bounding box center [785, 595] width 815 height 41
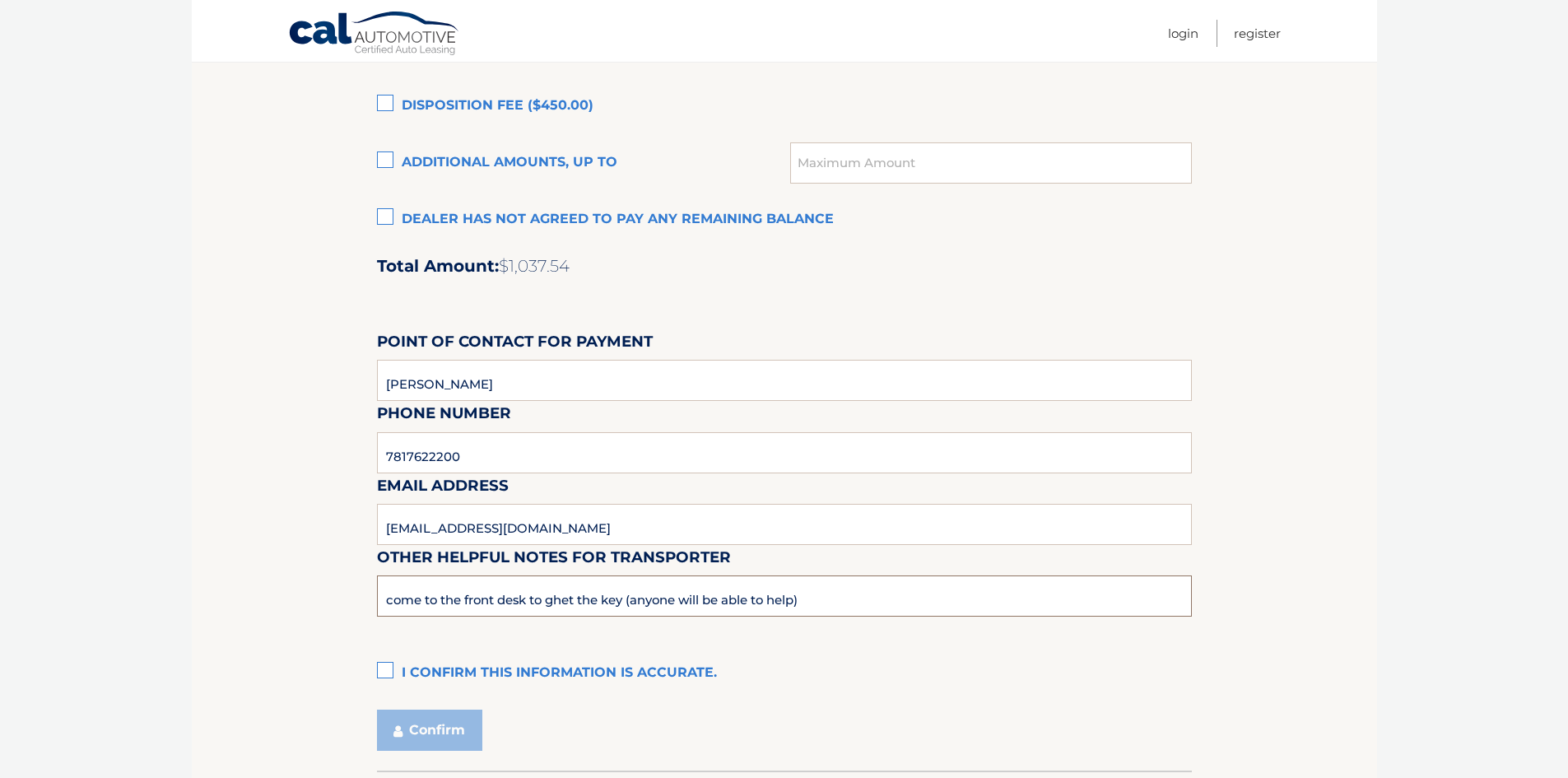
click at [562, 602] on input "come to the front desk to ghet the key (anyone will be able to help)" at bounding box center [785, 595] width 815 height 41
type input "come to the front desk to get the key (anyone will be able to help)"
click at [380, 682] on label "I confirm this information is accurate." at bounding box center [785, 673] width 815 height 33
click at [0, 0] on input "I confirm this information is accurate." at bounding box center [0, 0] width 0 height 0
click at [443, 723] on button "Confirm" at bounding box center [429, 730] width 105 height 41
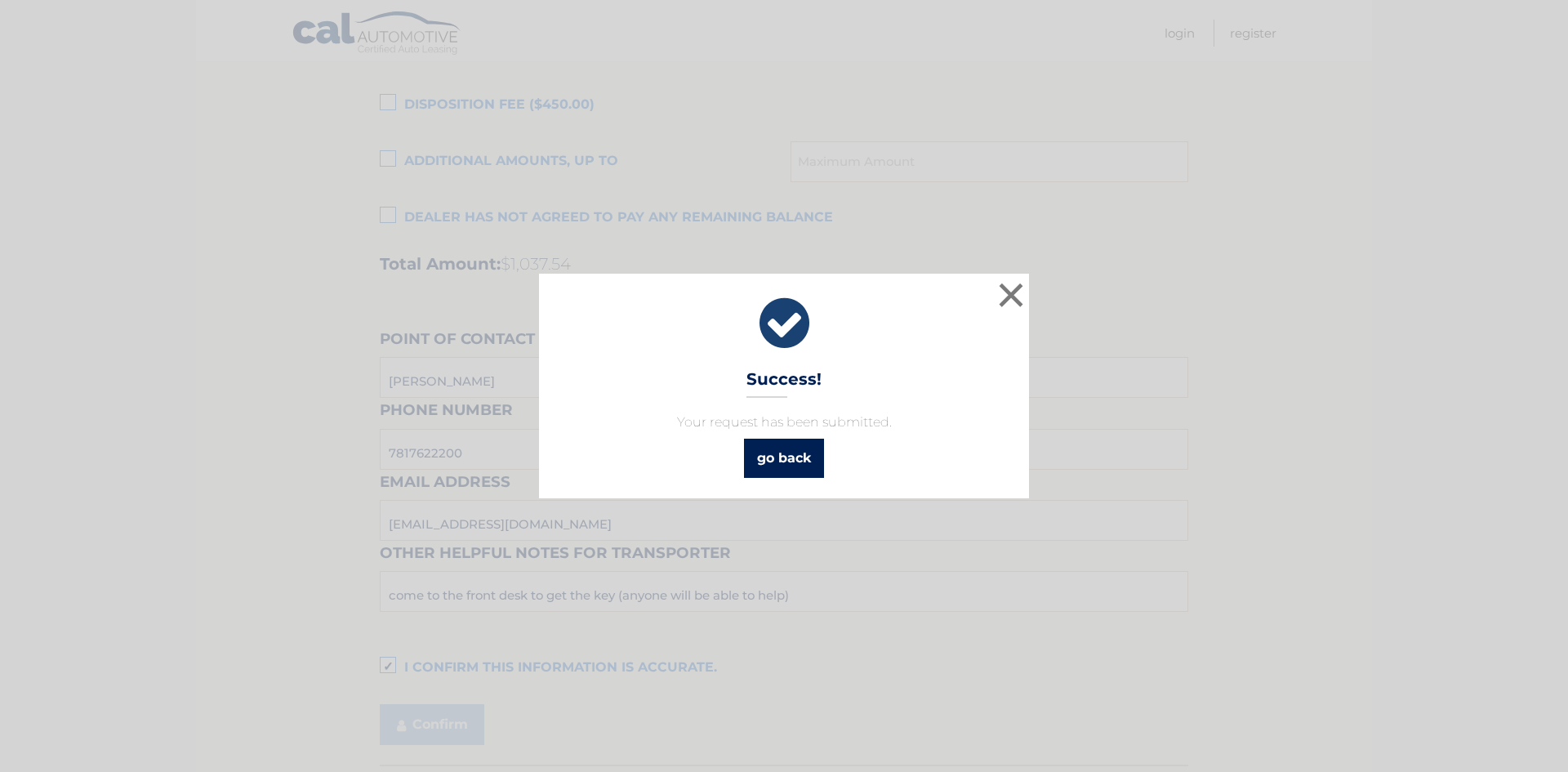
click at [789, 457] on link "go back" at bounding box center [784, 458] width 80 height 39
